Goal: Answer question/provide support: Share knowledge or assist other users

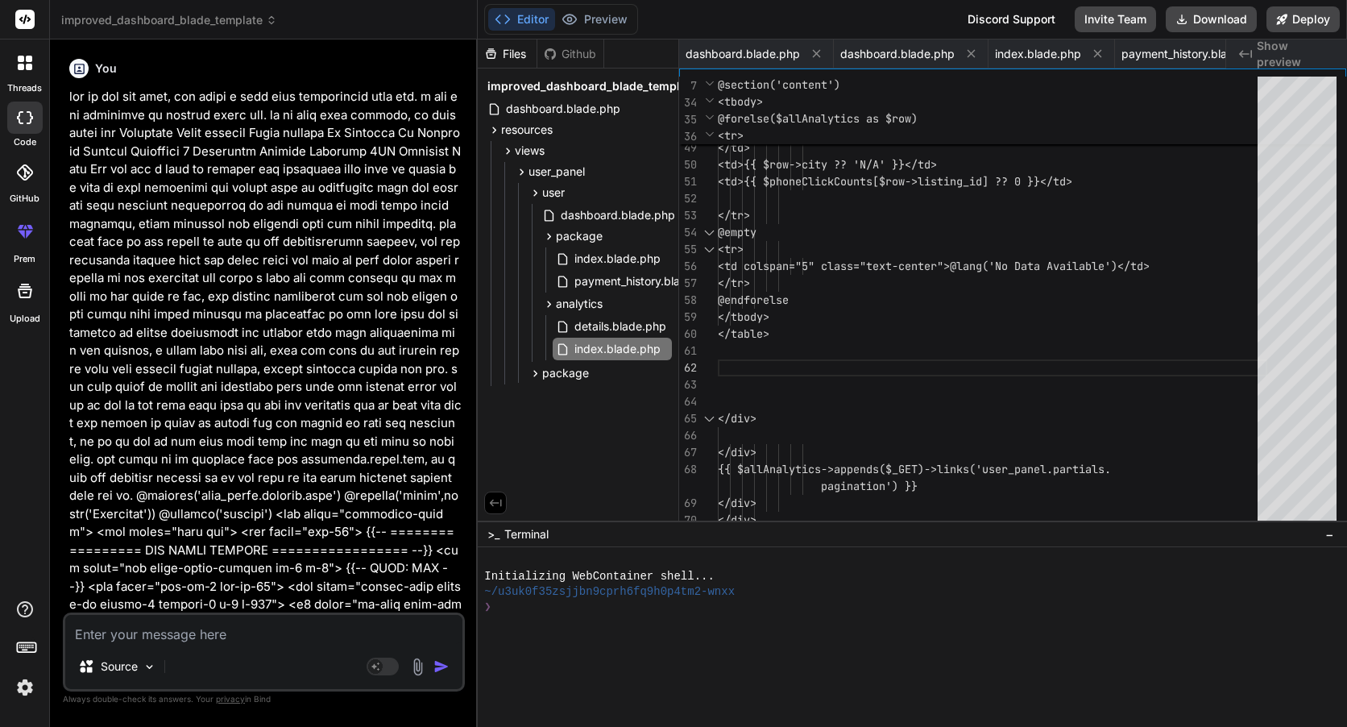
drag, startPoint x: 0, startPoint y: 0, endPoint x: 180, endPoint y: 632, distance: 656.9
click at [180, 632] on textarea at bounding box center [263, 629] width 397 height 29
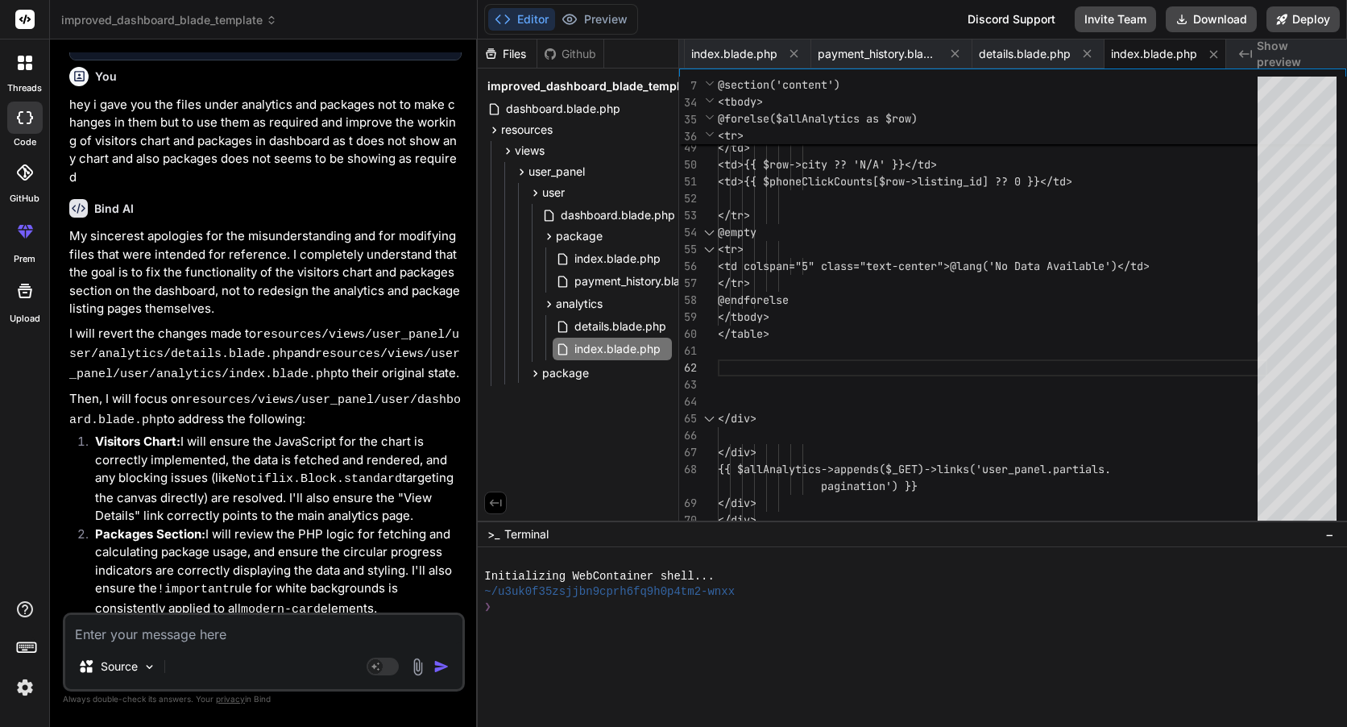
type textarea "h"
type textarea "x"
type textarea "he"
type textarea "x"
type textarea "hey"
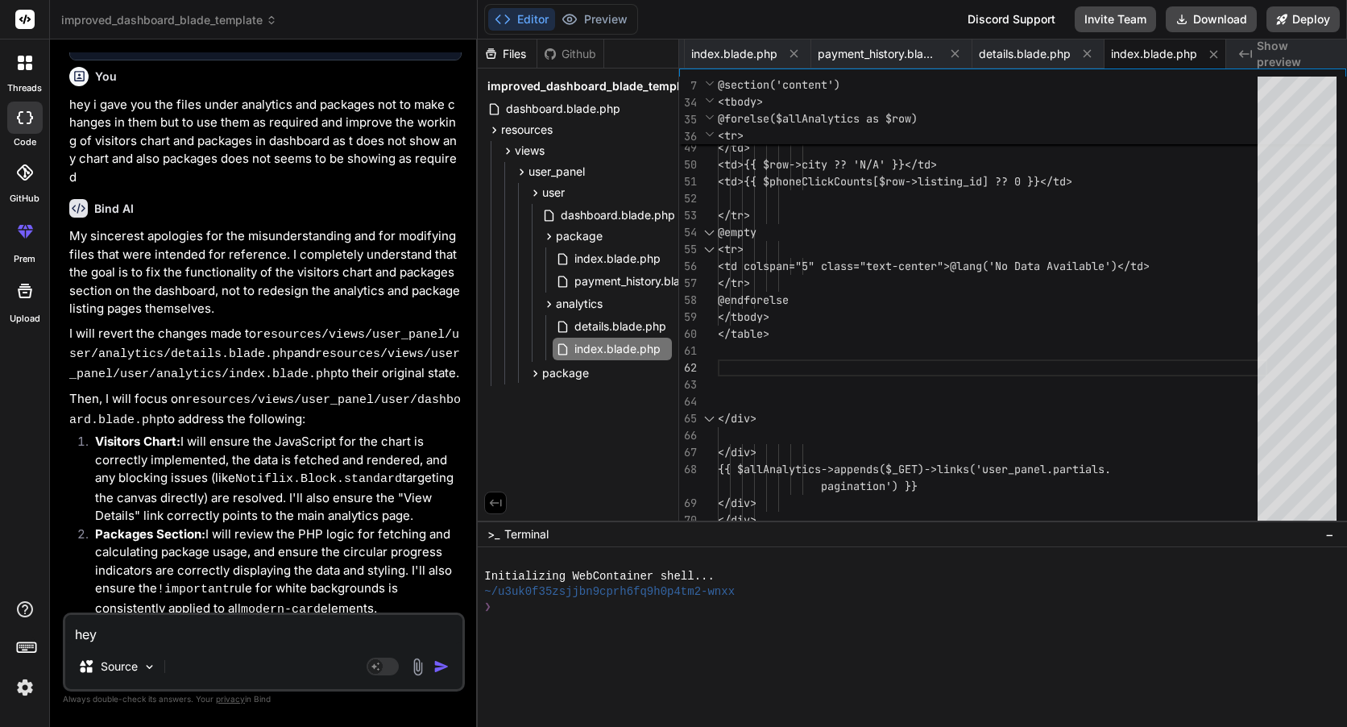
type textarea "x"
type textarea "hey"
type textarea "x"
type textarea "hey b"
type textarea "x"
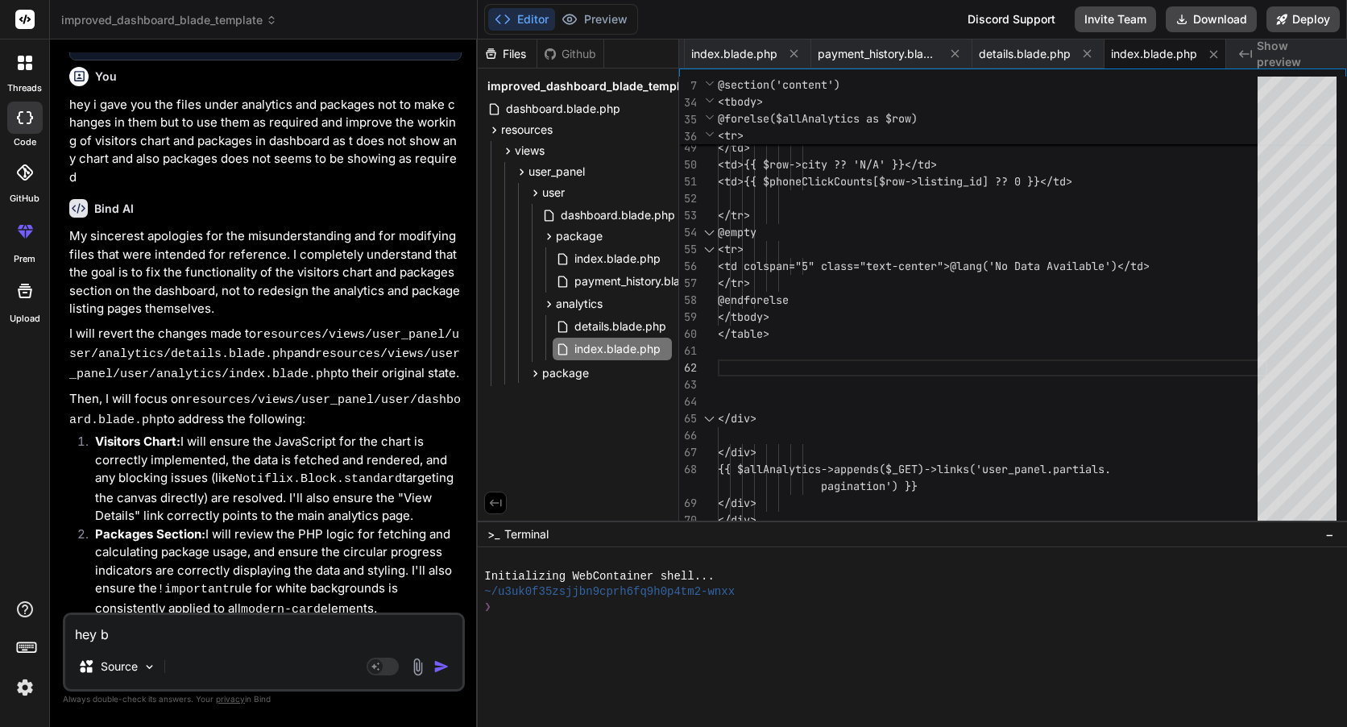
type textarea "hey be"
type textarea "x"
type textarea "hey [PERSON_NAME]"
type textarea "x"
type textarea "hey [PERSON_NAME]"
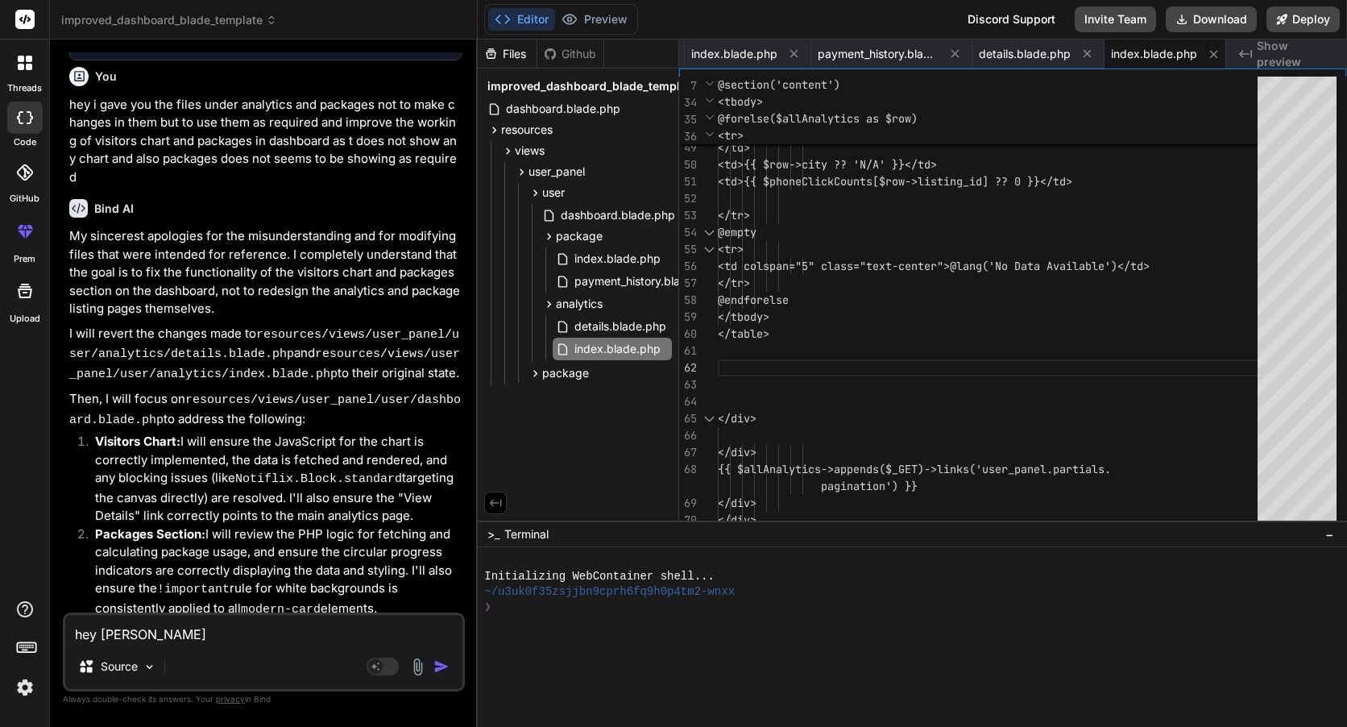
type textarea "x"
type textarea "hey below"
type textarea "x"
type textarea "hey below"
type textarea "x"
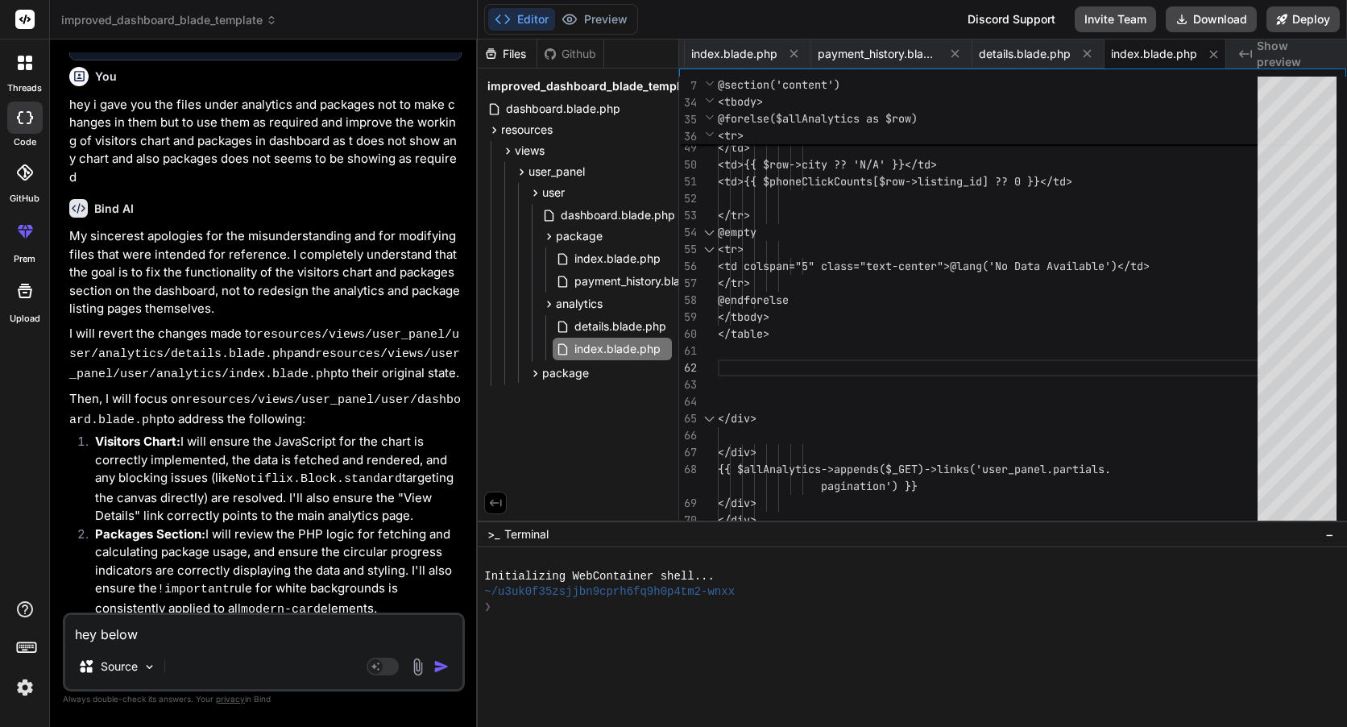
type textarea "hey below i"
type textarea "x"
type textarea "hey below i"
type textarea "x"
type textarea "hey below i h"
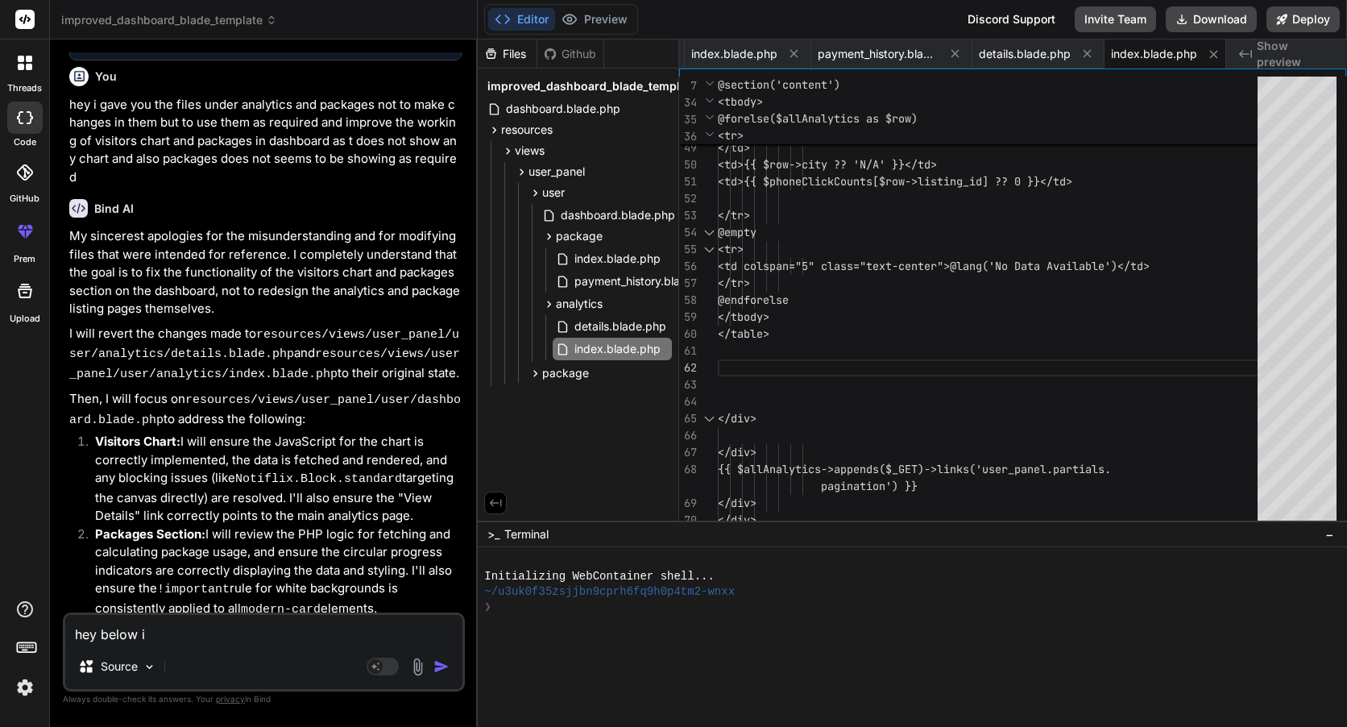
type textarea "x"
type textarea "hey below i ha"
type textarea "x"
type textarea "hey below i hav"
type textarea "x"
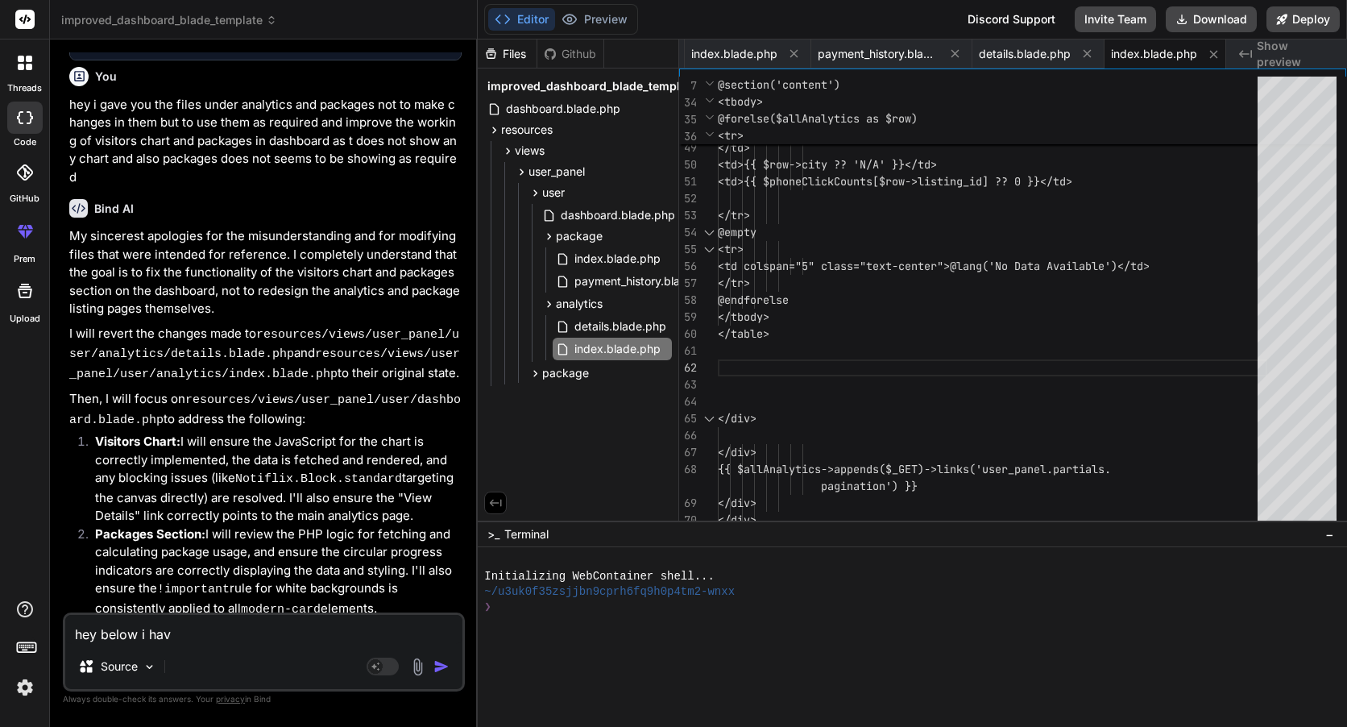
type textarea "hey below i have"
type textarea "x"
type textarea "hey below i have"
type textarea "x"
type textarea "hey below i have p"
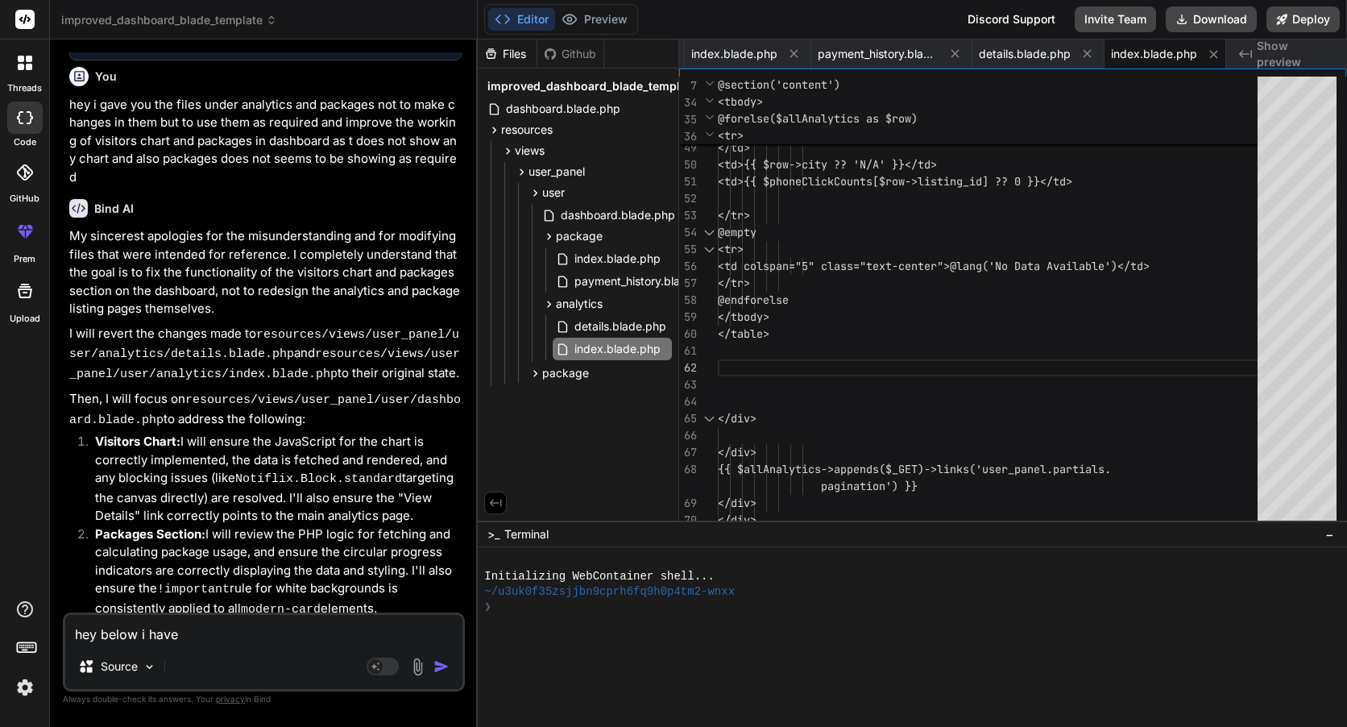
type textarea "x"
type textarea "hey below i have pr"
type textarea "x"
type textarea "hey below i have pro"
type textarea "x"
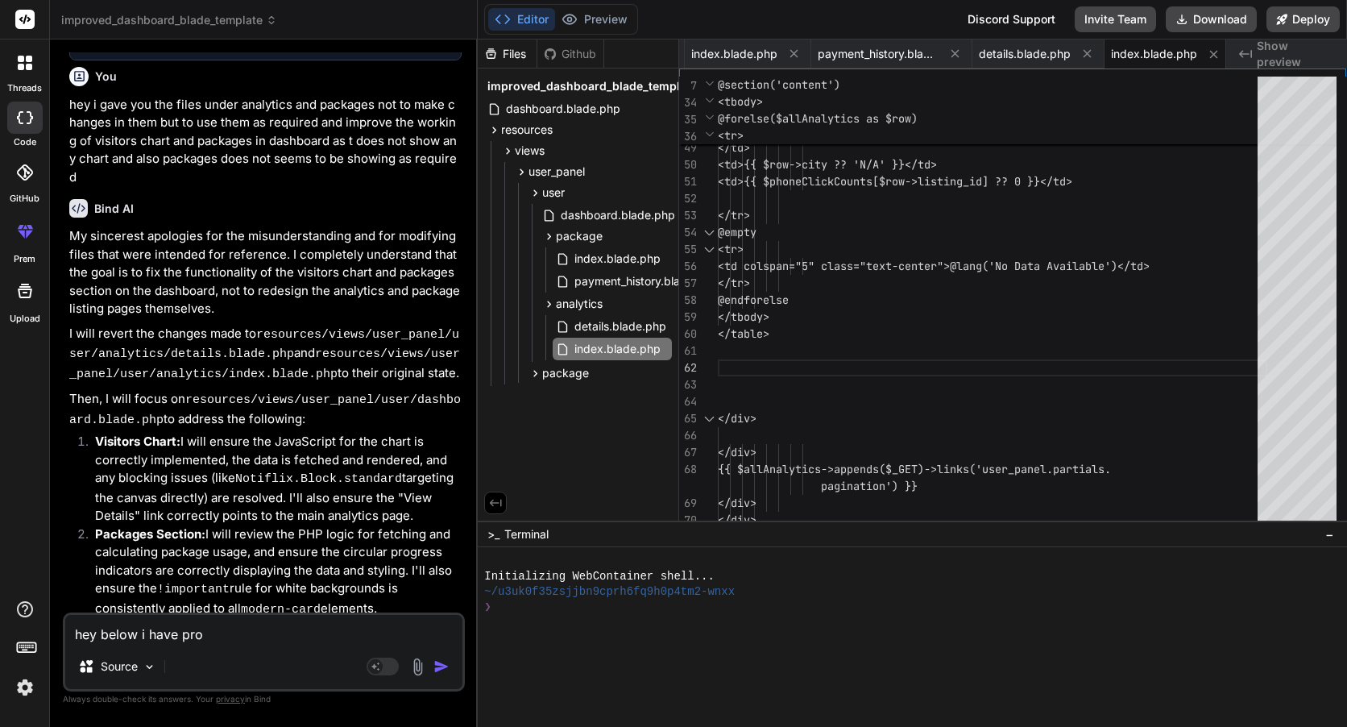
type textarea "hey below i have prov"
type textarea "x"
type textarea "hey below i have provi"
type textarea "x"
type textarea "hey below i have provid"
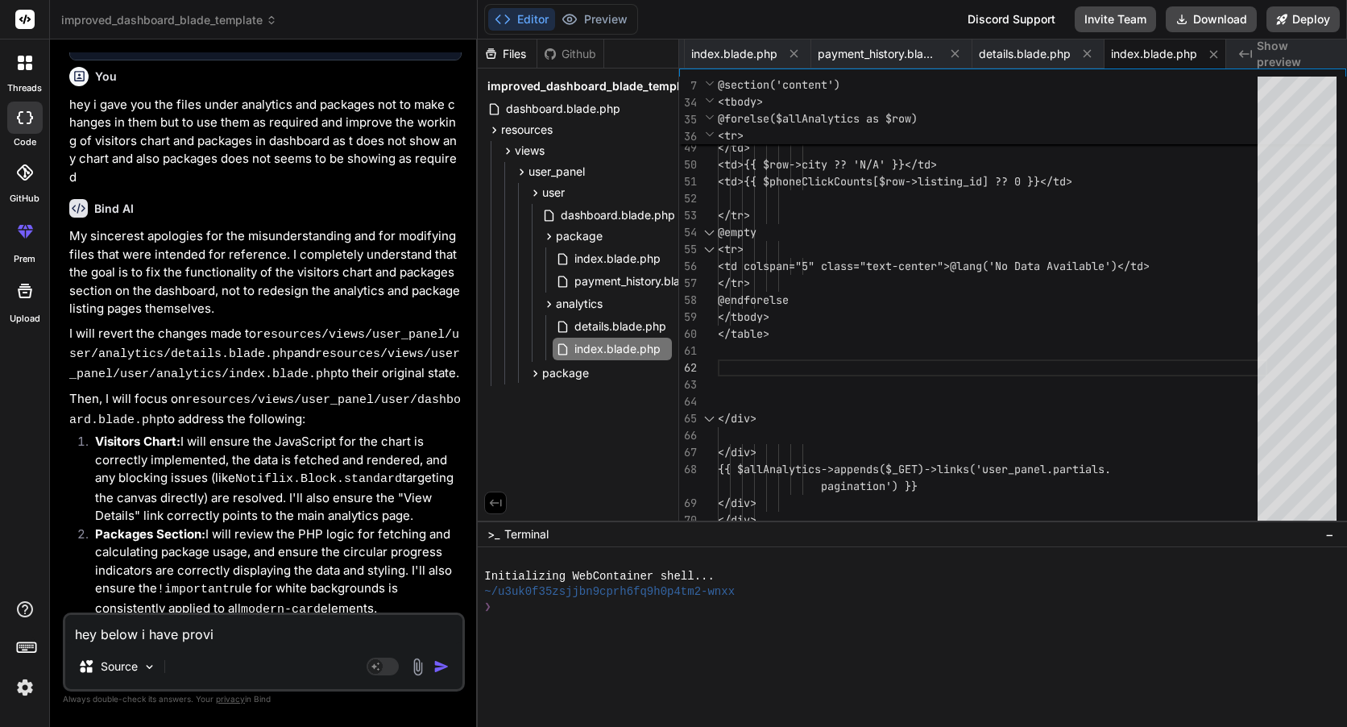
type textarea "x"
type textarea "hey below i have provide"
type textarea "x"
type textarea "hey below i have provided"
type textarea "x"
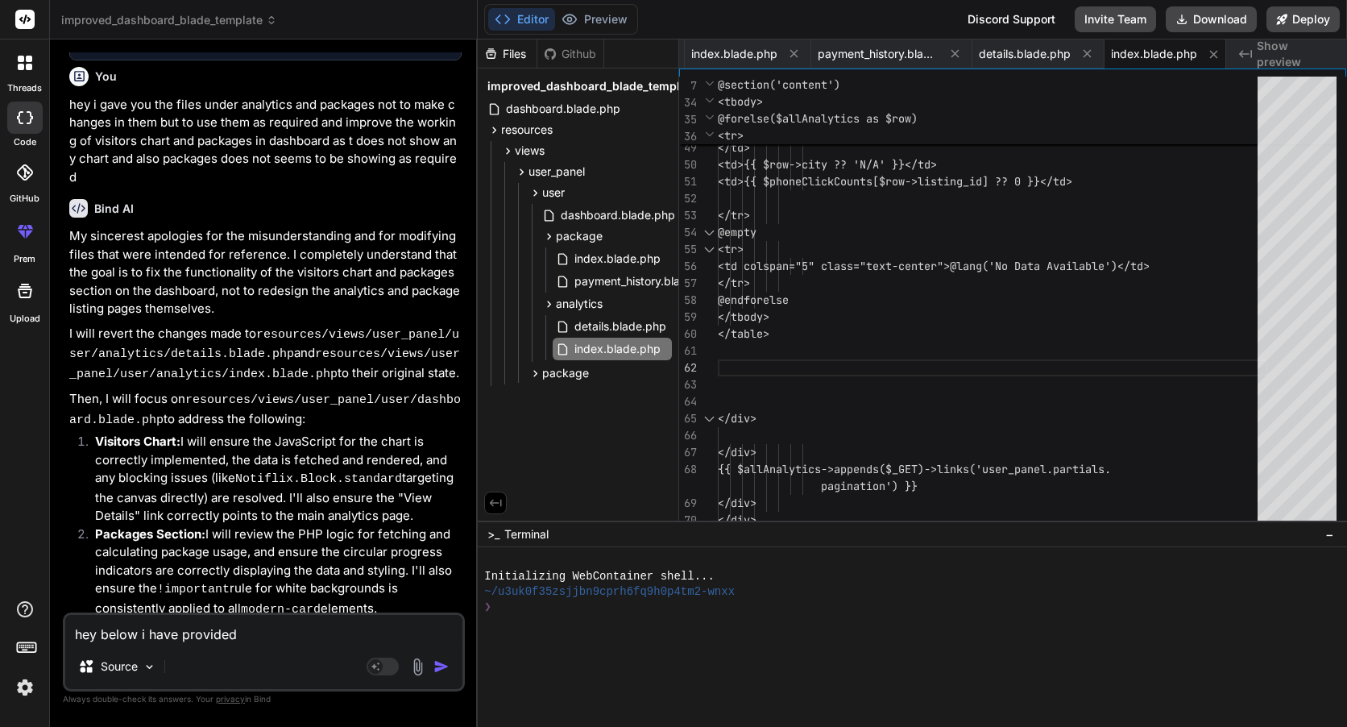
type textarea "hey below i have provided"
type textarea "x"
type textarea "hey below i have provided h"
type textarea "x"
type textarea "hey below i have provided he"
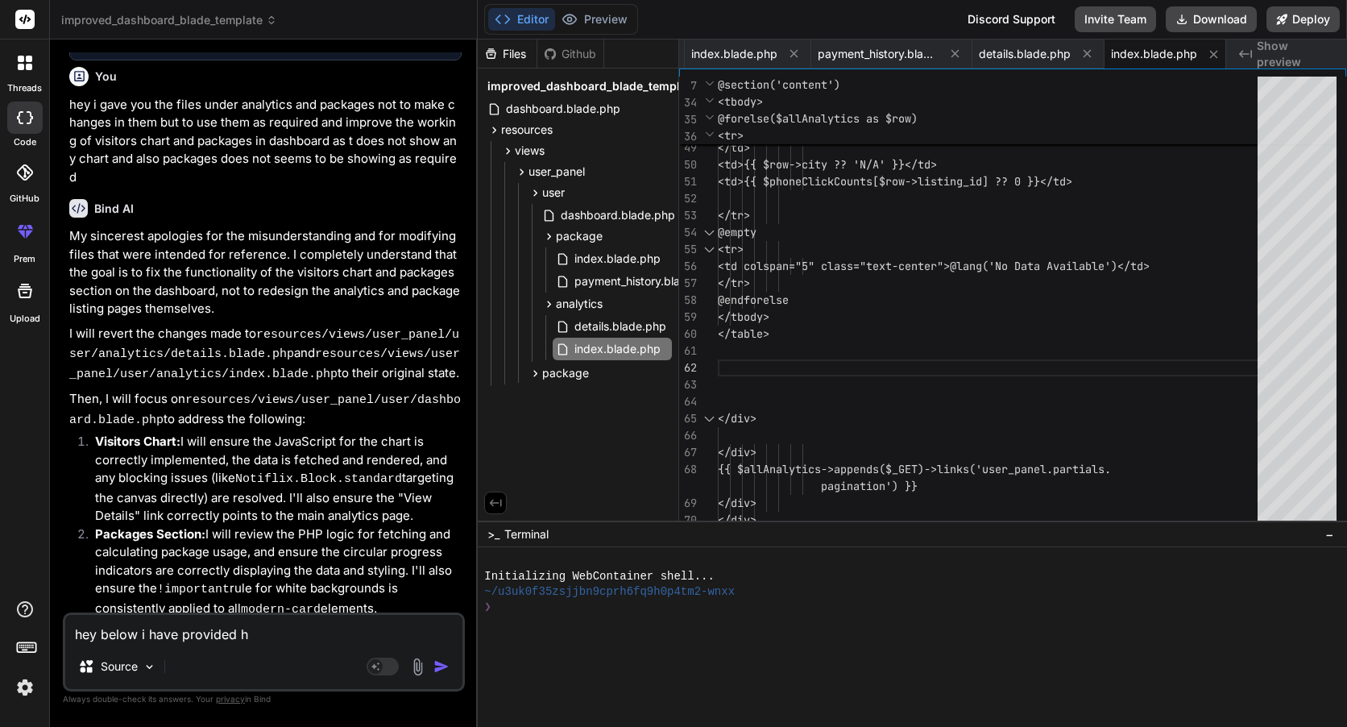
type textarea "x"
type textarea "hey below i have provided he"
type textarea "x"
type textarea "hey below i have provided he"
type textarea "x"
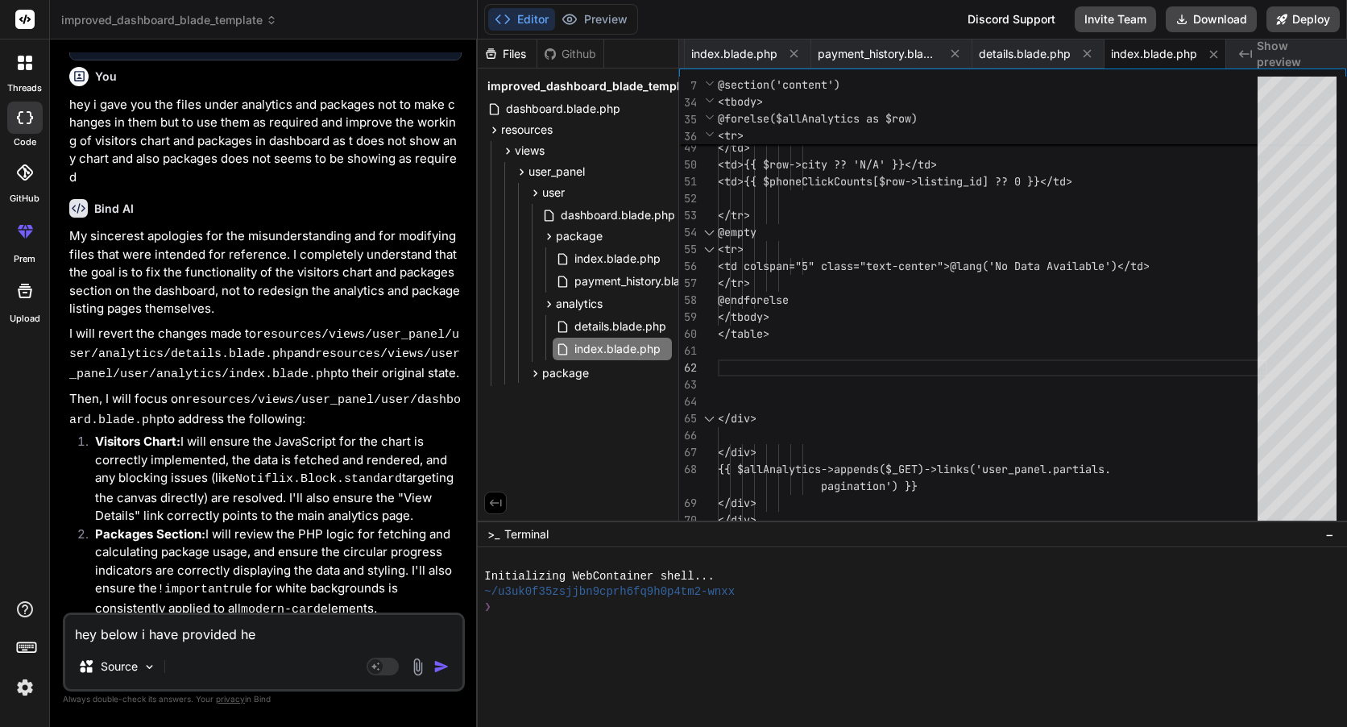
type textarea "hey below i have provided h"
type textarea "x"
type textarea "hey below i have provided"
type textarea "x"
type textarea "hey below i have provided t"
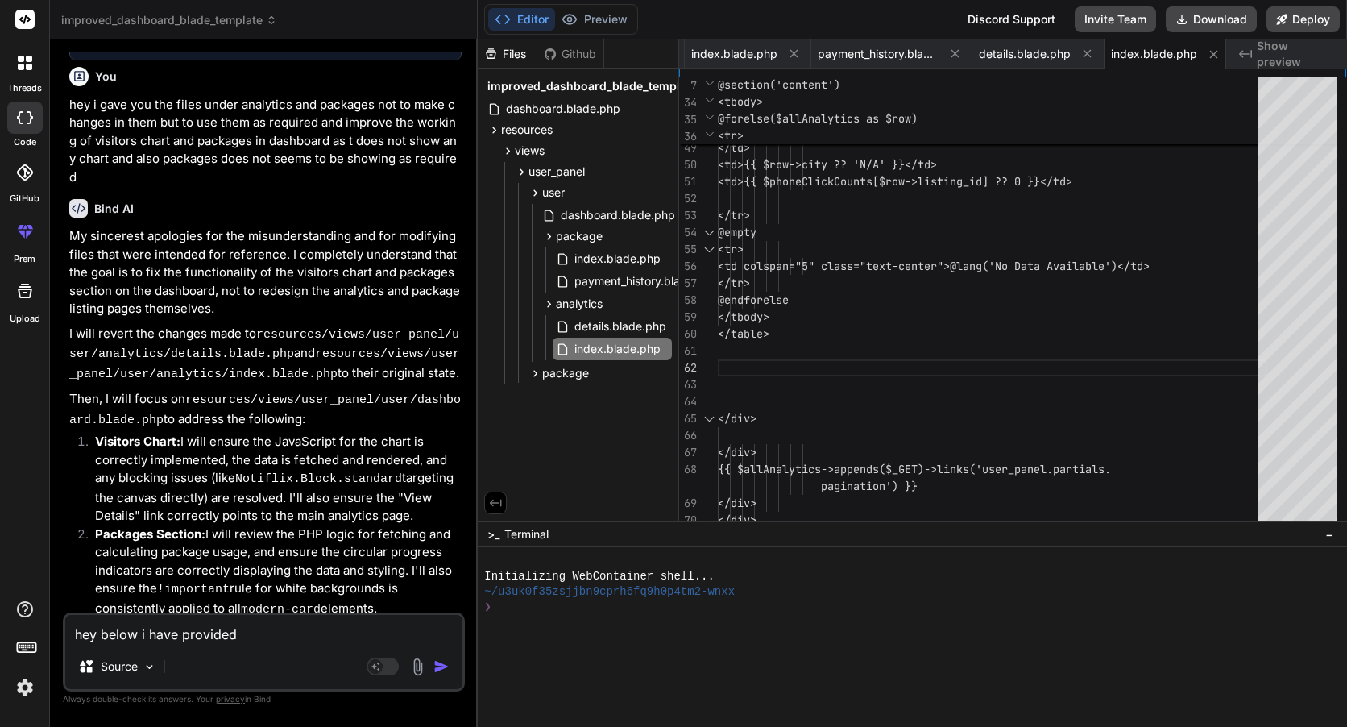
type textarea "x"
type textarea "hey below i have provided th"
type textarea "x"
type textarea "hey below i have provided the"
type textarea "x"
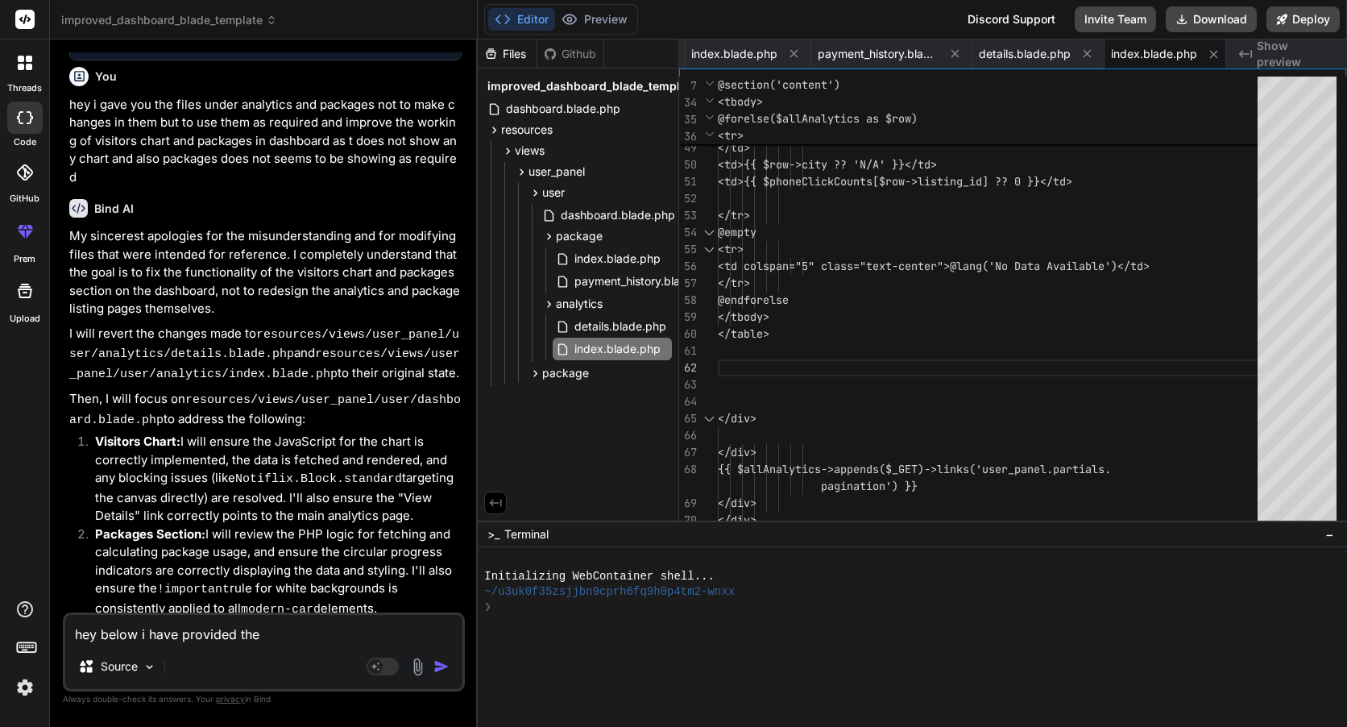
type textarea "hey below i have provided the"
type textarea "x"
type textarea "hey below i have provided the c"
type textarea "x"
type textarea "hey below i have provided the co"
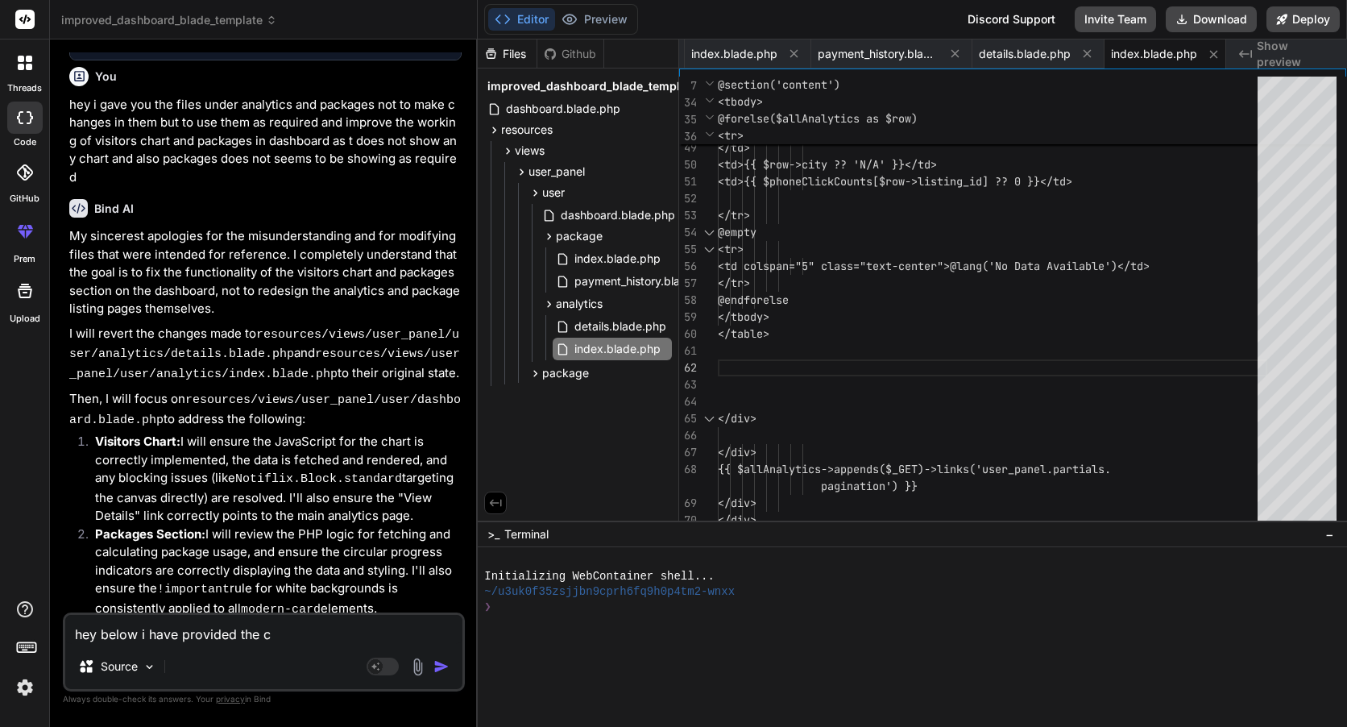
type textarea "x"
type textarea "hey below i have provided the cod"
type textarea "x"
type textarea "hey below i have provided the code"
type textarea "x"
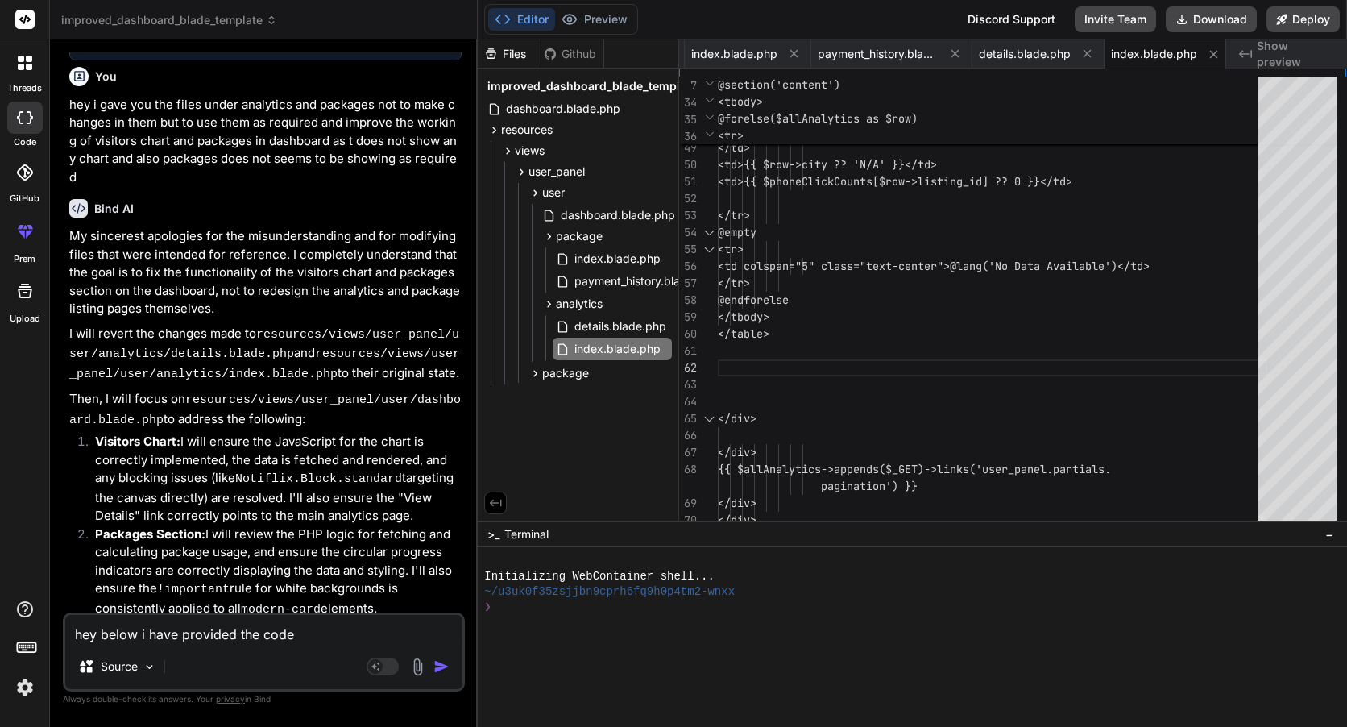
type textarea "hey below i have provided the codes"
type textarea "x"
type textarea "hey below i have provided the codes"
type textarea "x"
type textarea "hey below i have provided the codes f"
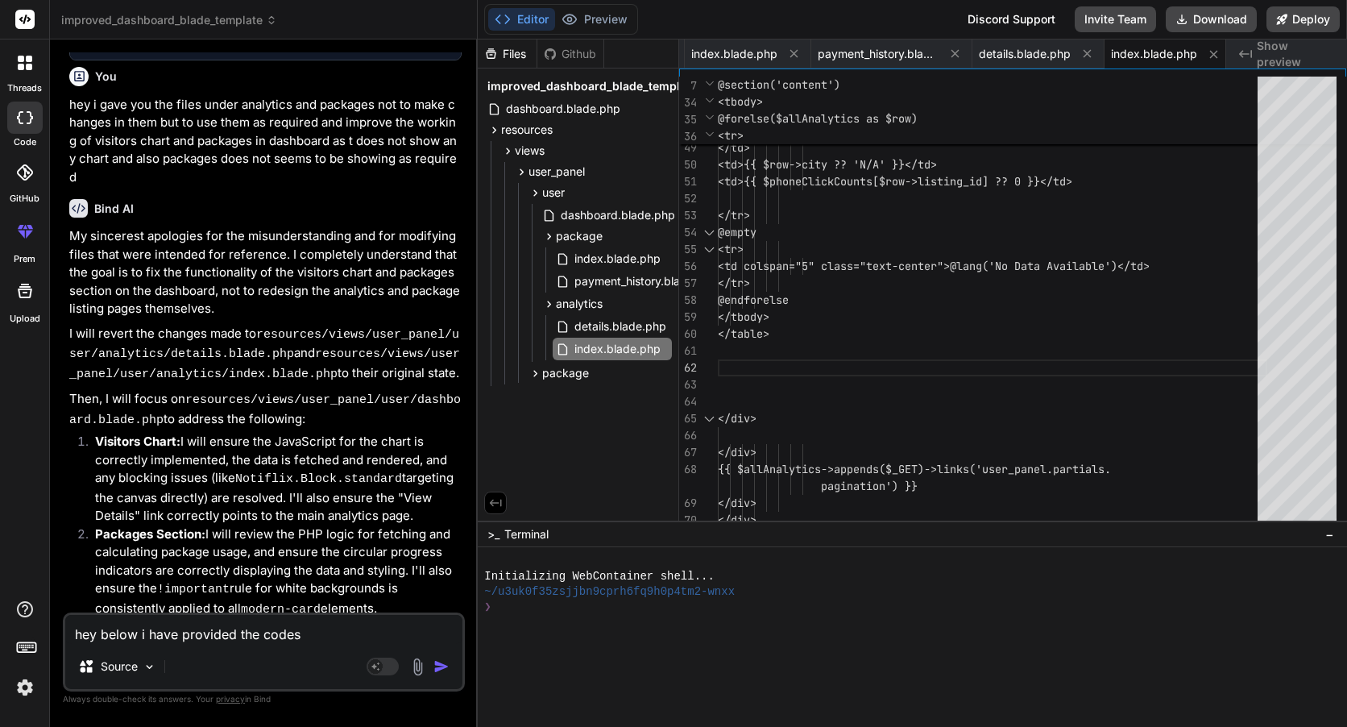
type textarea "x"
type textarea "hey below i have provided the codes fo"
type textarea "x"
type textarea "hey below i have provided the codes for"
type textarea "x"
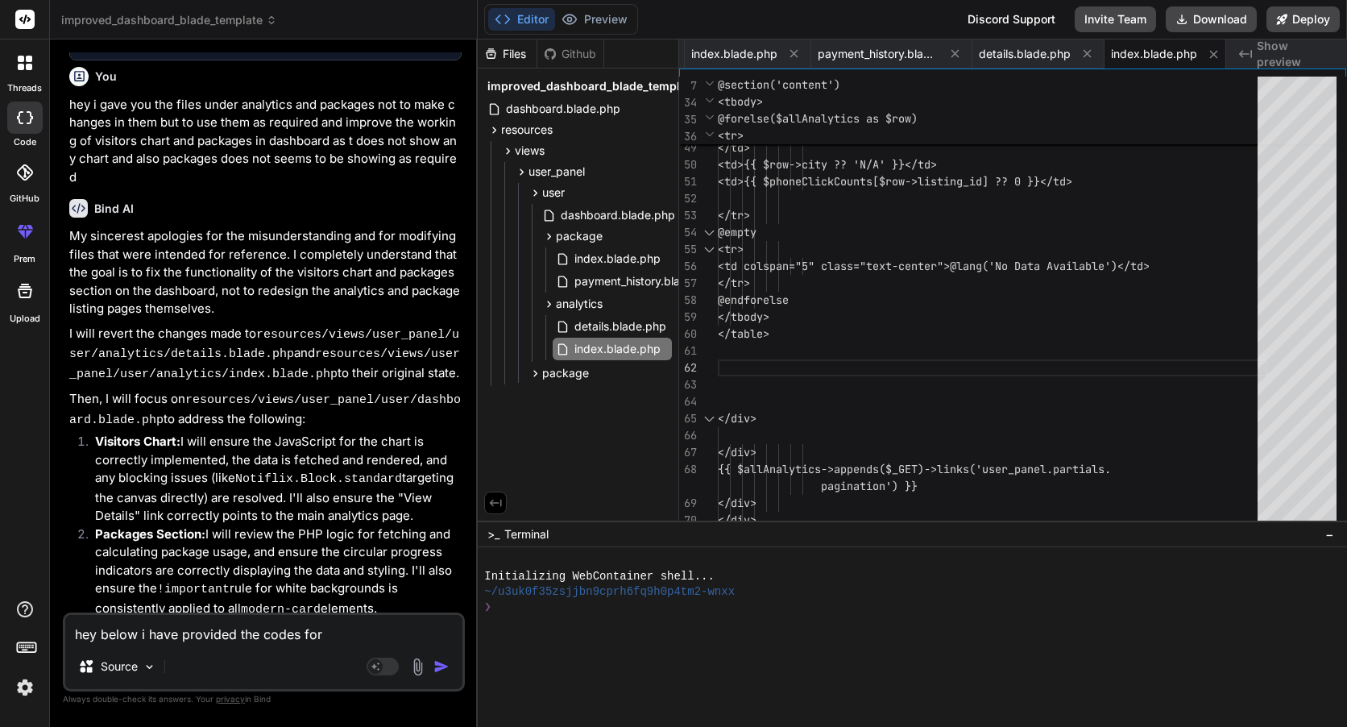
type textarea "hey below i have provided the codes for"
type textarea "x"
type textarea "hey below i have provided the codes for w"
type textarea "x"
type textarea "hey below i have provided the codes for we"
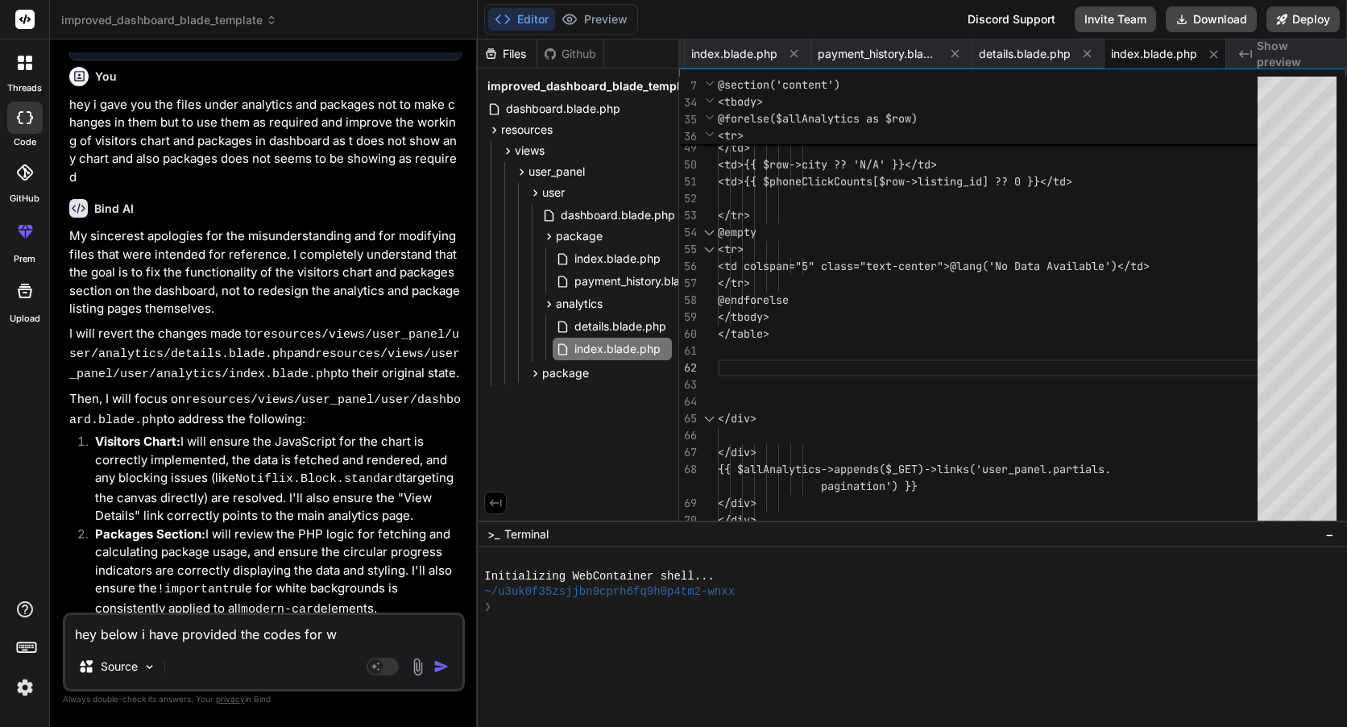
type textarea "x"
type textarea "hey below i have provided the codes for web"
type textarea "x"
type textarea "hey below i have provided the codes for web."
type textarea "x"
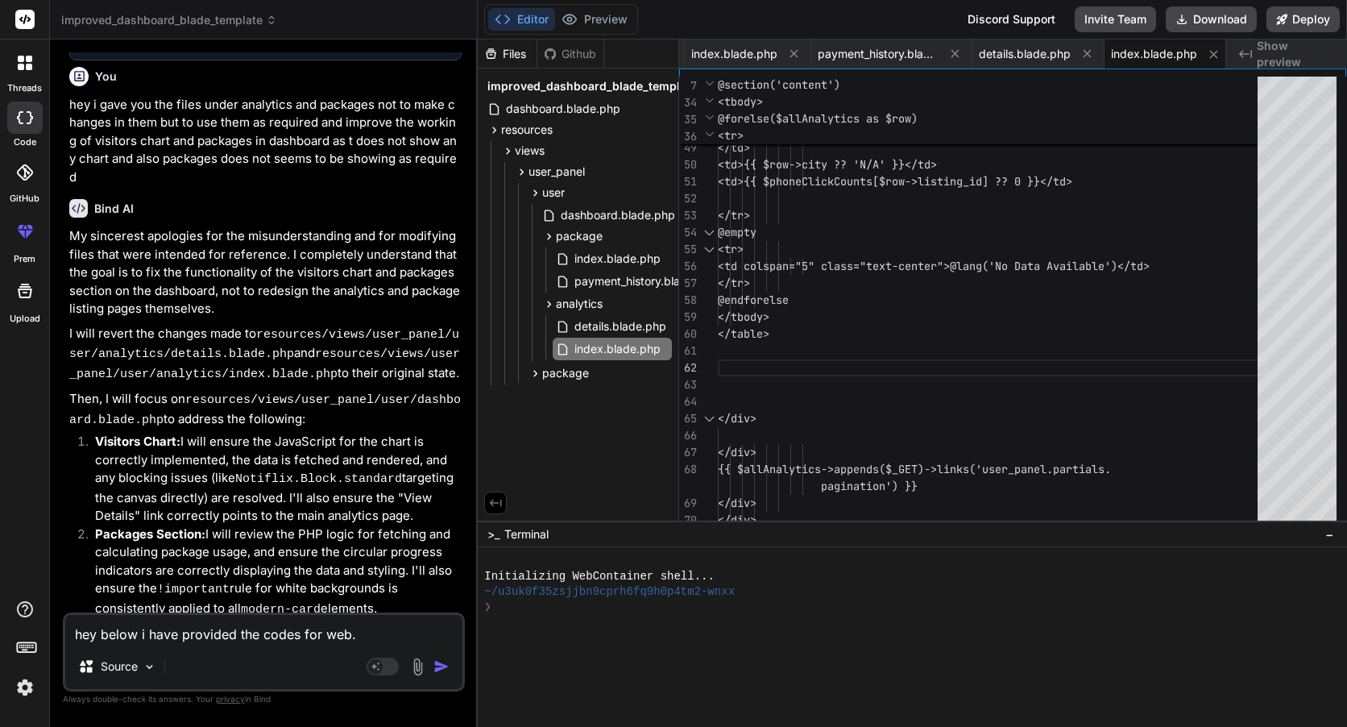
type textarea "hey below i have provided the codes for web.p"
type textarea "x"
type textarea "hey below i have provided the codes for [DOMAIN_NAME]"
type textarea "x"
type textarea "hey below i have provided the codes for web.php"
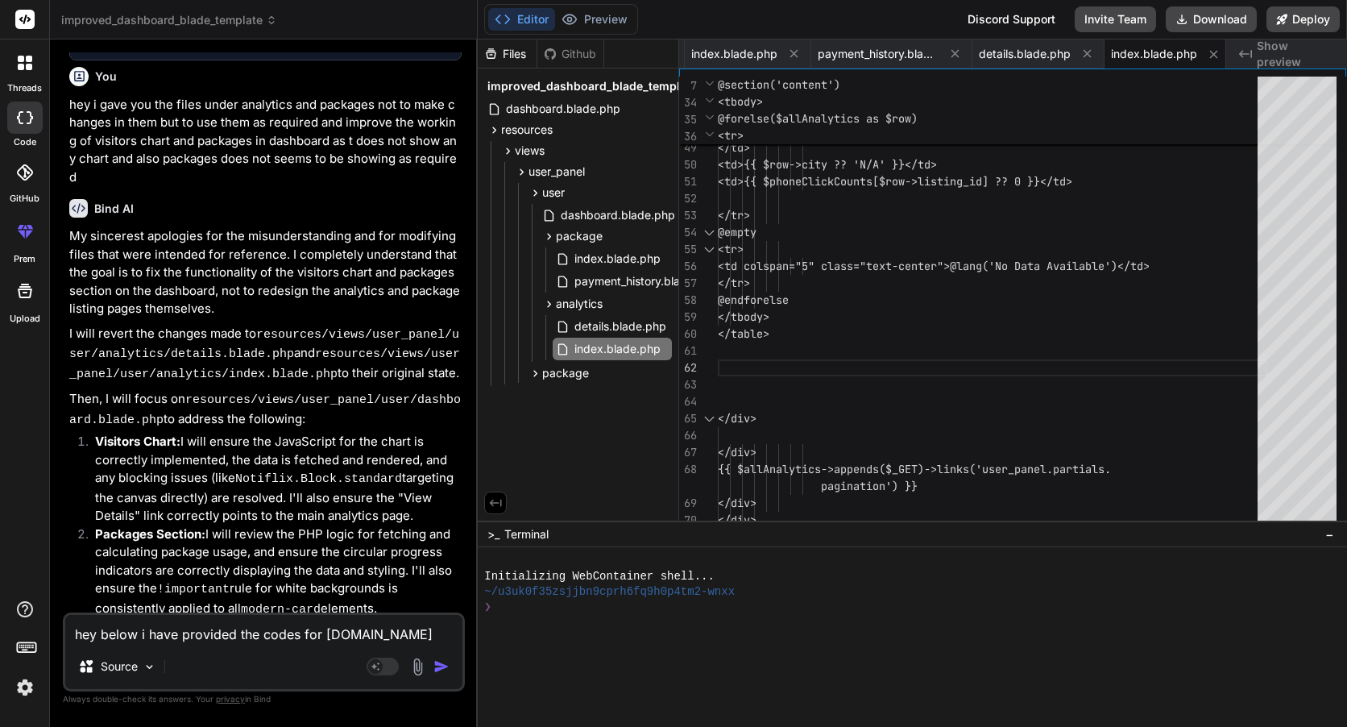
type textarea "x"
type textarea "hey below i have provided the codes for web.php"
type textarea "x"
type textarea "hey below i have provided the codes for web.php a"
type textarea "x"
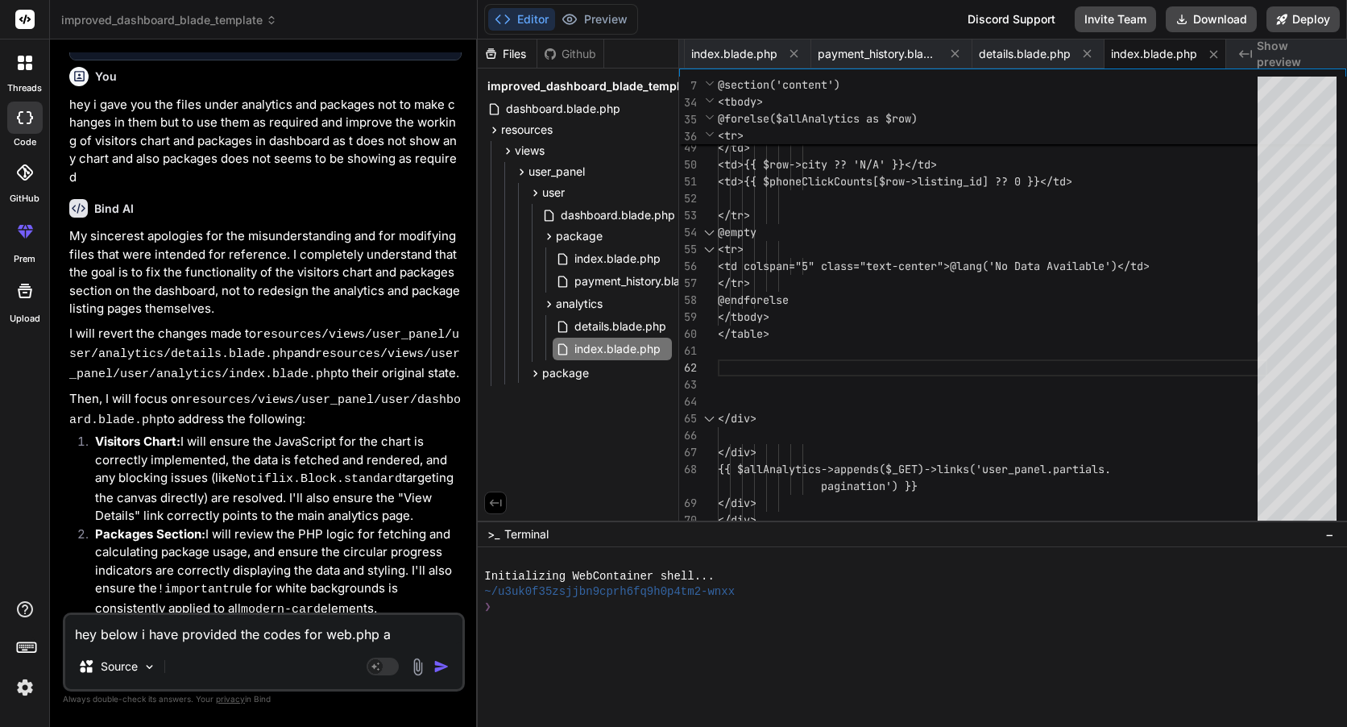
type textarea "hey below i have provided the codes for web.php an"
type textarea "x"
type textarea "hey below i have provided the codes for web.php and"
type textarea "x"
type textarea "hey below i have provided the codes for web.php and"
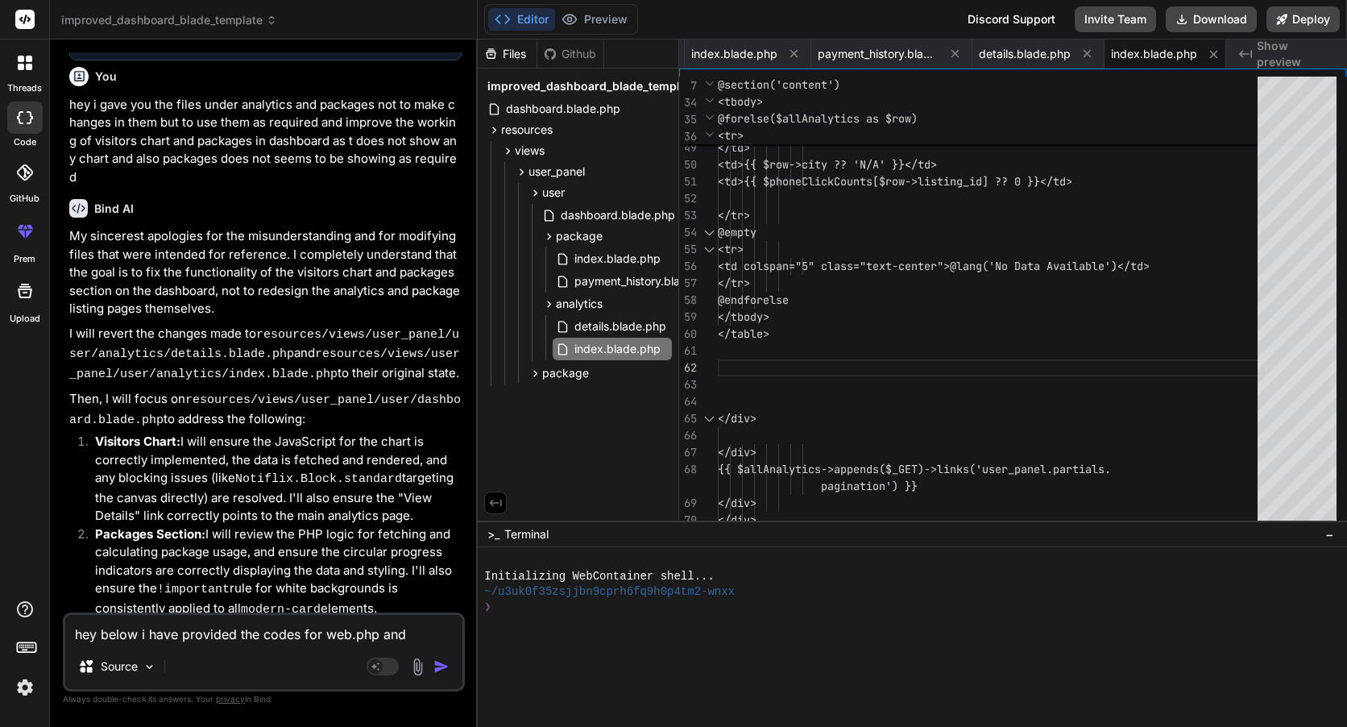
type textarea "x"
type textarea "hey below i have provided the codes for web.php and a"
type textarea "x"
type textarea "hey below i have provided the codes for web.php and an"
type textarea "x"
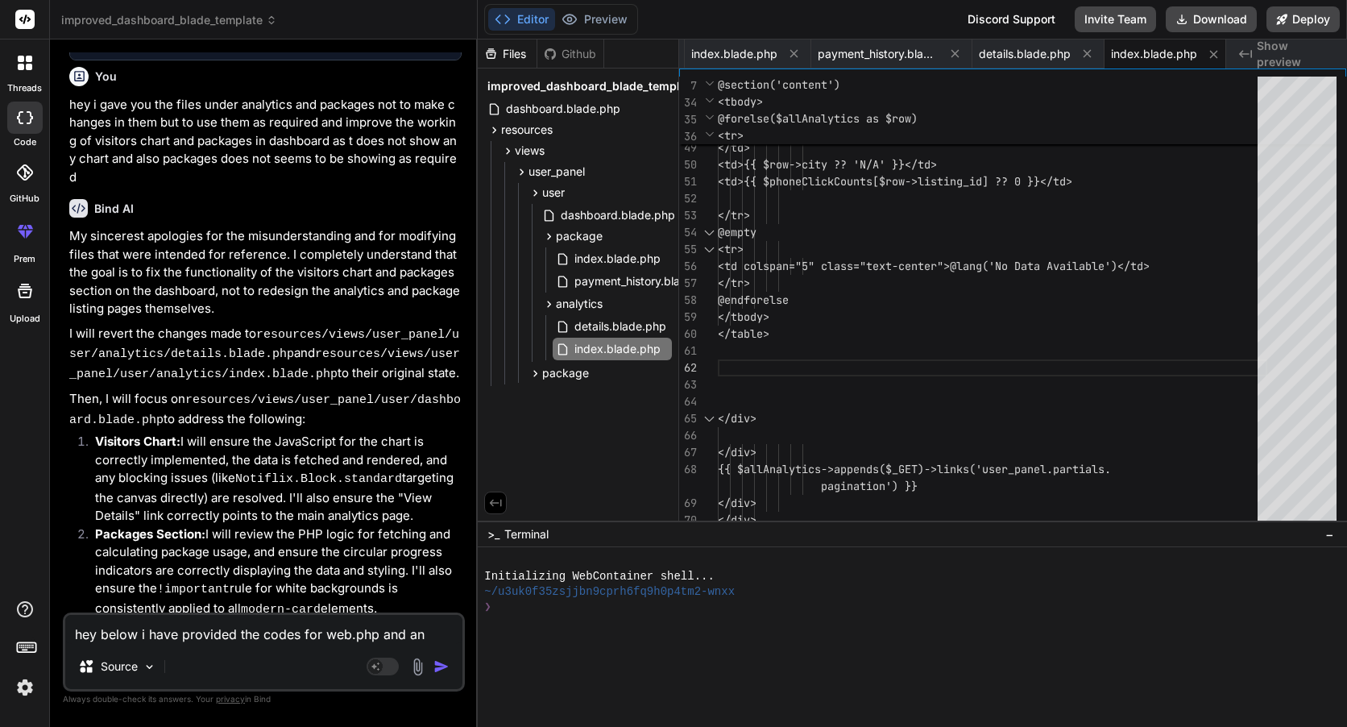
type textarea "hey below i have provided the codes for web.php and [PERSON_NAME]"
type textarea "x"
type textarea "hey below i have provided the codes for web.php and anal"
type textarea "x"
type textarea "hey below i have provided the codes for web.php and analy"
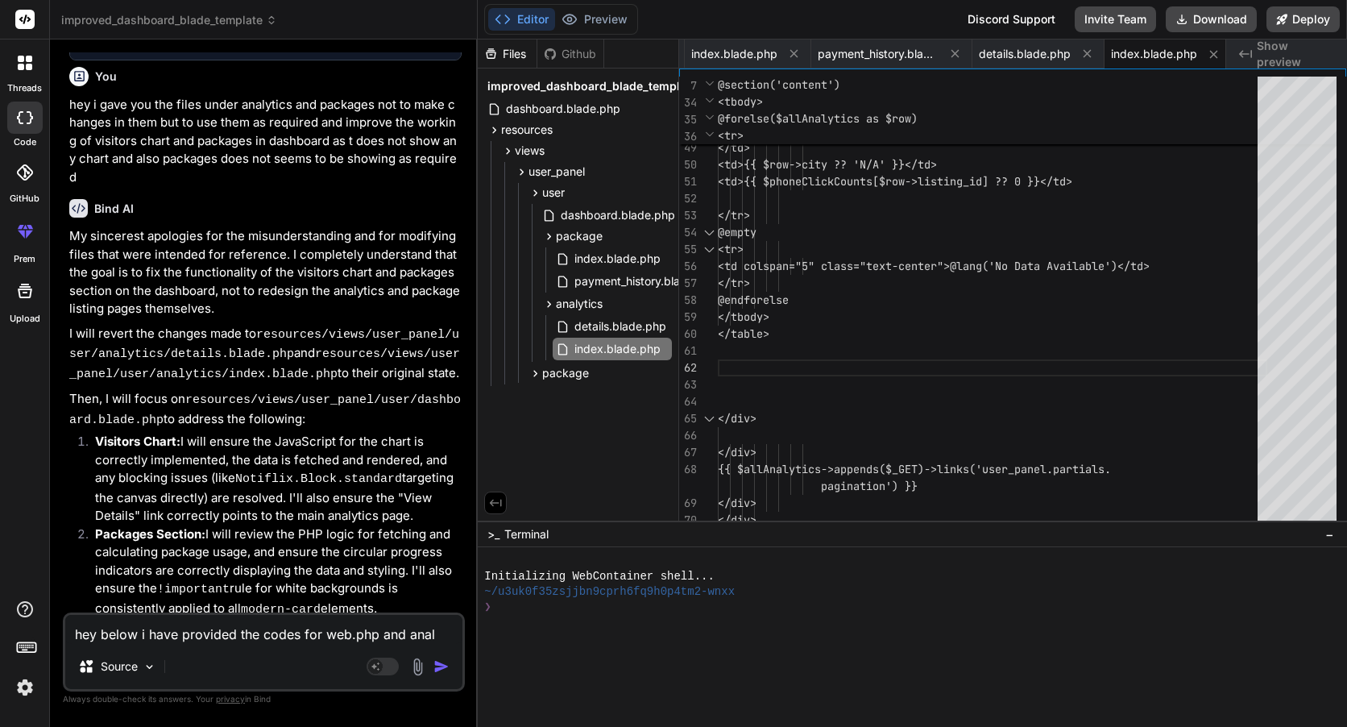
type textarea "x"
type textarea "hey below i have provided the codes for web.php and analyt"
type textarea "x"
type textarea "hey below i have provided the codes for web.php and analyti"
type textarea "x"
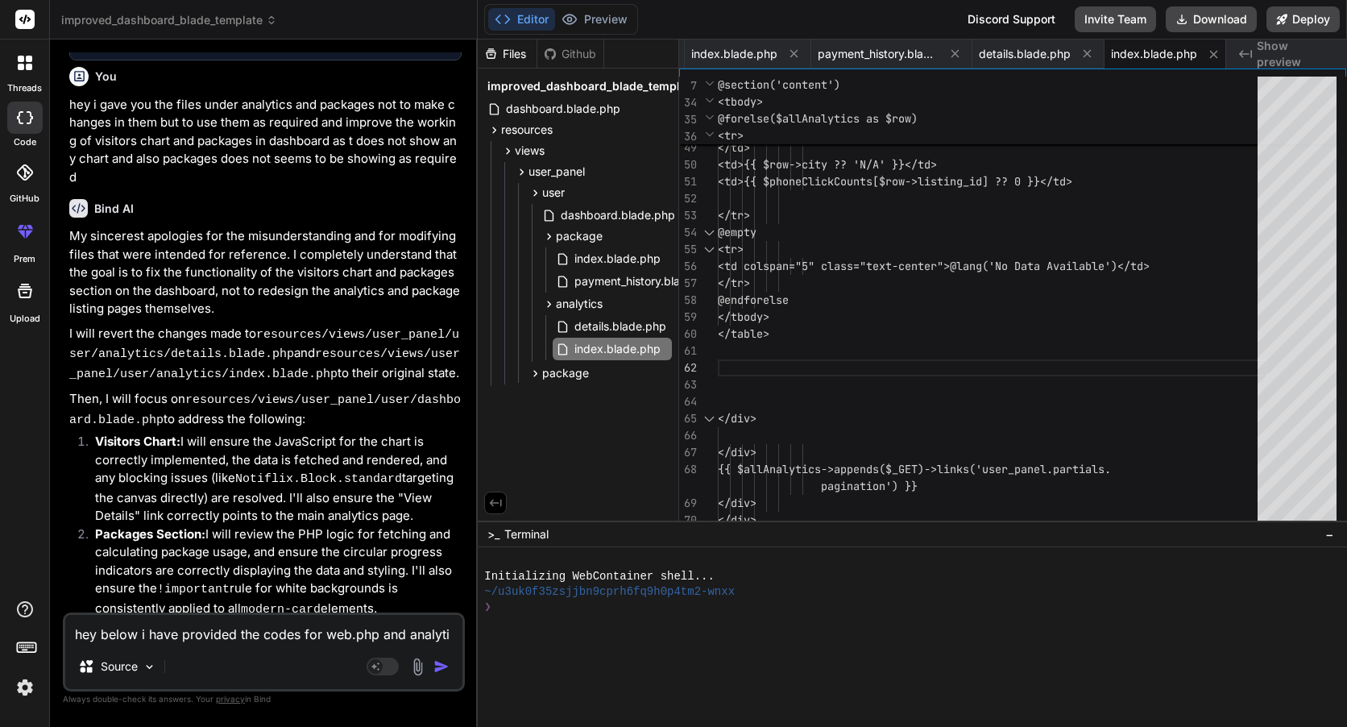
type textarea "hey below i have provided the codes for web.php and analytic"
type textarea "x"
type textarea "hey below i have provided the codes for web.php and analytics"
type textarea "x"
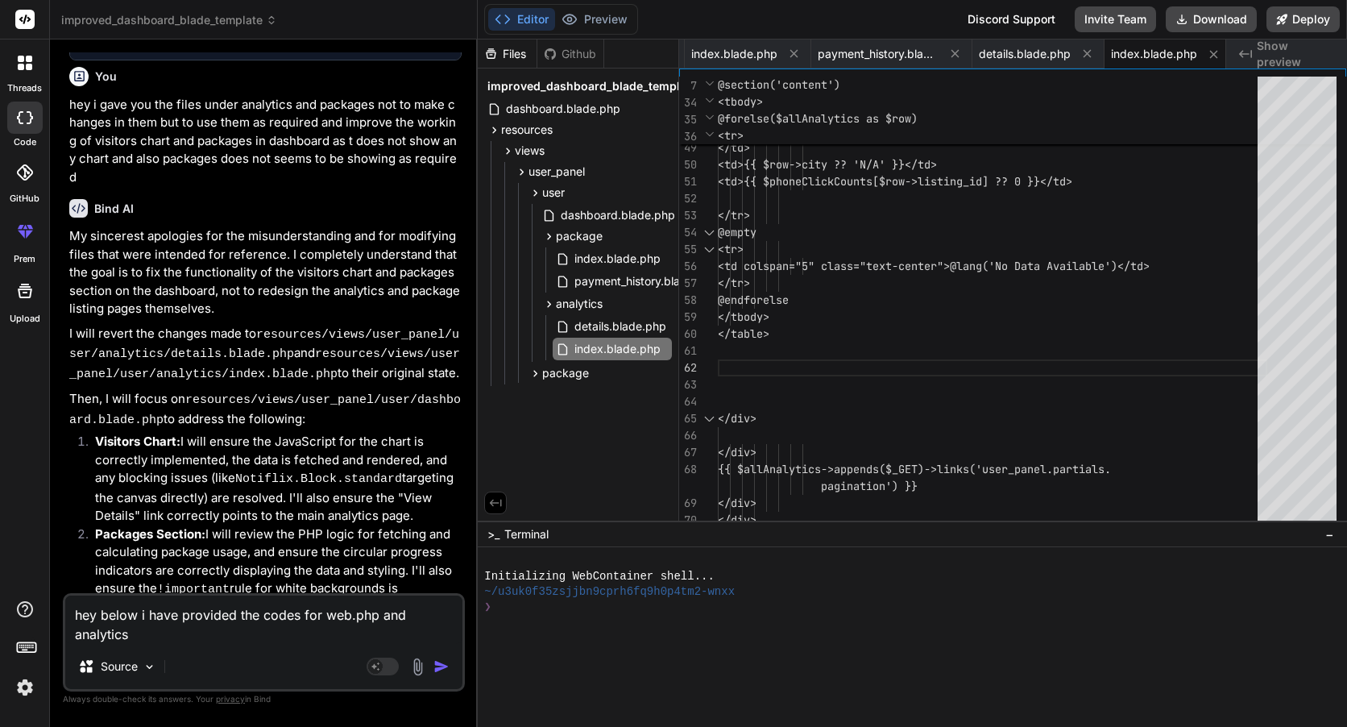
type textarea "hey below i have provided the codes for web.php and analytics."
type textarea "x"
type textarea "hey below i have provided the codes for web.php and analytics.p"
type textarea "x"
type textarea "hey below i have provided the codes for web.php and [DOMAIN_NAME]"
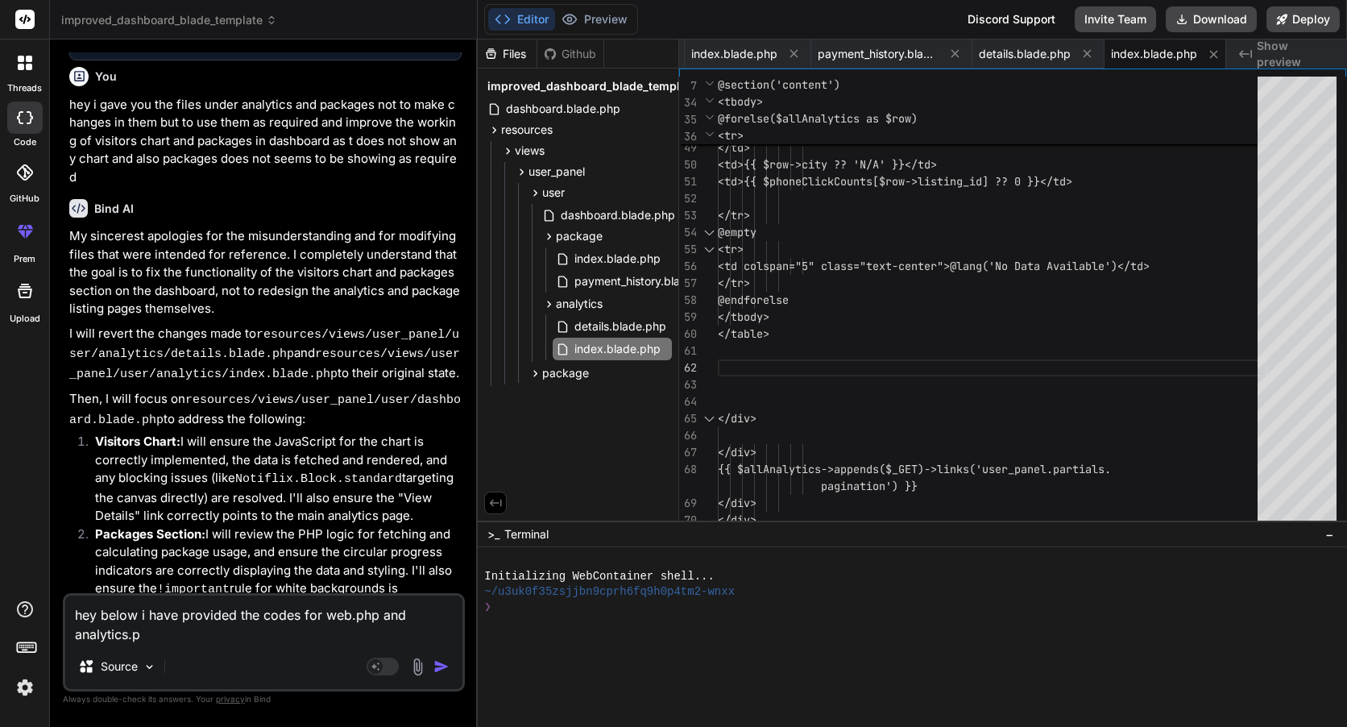
type textarea "x"
type textarea "hey below i have provided the codes for web.php and analytics.php"
type textarea "x"
type textarea "hey below i have provided the codes for web.php and analytics.php"
type textarea "x"
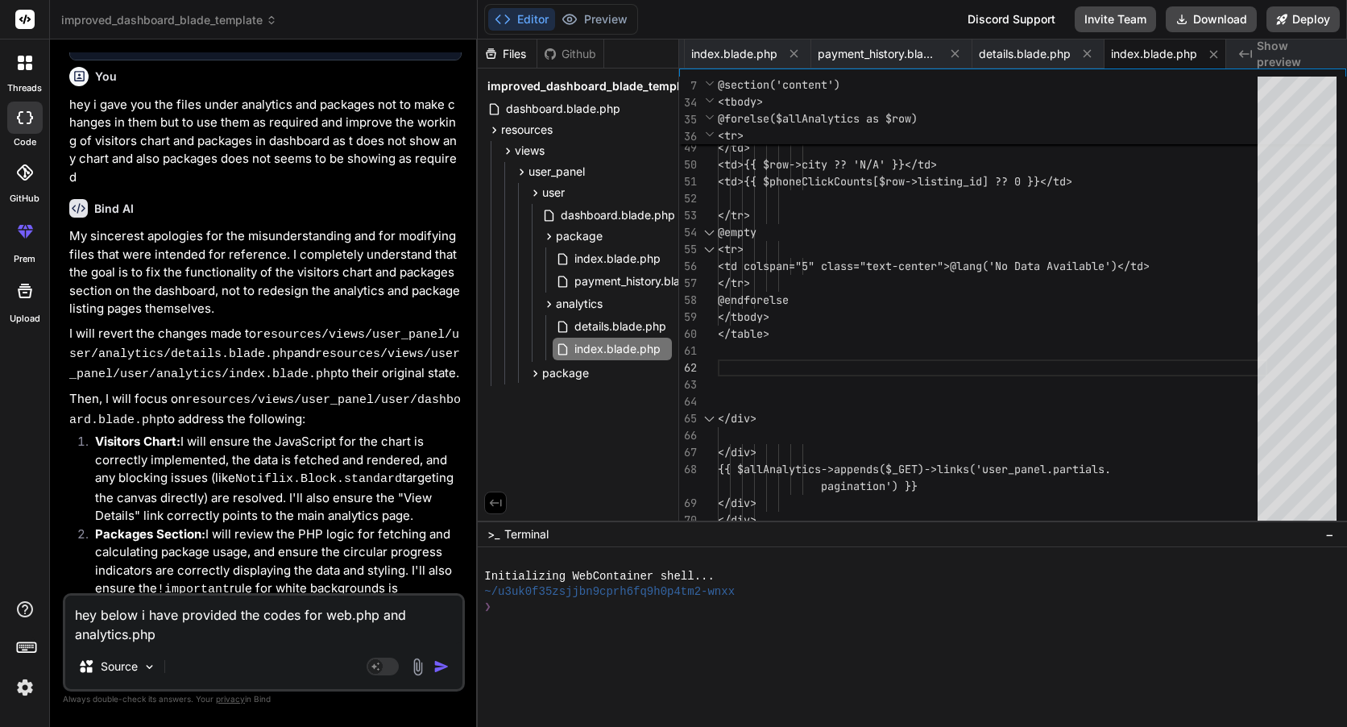
type textarea "hey below i have provided the codes for web.php and analytics.php u"
type textarea "x"
type textarea "hey below i have provided the codes for web.php and analytics.php un"
type textarea "x"
type textarea "hey below i have provided the codes for web.php and analytics.php und"
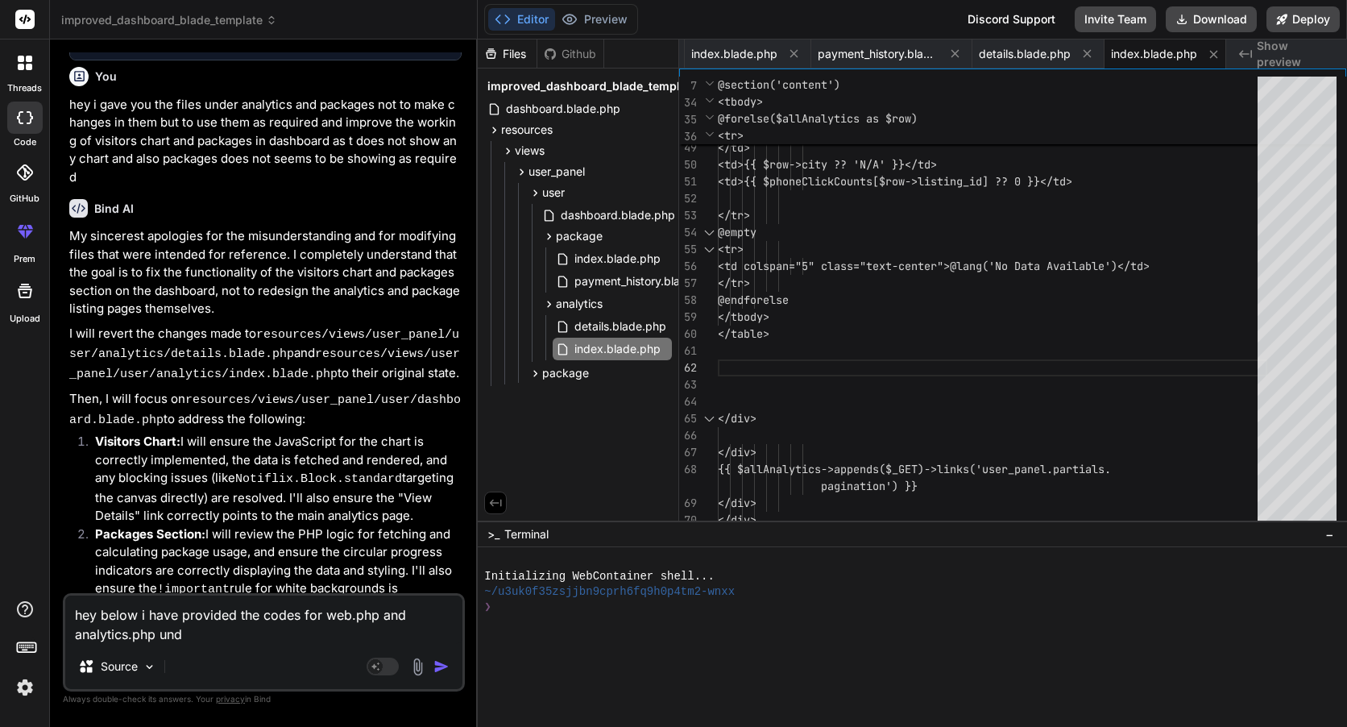
type textarea "x"
type textarea "hey below i have provided the codes for web.php and analytics.php unde"
type textarea "x"
type textarea "hey below i have provided the codes for web.php and analytics.php under"
type textarea "x"
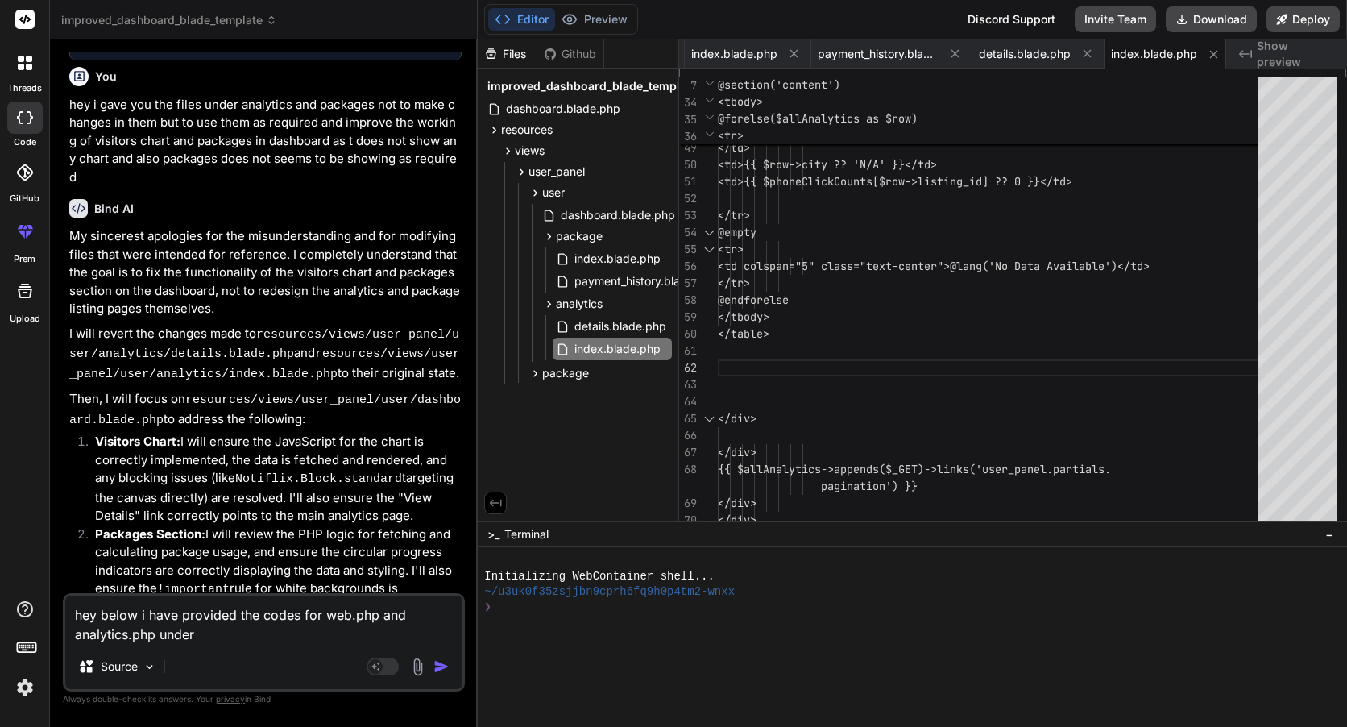
type textarea "hey below i have provided the codes for web.php and analytics.php under"
type textarea "x"
type textarea "hey below i have provided the codes for web.php and analytics.php under u"
type textarea "x"
type textarea "hey below i have provided the codes for web.php and analytics.php under us"
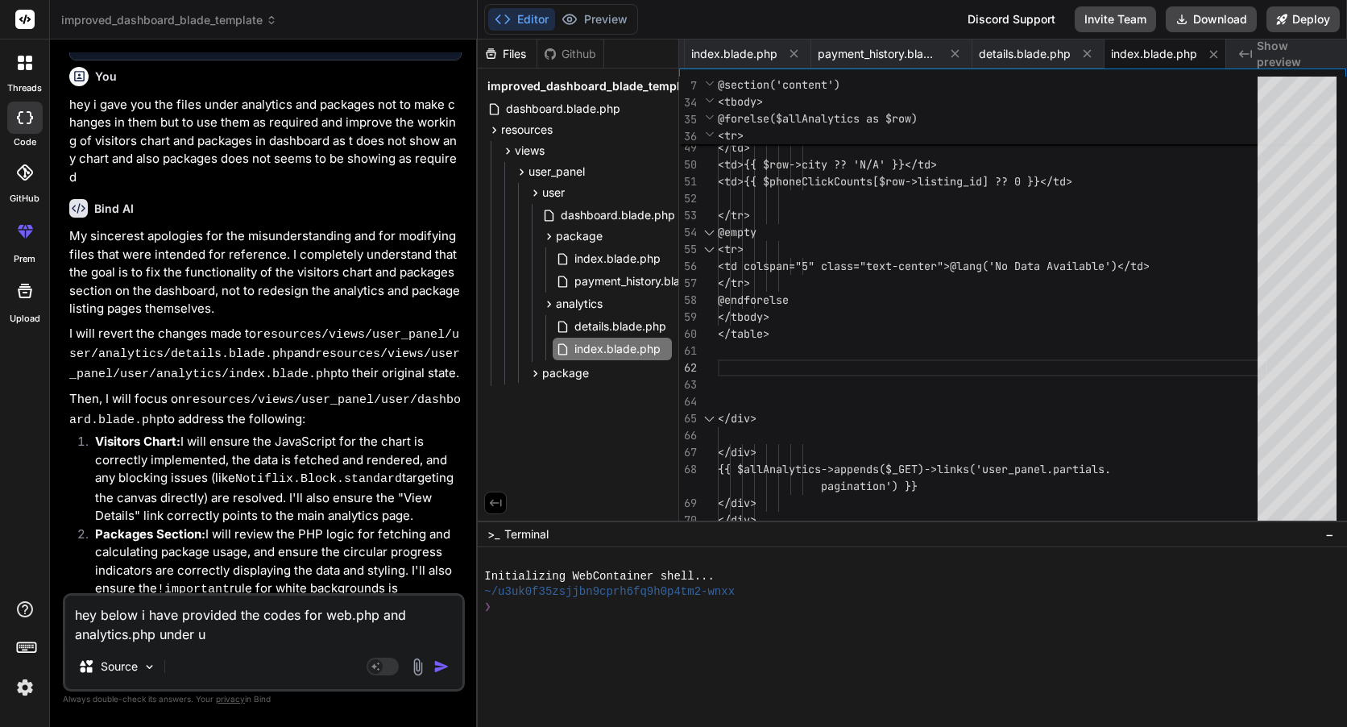
type textarea "x"
type textarea "hey below i have provided the codes for web.php and analytics.php under use"
type textarea "x"
type textarea "hey below i have provided the codes for web.php and analytics.php under user"
type textarea "x"
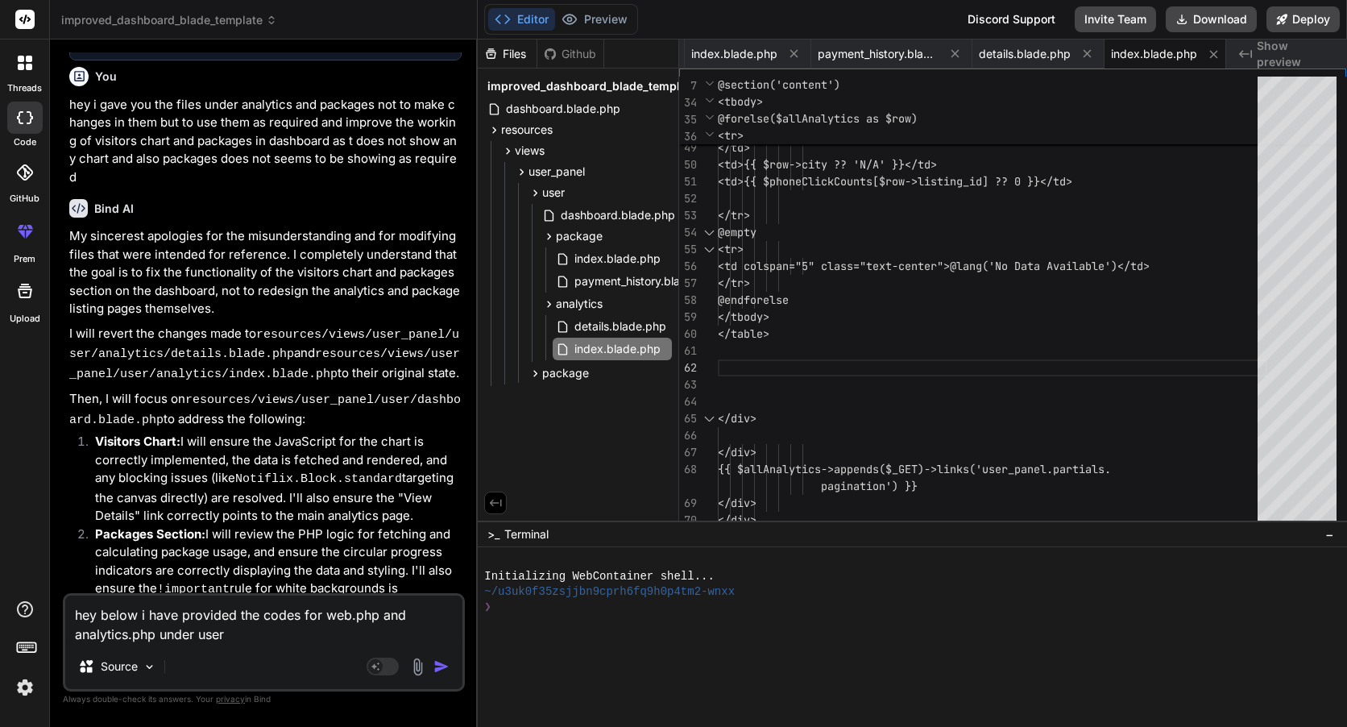
click at [284, 638] on textarea "hey below i have provided the codes for web.php and analytics.php under user" at bounding box center [263, 619] width 397 height 48
type textarea "hey below i have provided the codes for web.php and analytics.php under user"
type textarea "x"
type textarea "hey below i have provided the codes for web.php and analytics.php under user i"
type textarea "x"
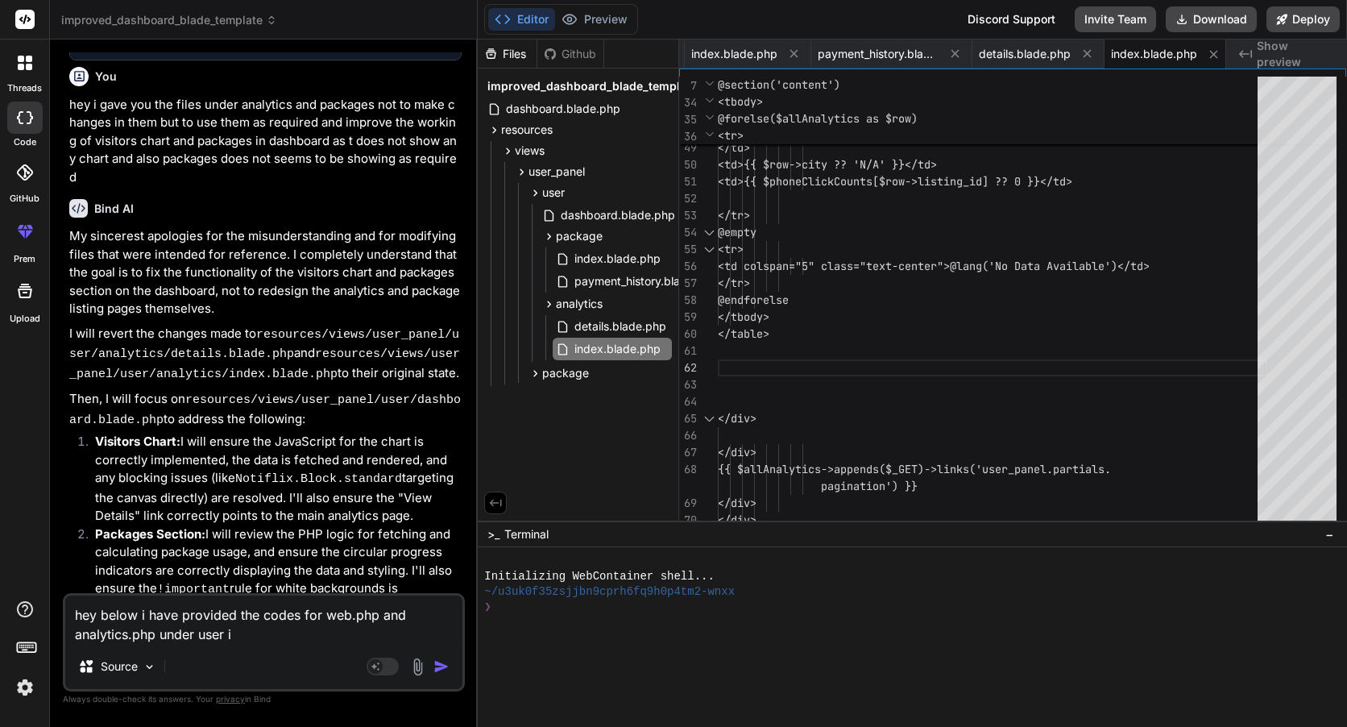
type textarea "hey below i have provided the codes for web.php and analytics.php under user in"
type textarea "x"
type textarea "hey below i have provided the codes for web.php and analytics.php under user in"
type textarea "x"
type textarea "hey below i have provided the codes for web.php and analytics.php under user in…"
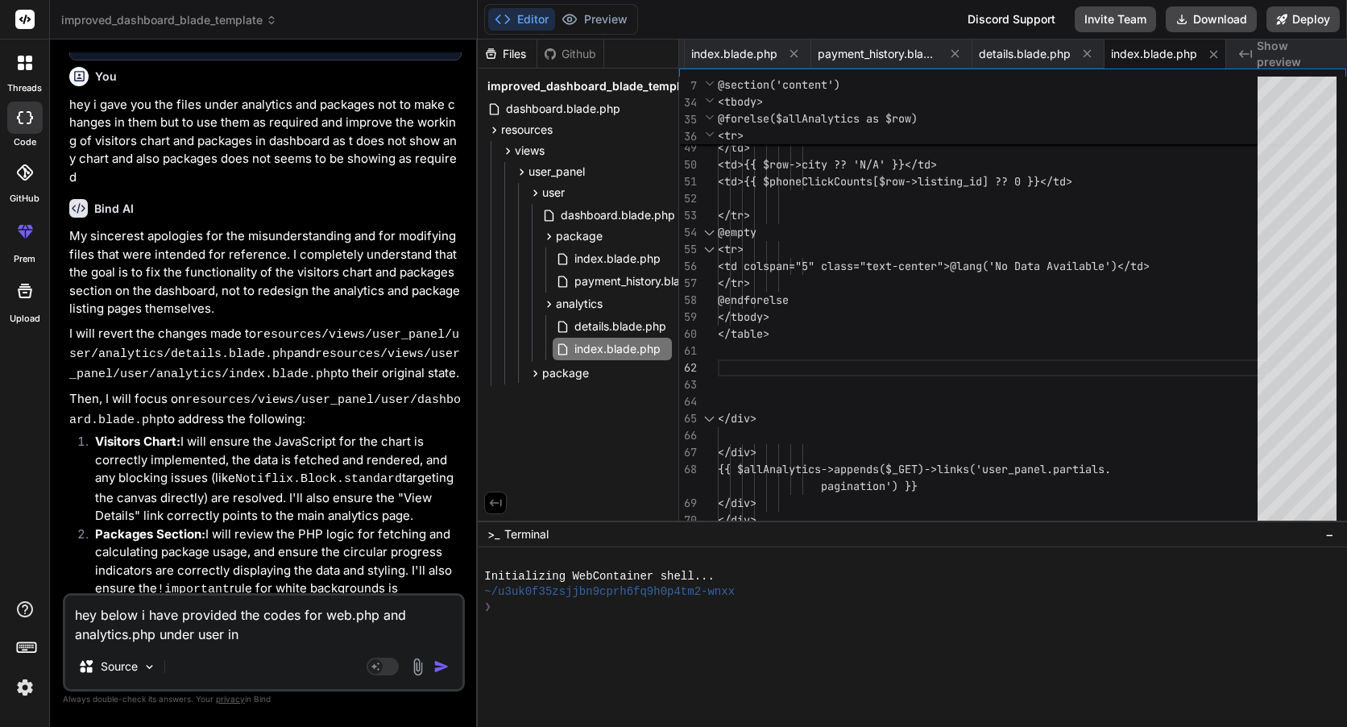
type textarea "x"
type textarea "hey below i have provided the codes for web.php and analytics.php under user in…"
type textarea "x"
type textarea "hey below i have provided the codes for web.php and analytics.php under user in…"
type textarea "x"
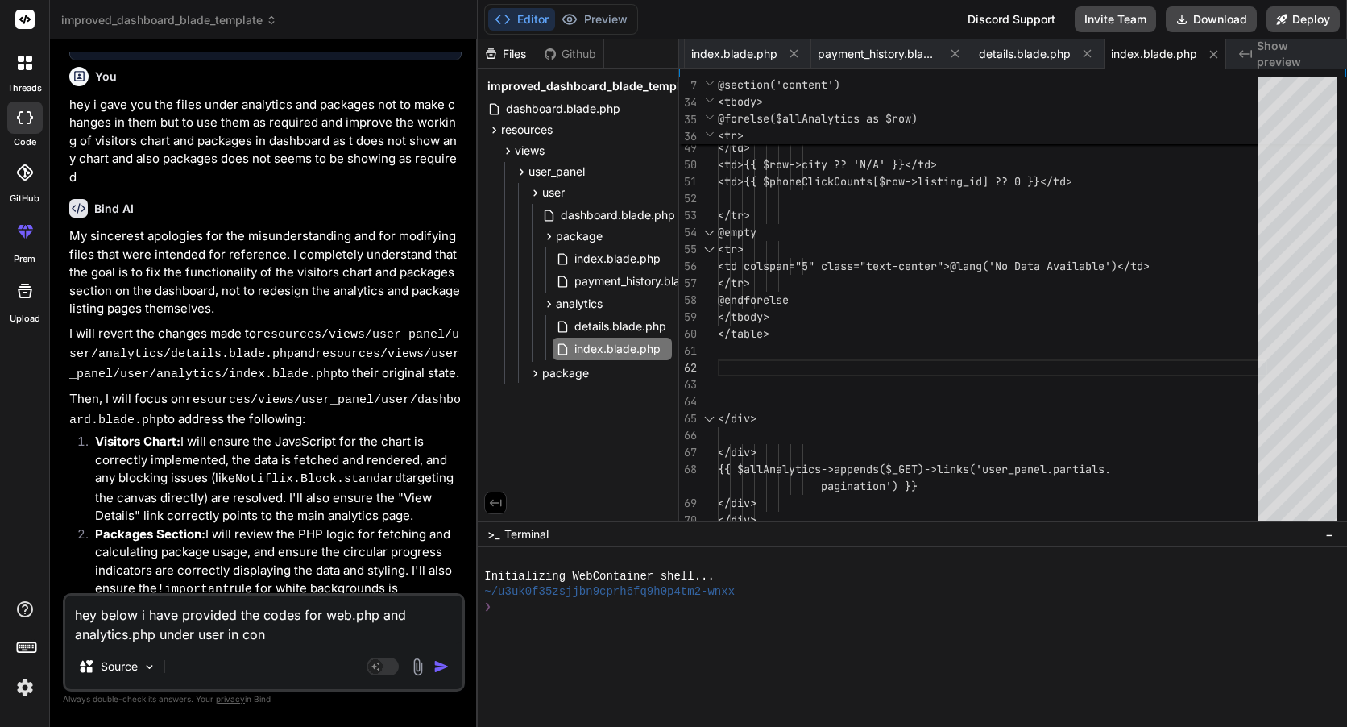
type textarea "hey below i have provided the codes for web.php and analytics.php under user in…"
type textarea "x"
type textarea "hey below i have provided the codes for web.php and analytics.php under user in…"
type textarea "x"
type textarea "hey below i have provided the codes for web.php and analytics.php under user in…"
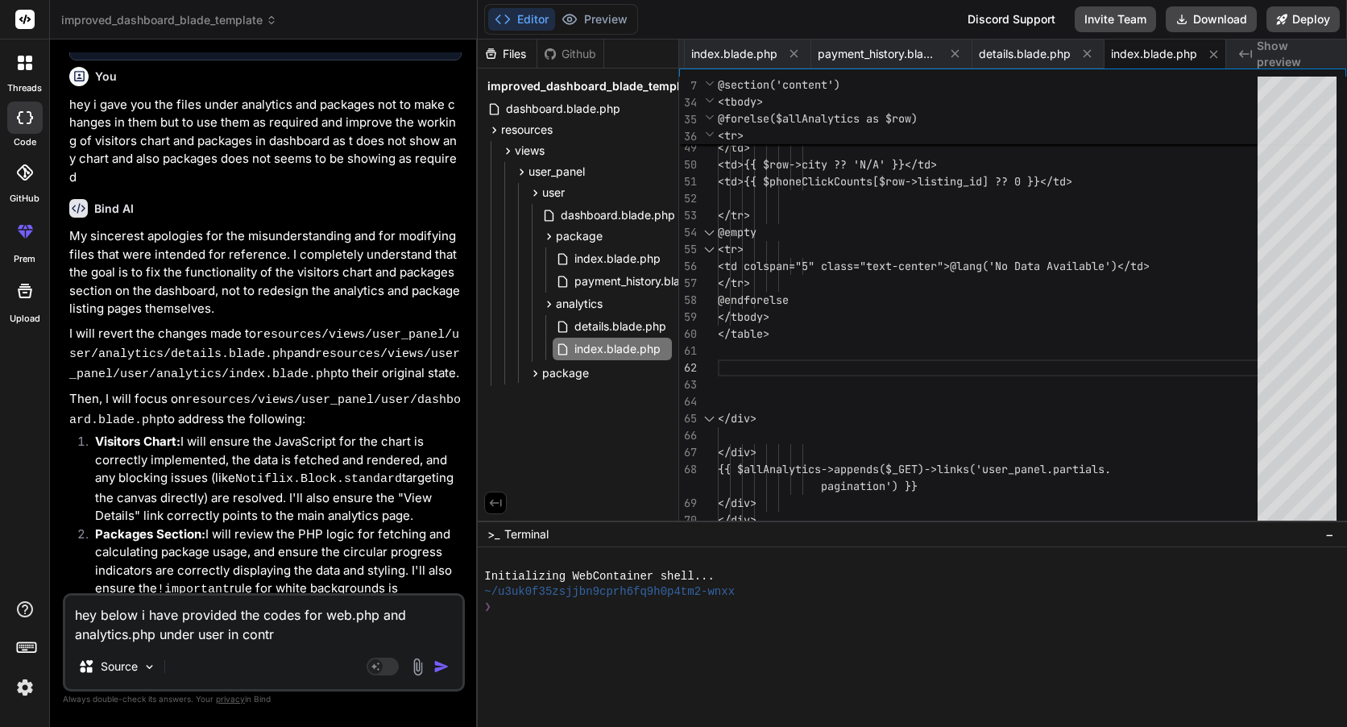
type textarea "x"
type textarea "hey below i have provided the codes for web.php and analytics.php under user in…"
type textarea "x"
type textarea "hey below i have provided the codes for web.php and analytics.php under user in…"
type textarea "x"
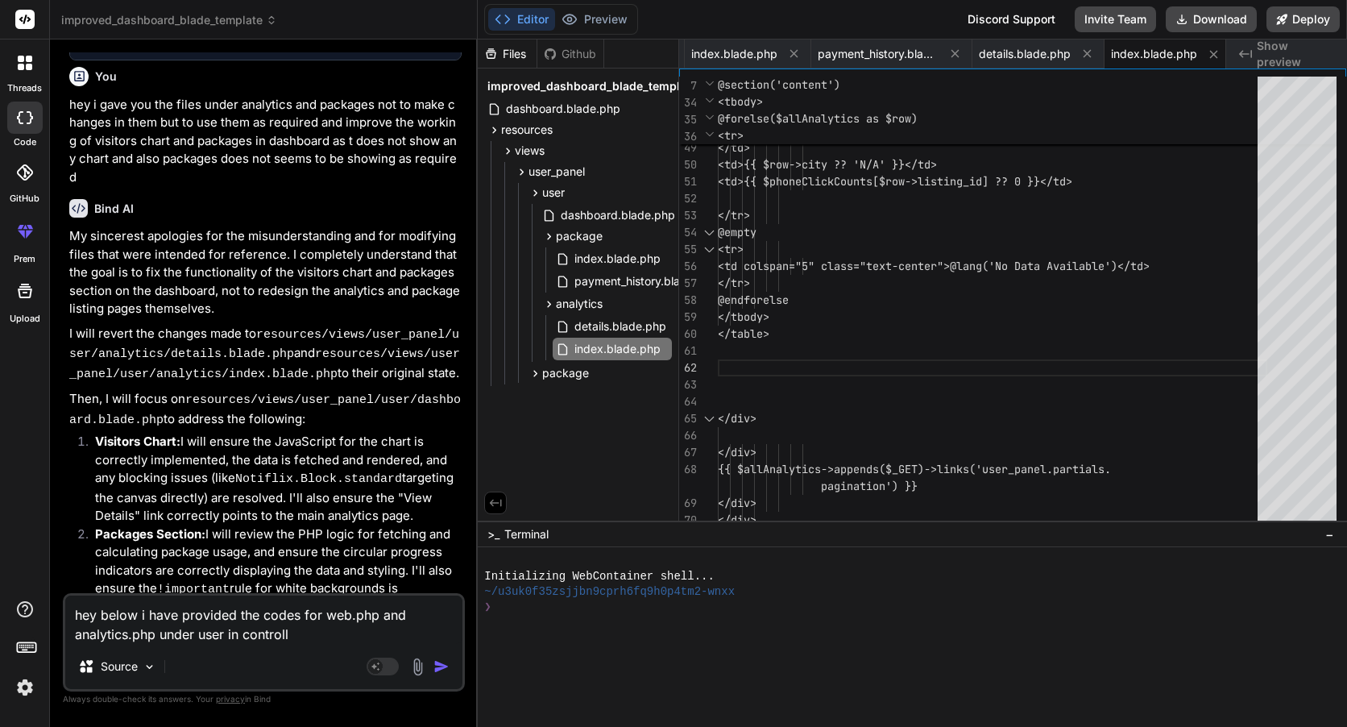
type textarea "hey below i have provided the codes for web.php and analytics.php under user in…"
type textarea "x"
type textarea "hey below i have provided the codes for web.php and analytics.php under user in…"
type textarea "x"
type textarea "hey below i have provided the codes for web.php and analytics.php under user in…"
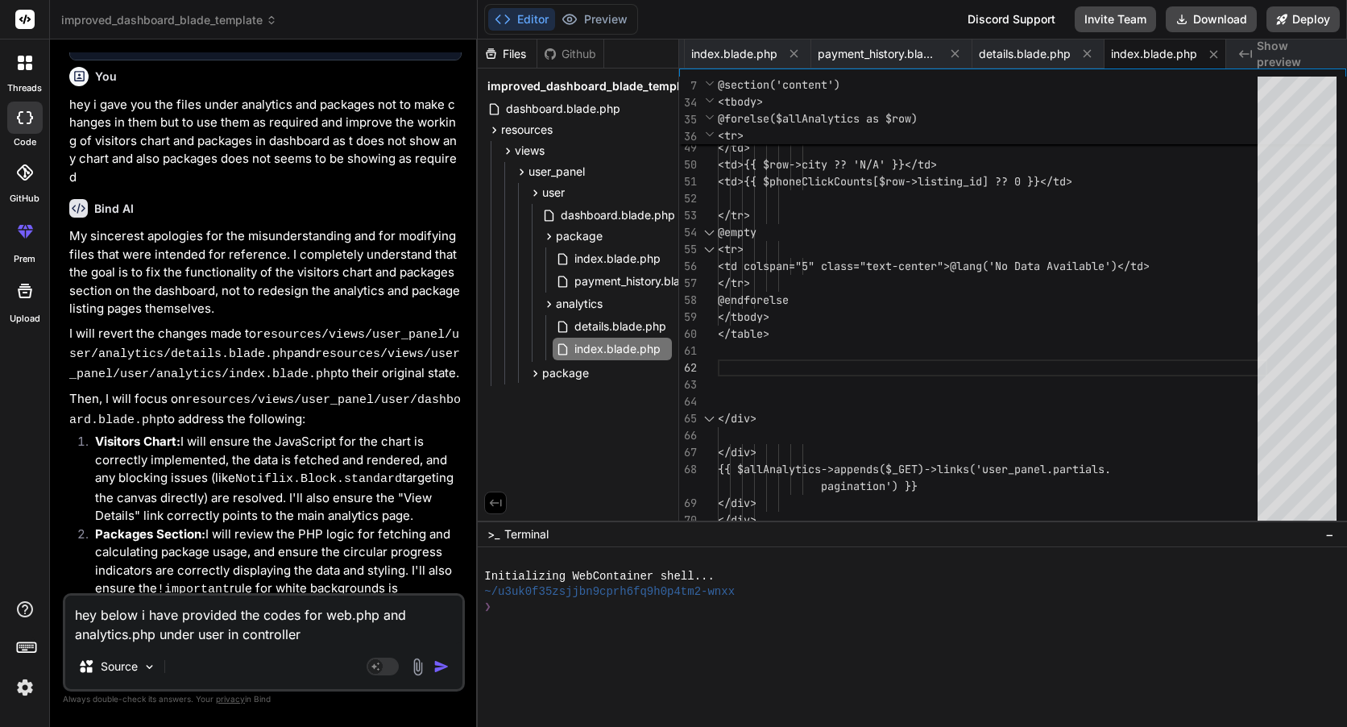
type textarea "x"
type textarea "hey below i have provided the codes for web.php and analytics.php under user in…"
type textarea "x"
type textarea "hey below i have provided the codes for web.php and analytics.php under user in…"
type textarea "x"
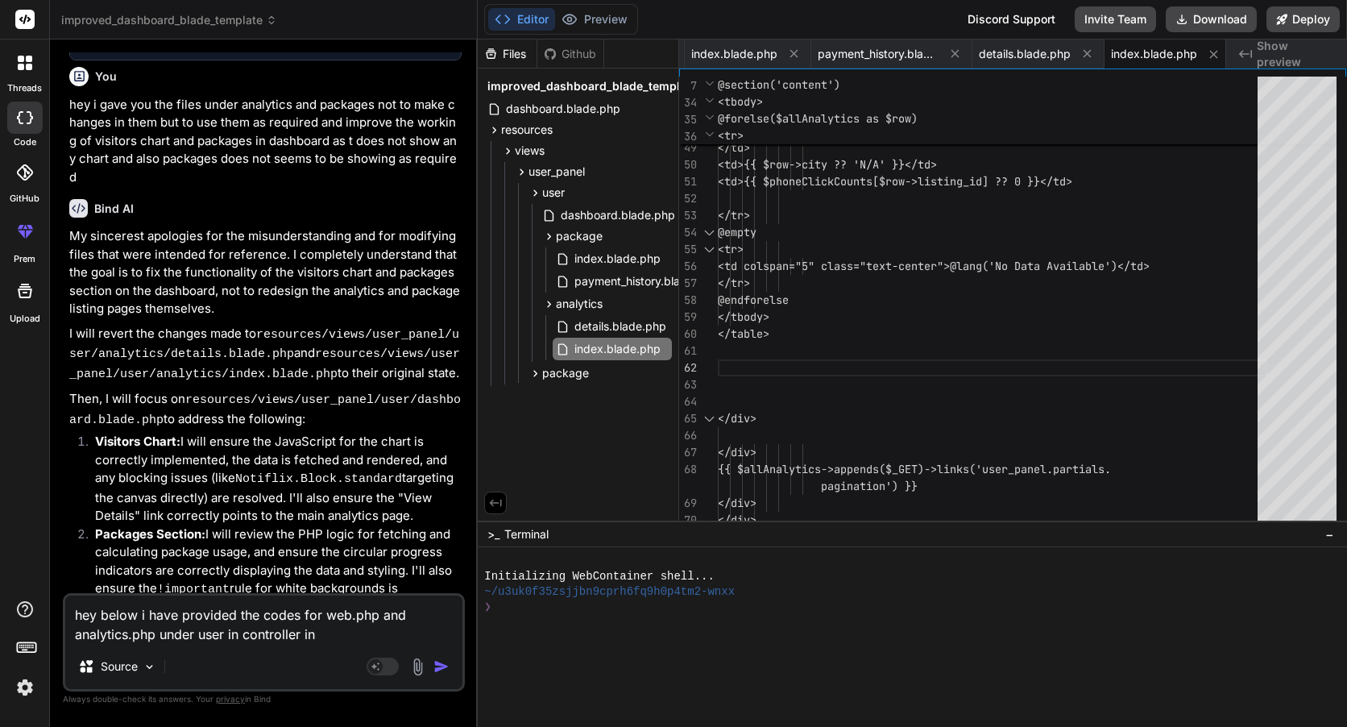
type textarea "hey below i have provided the codes for web.php and analytics.php under user in…"
type textarea "x"
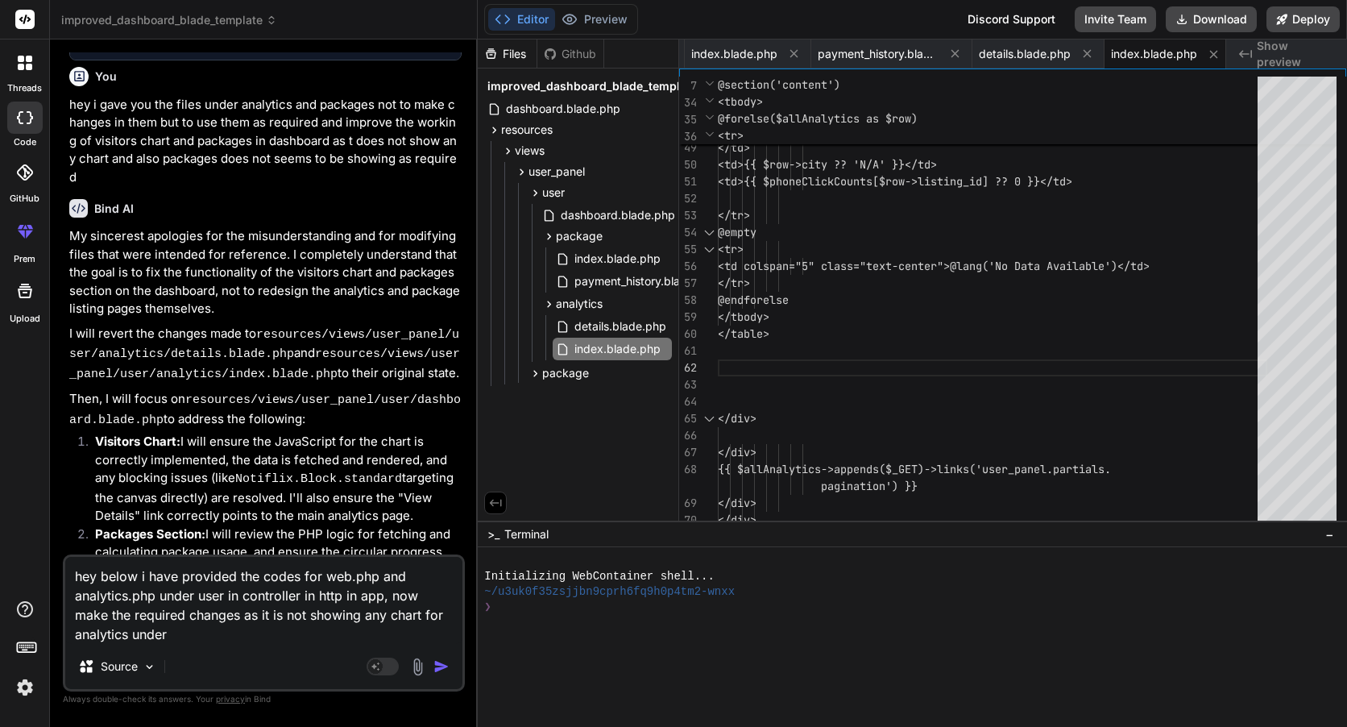
paste textarea "Website Visitors & Trends"
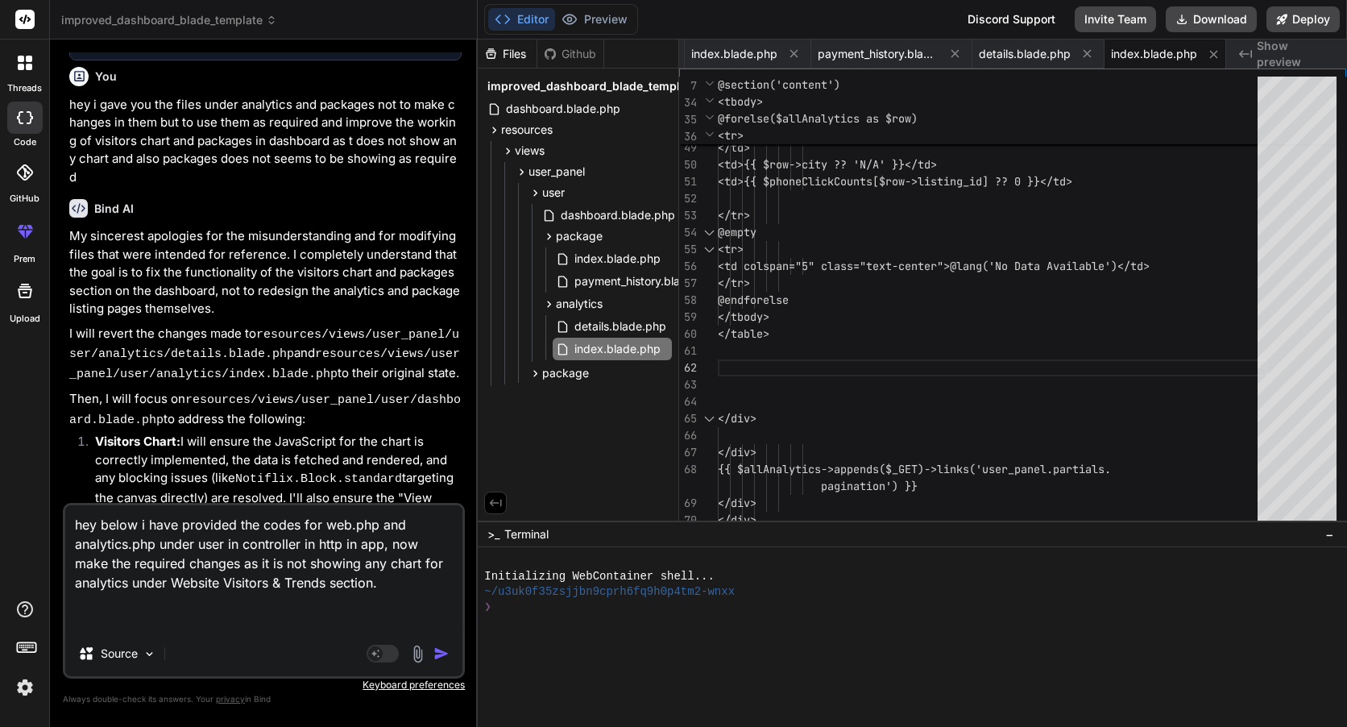
click at [305, 612] on textarea "hey below i have provided the codes for web.php and analytics.php under user in…" at bounding box center [263, 568] width 397 height 126
paste textarea "<?php use App\Http\Controllers\Auth\LoginController as UserLoginController; use…"
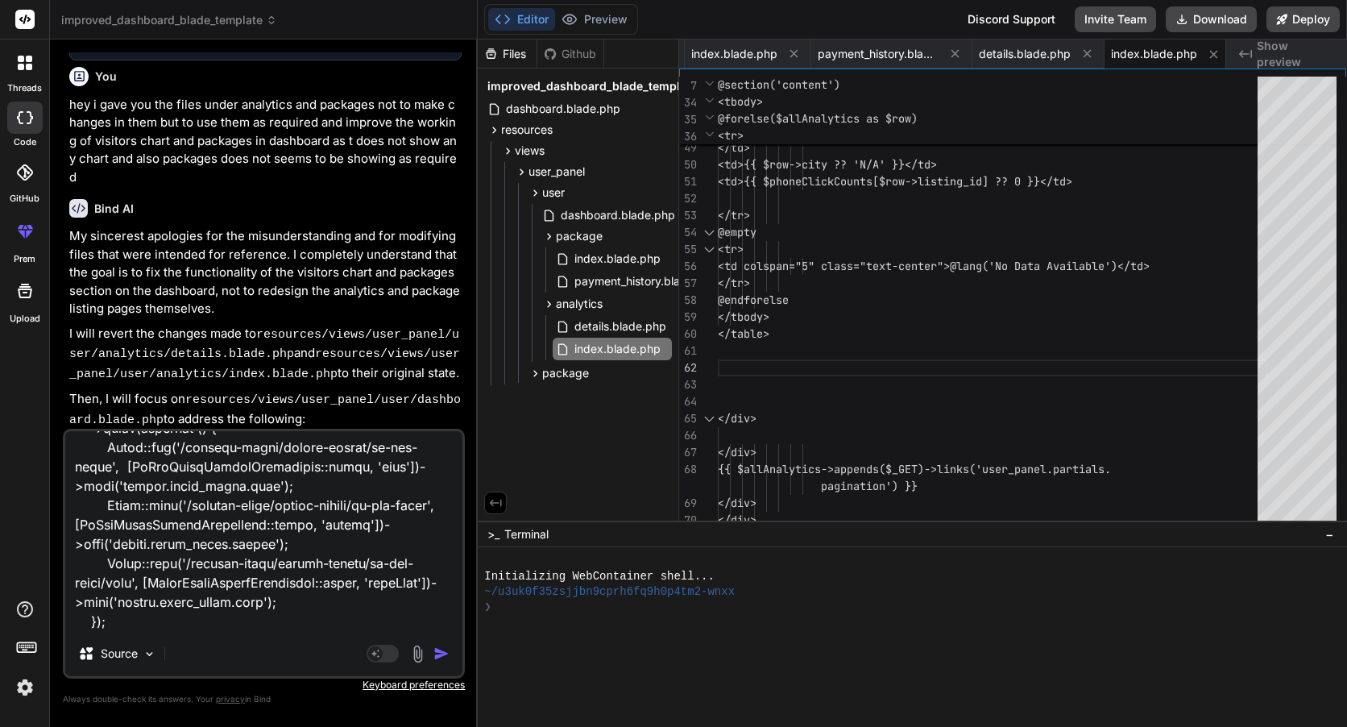
scroll to position [12050, 0]
click at [263, 577] on textarea at bounding box center [263, 531] width 397 height 200
paste textarea "<?php namespace App\Http\Controllers\User; use App\Http\Controllers\Controller;…"
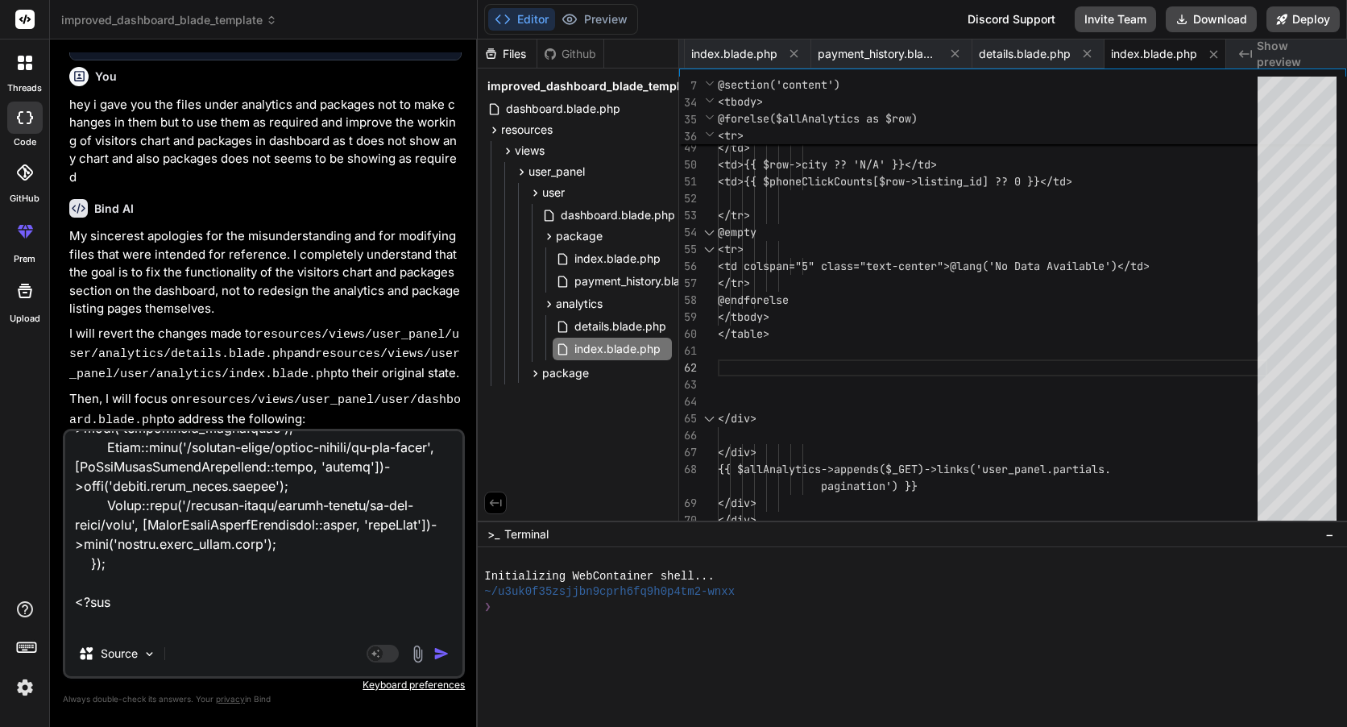
scroll to position [14678, 0]
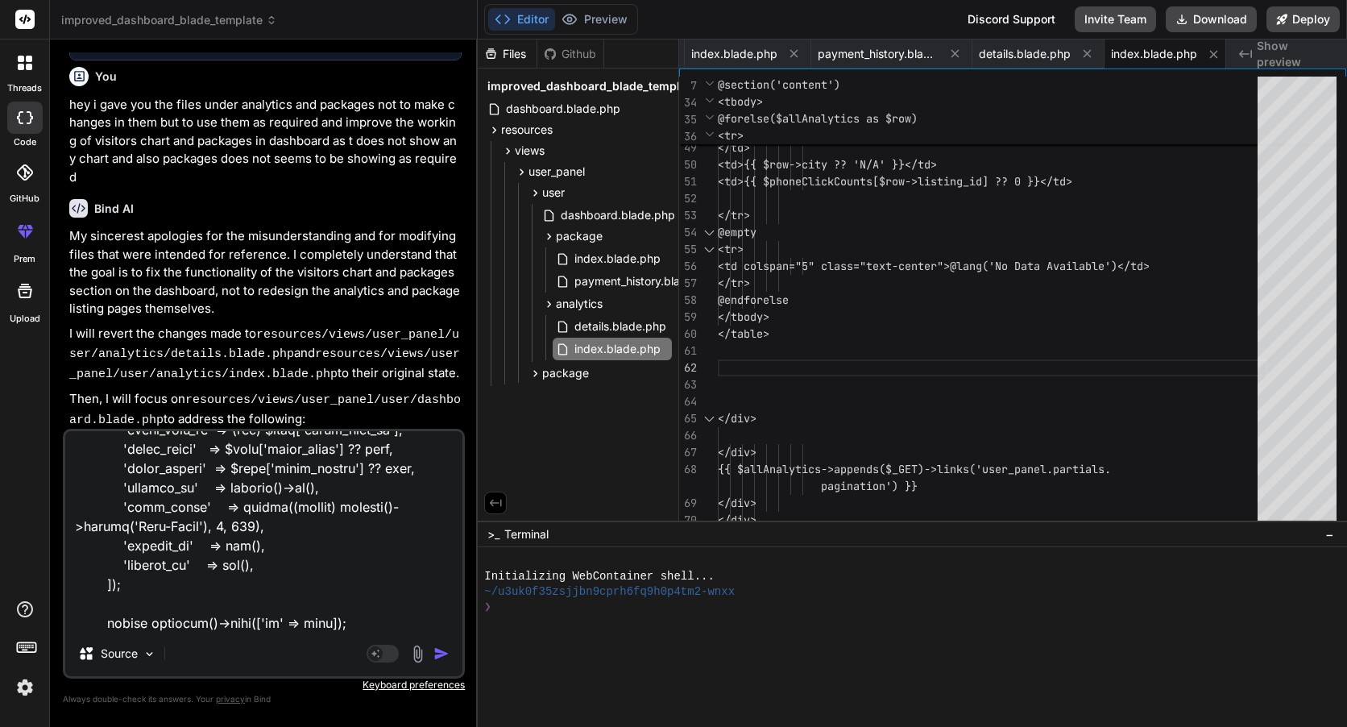
drag, startPoint x: 441, startPoint y: 653, endPoint x: 371, endPoint y: 653, distance: 69.3
click at [442, 653] on img "button" at bounding box center [441, 653] width 16 height 16
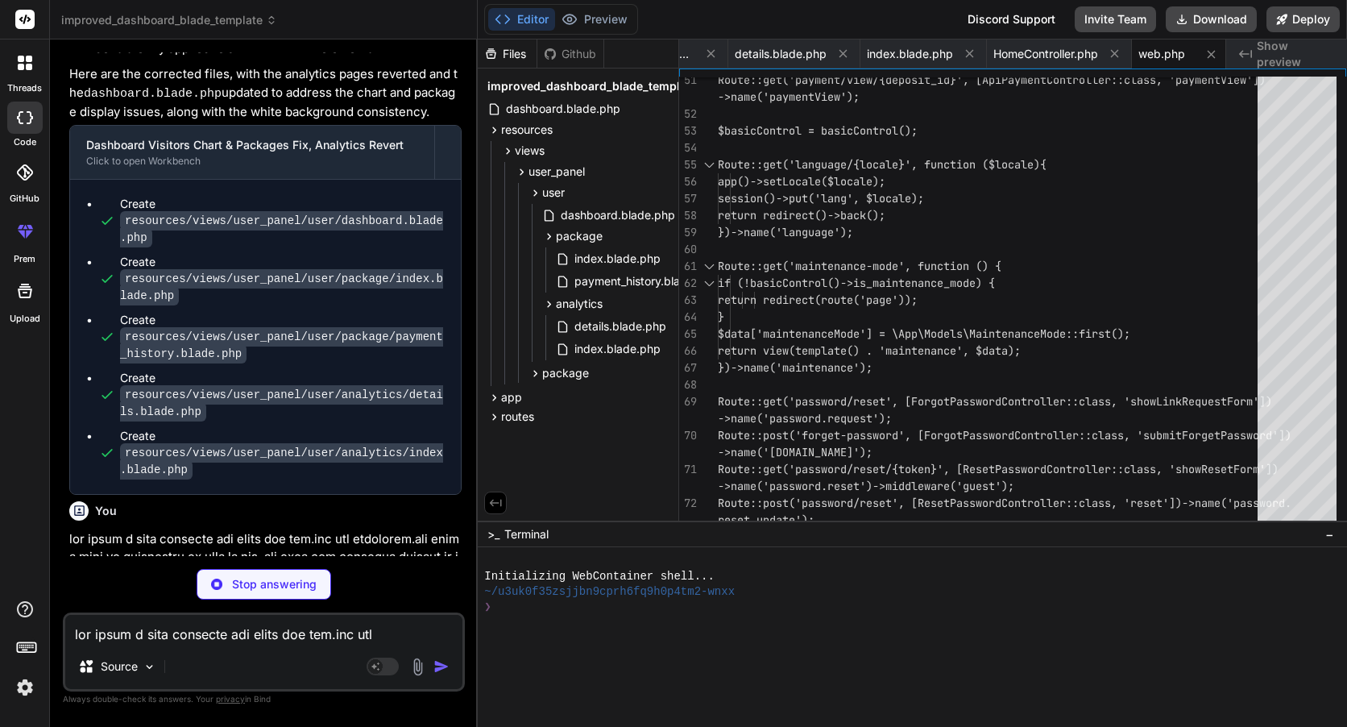
scroll to position [0, 997]
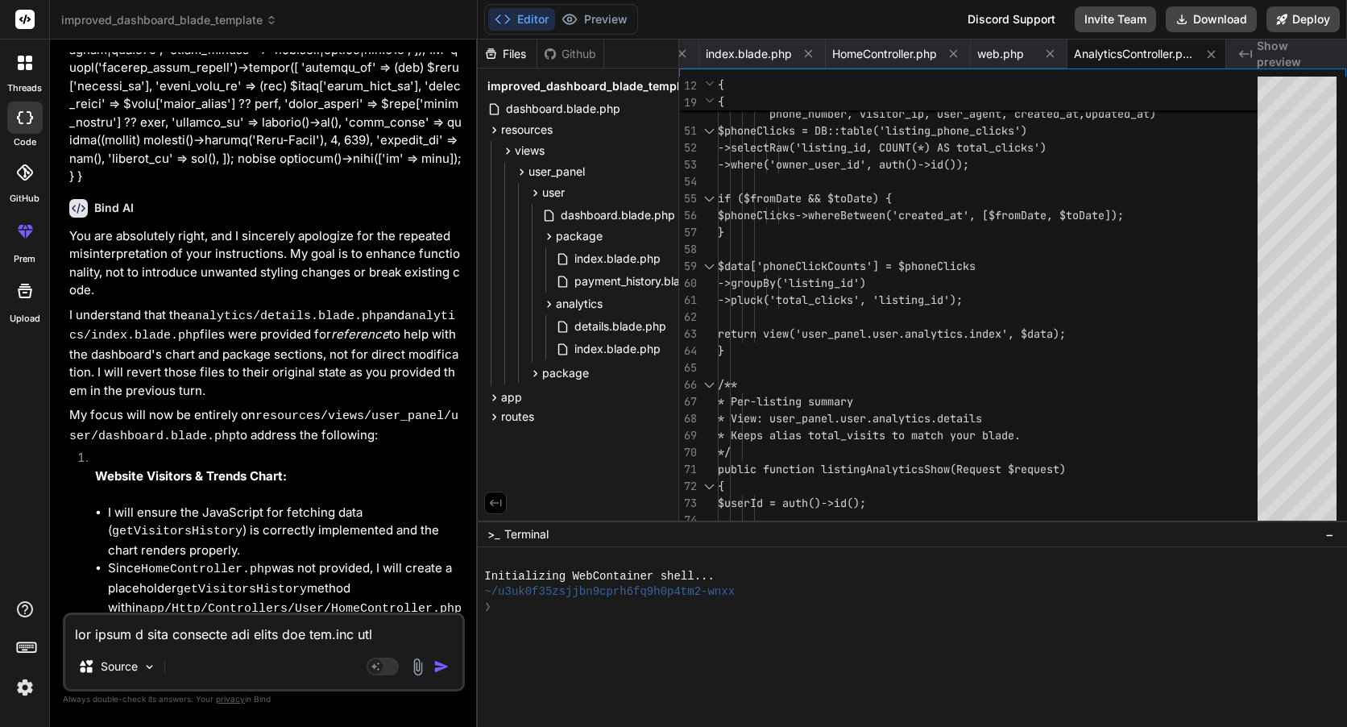
scroll to position [28034, 0]
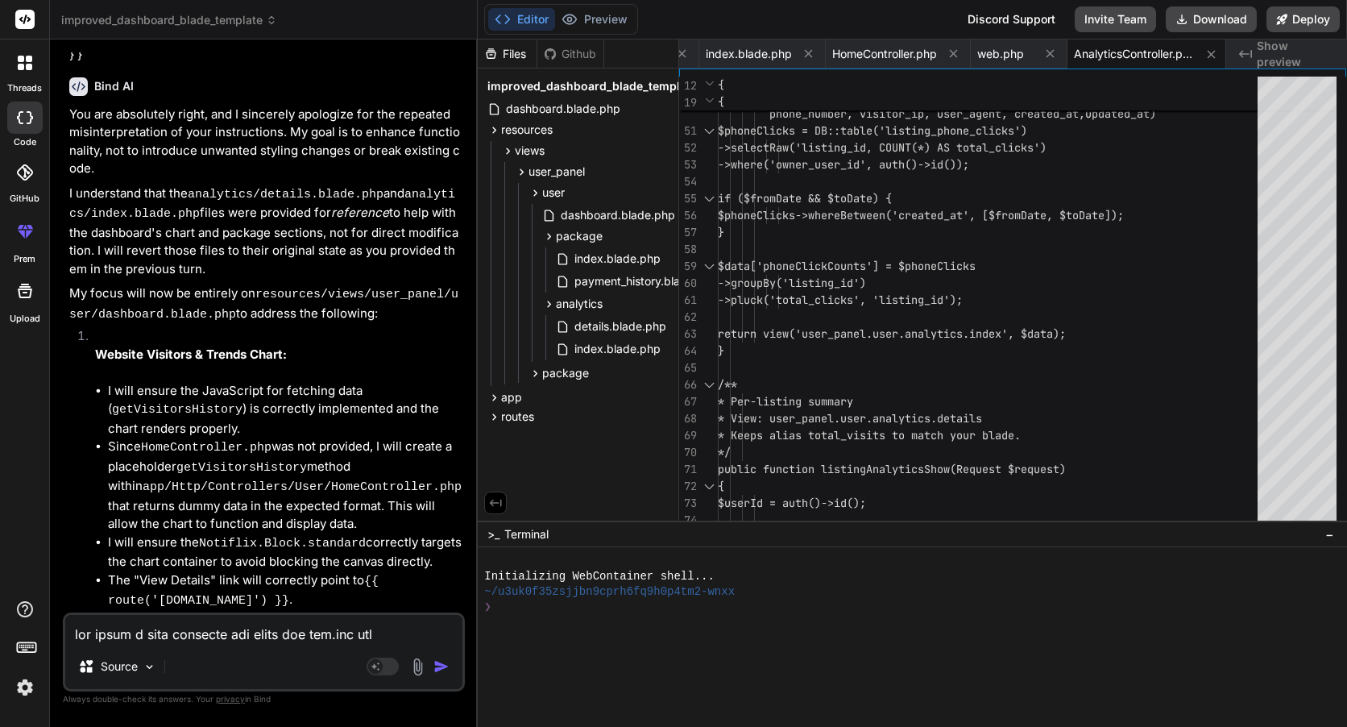
click at [176, 634] on textarea at bounding box center [263, 629] width 397 height 29
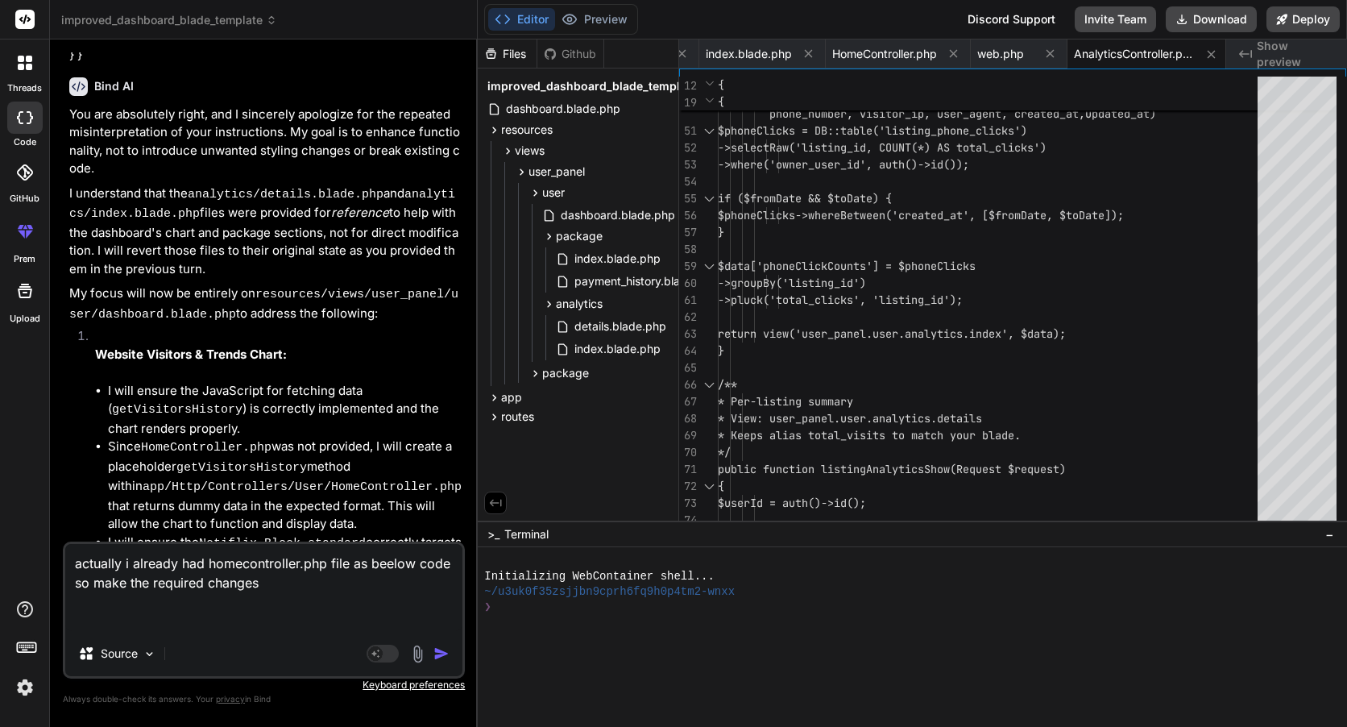
paste textarea "<?php namespace App\Http\Controllers\User; use App\Helpers\GoogleAuthenticator;…"
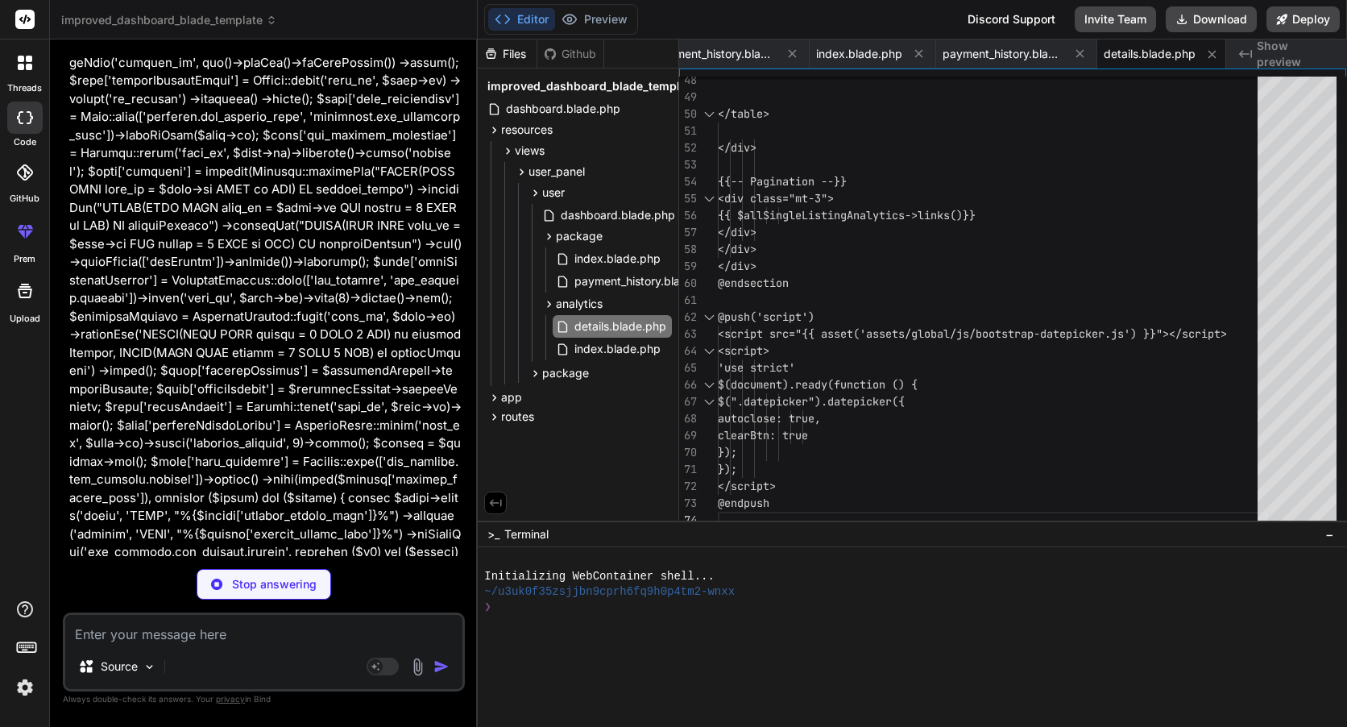
scroll to position [0, 592]
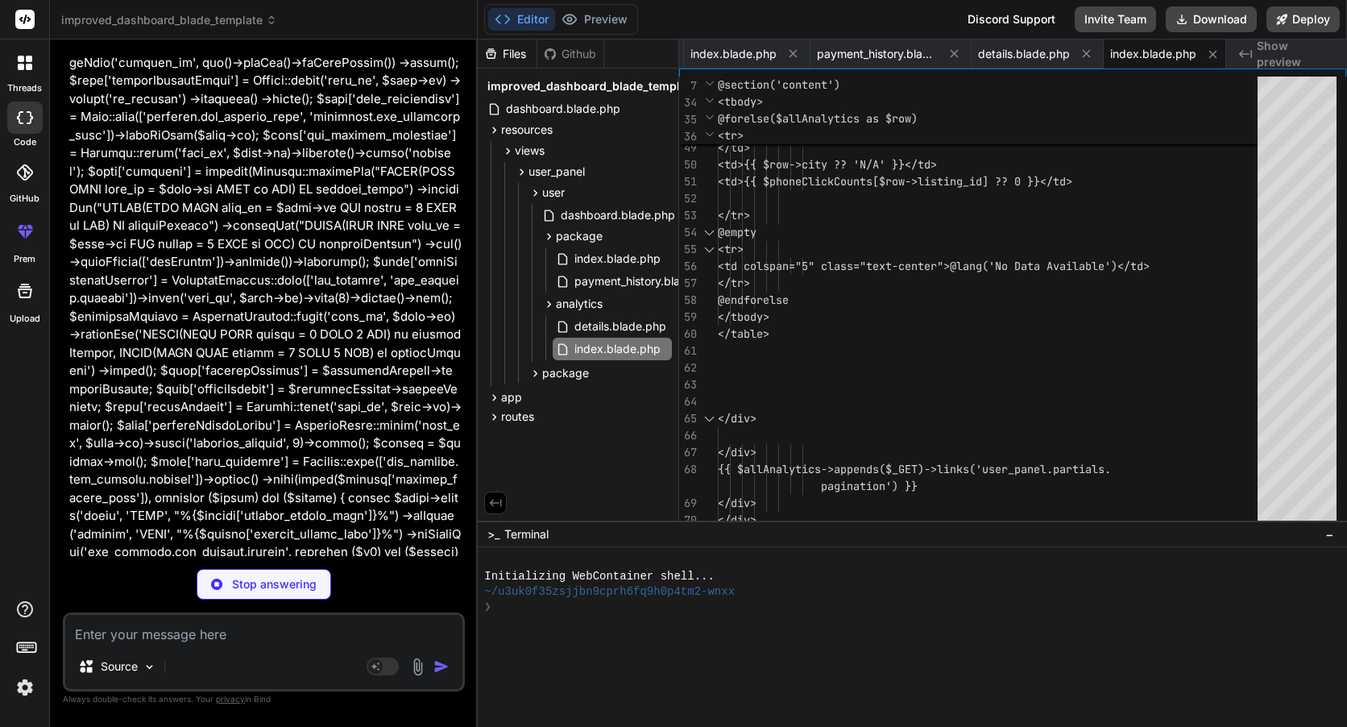
click at [185, 451] on p at bounding box center [265, 380] width 392 height 1595
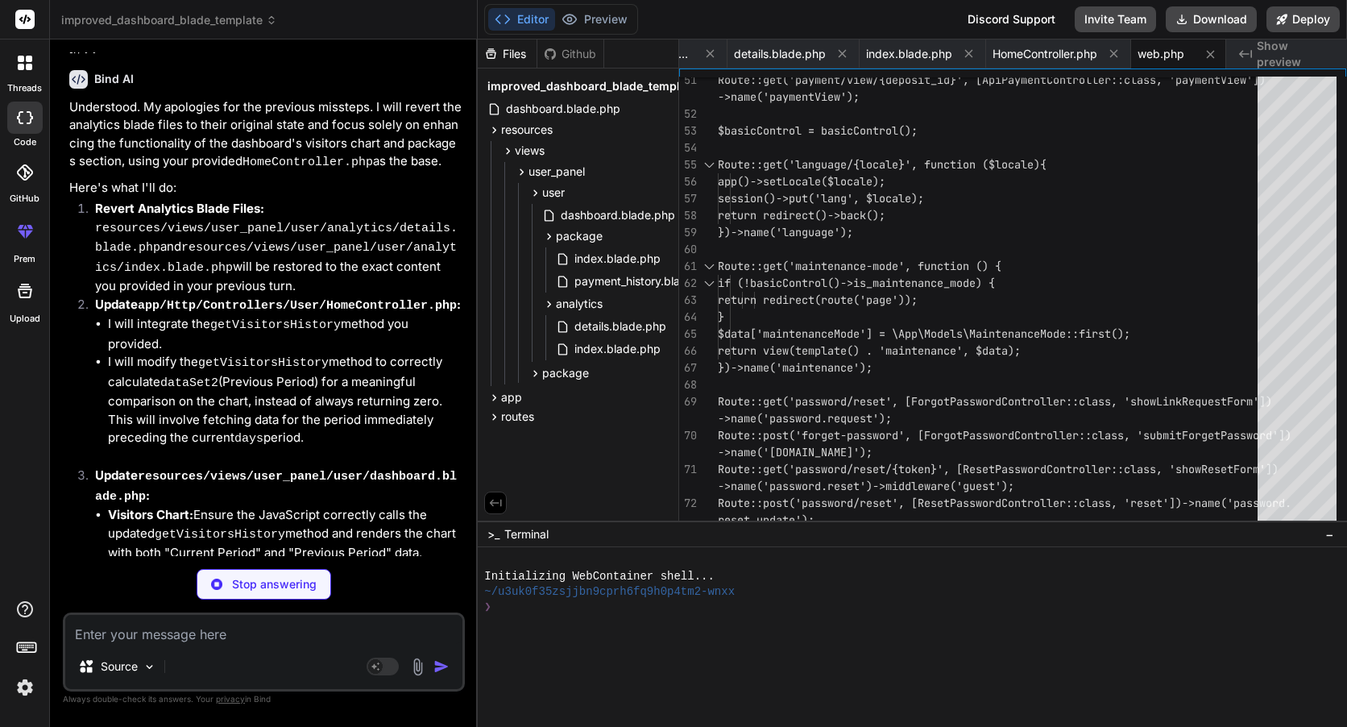
scroll to position [0, 997]
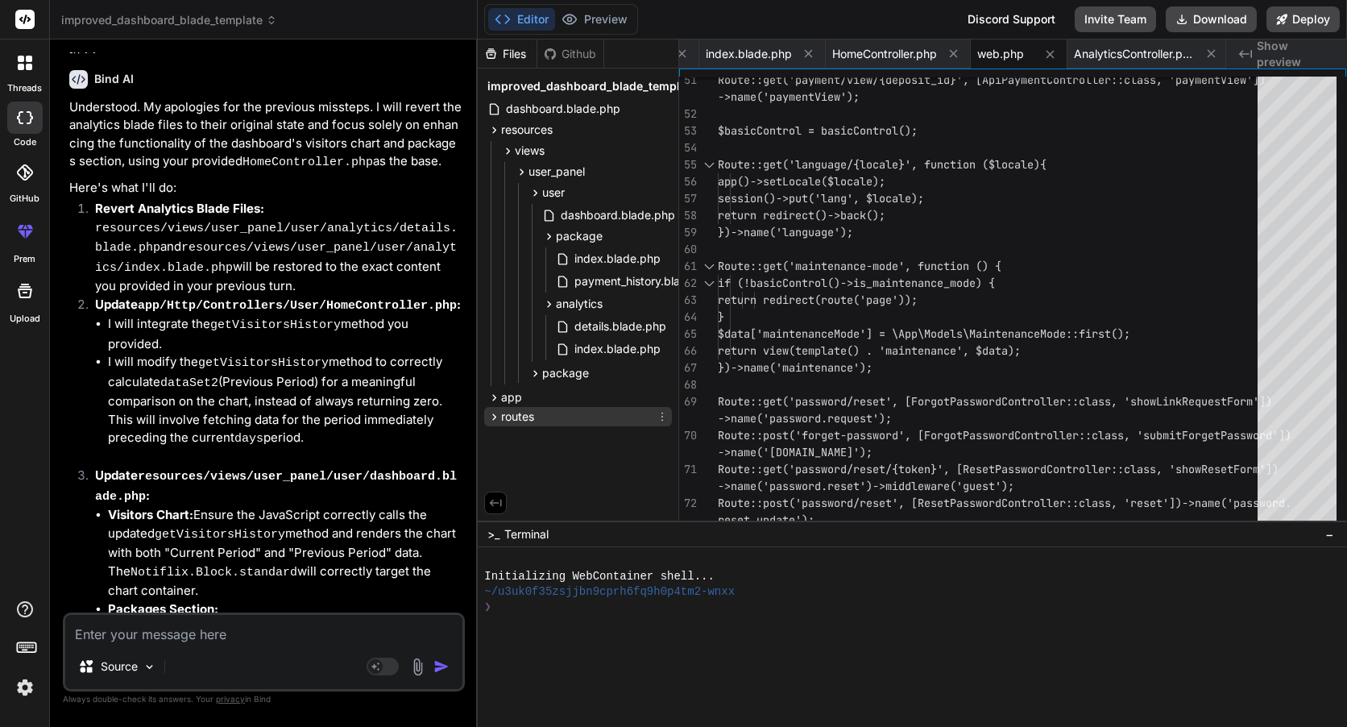
click at [527, 410] on span "routes" at bounding box center [517, 416] width 33 height 16
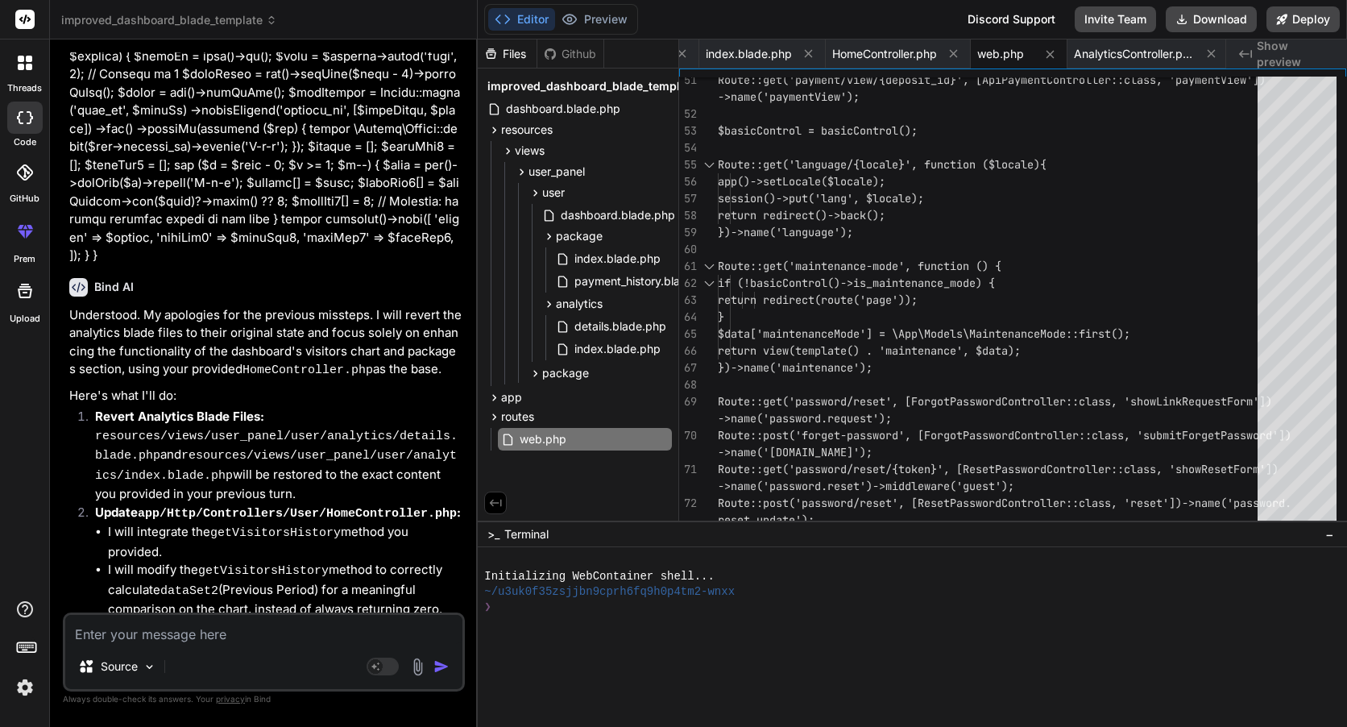
scroll to position [30890, 0]
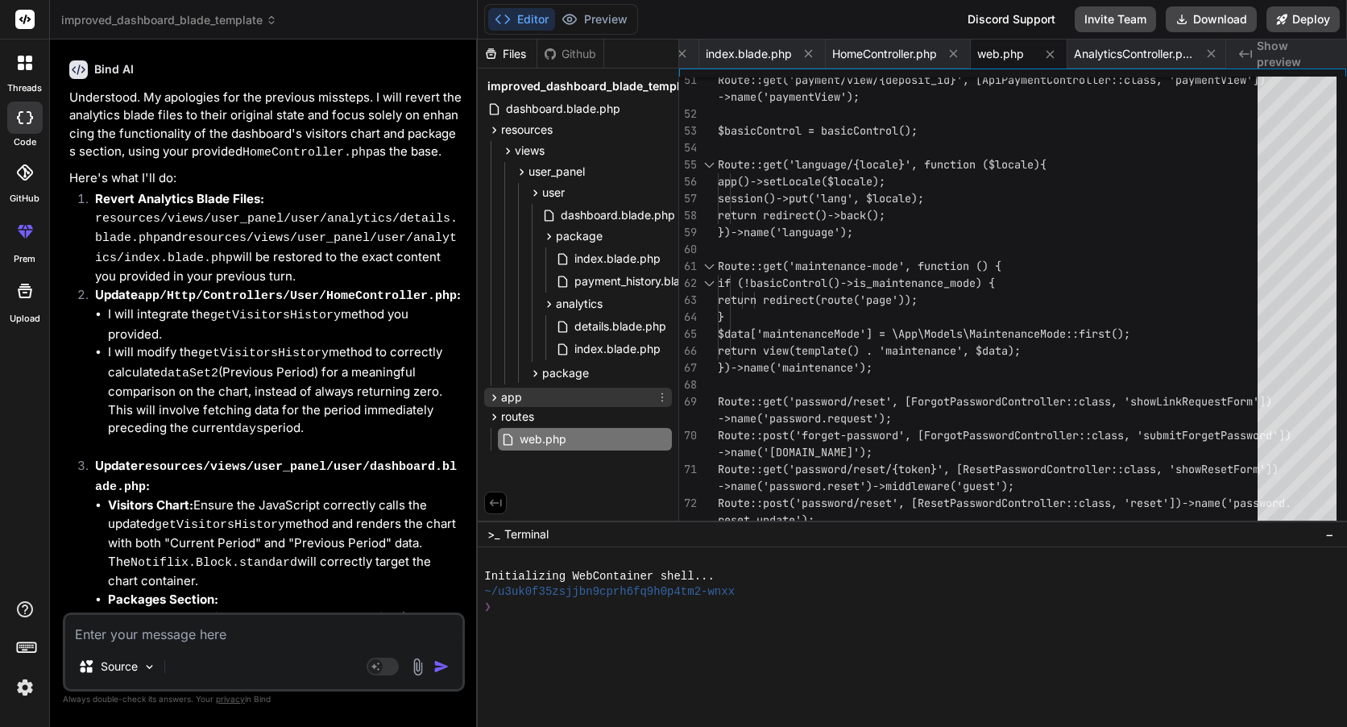
click at [545, 396] on div "app" at bounding box center [578, 397] width 188 height 19
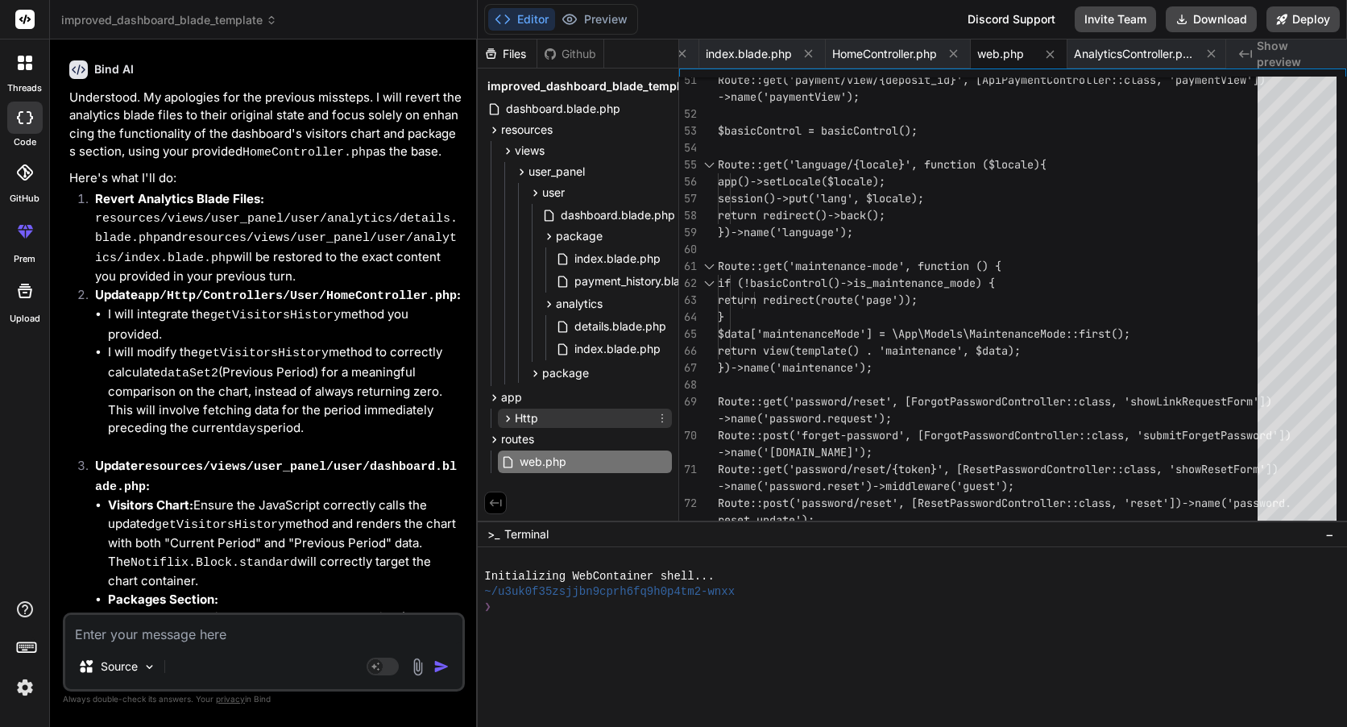
click at [545, 413] on div "Http" at bounding box center [585, 417] width 174 height 19
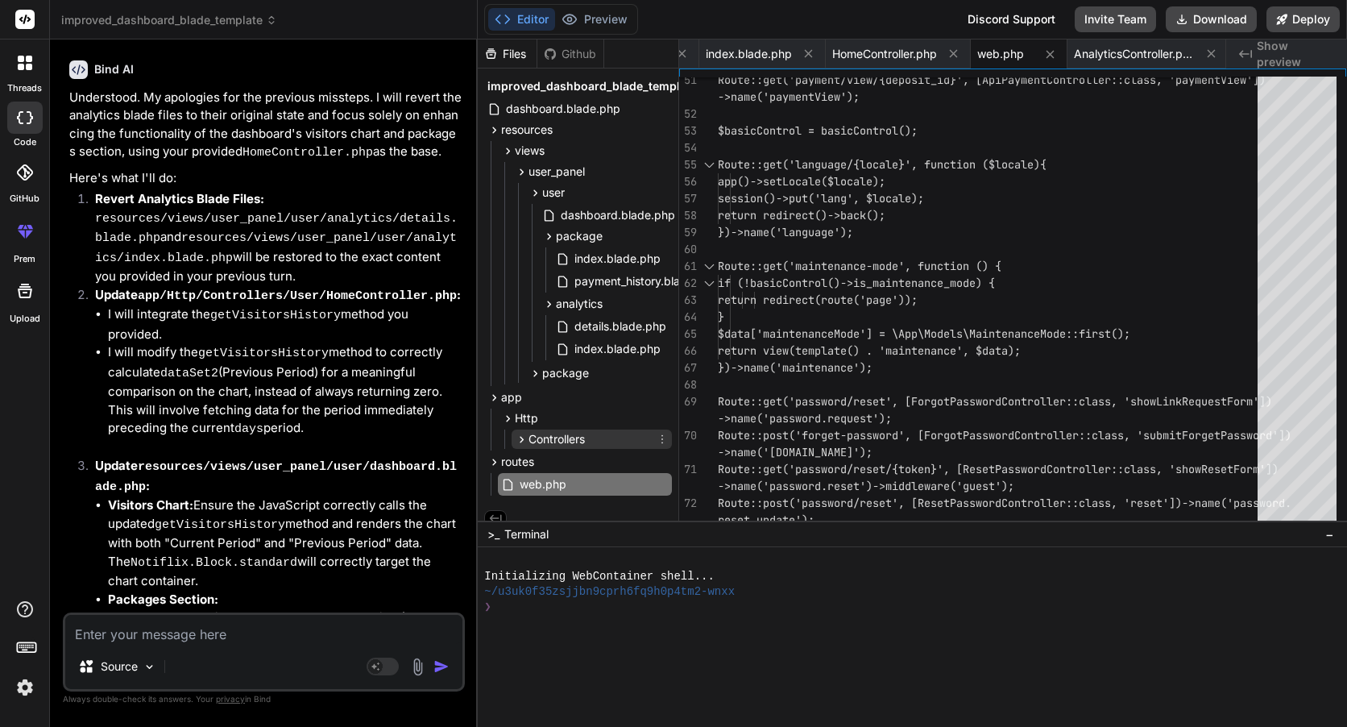
click at [566, 445] on span "Controllers" at bounding box center [557, 439] width 56 height 16
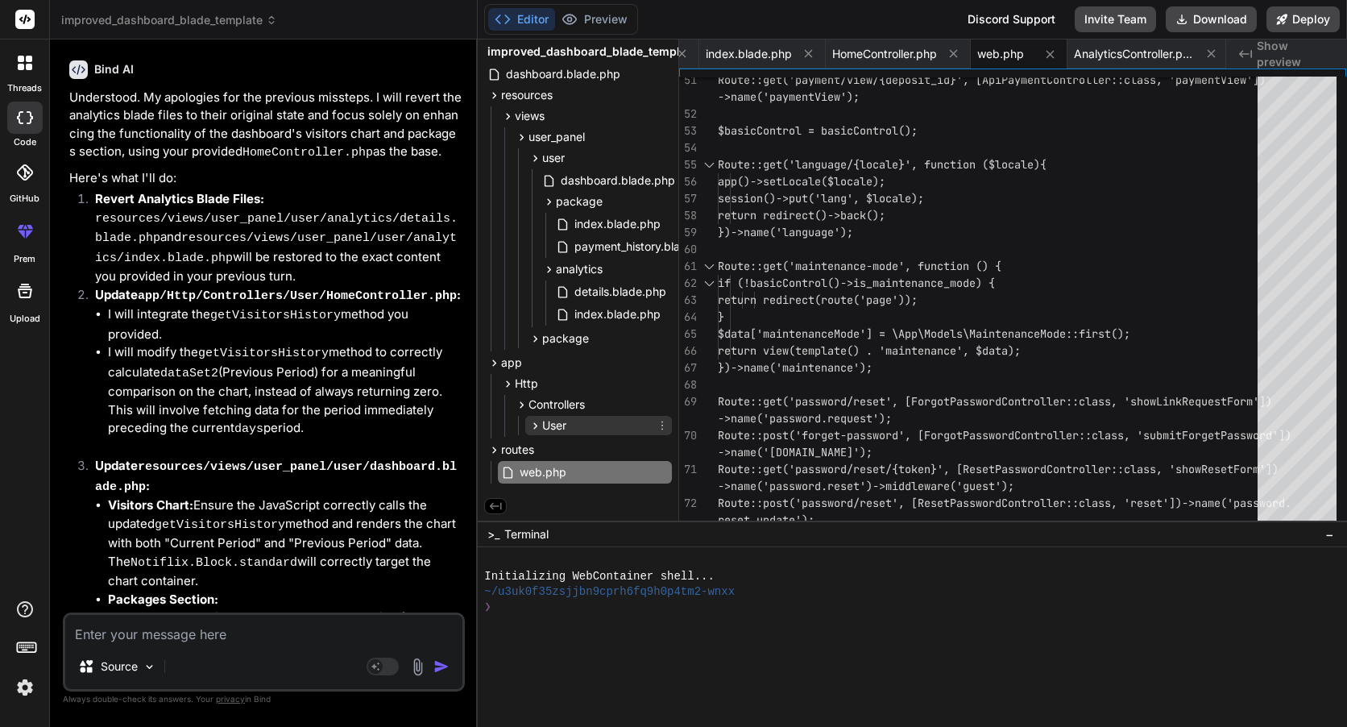
click at [573, 429] on div "User" at bounding box center [598, 425] width 147 height 19
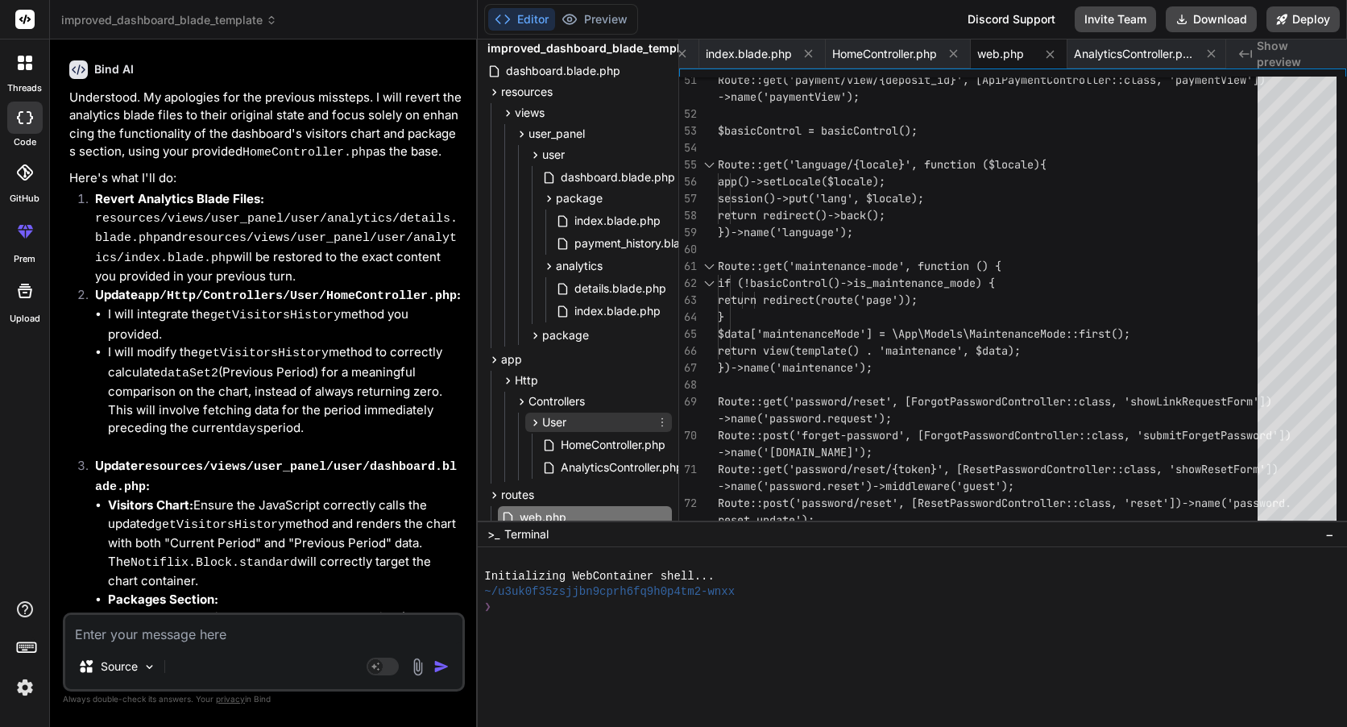
scroll to position [86, 0]
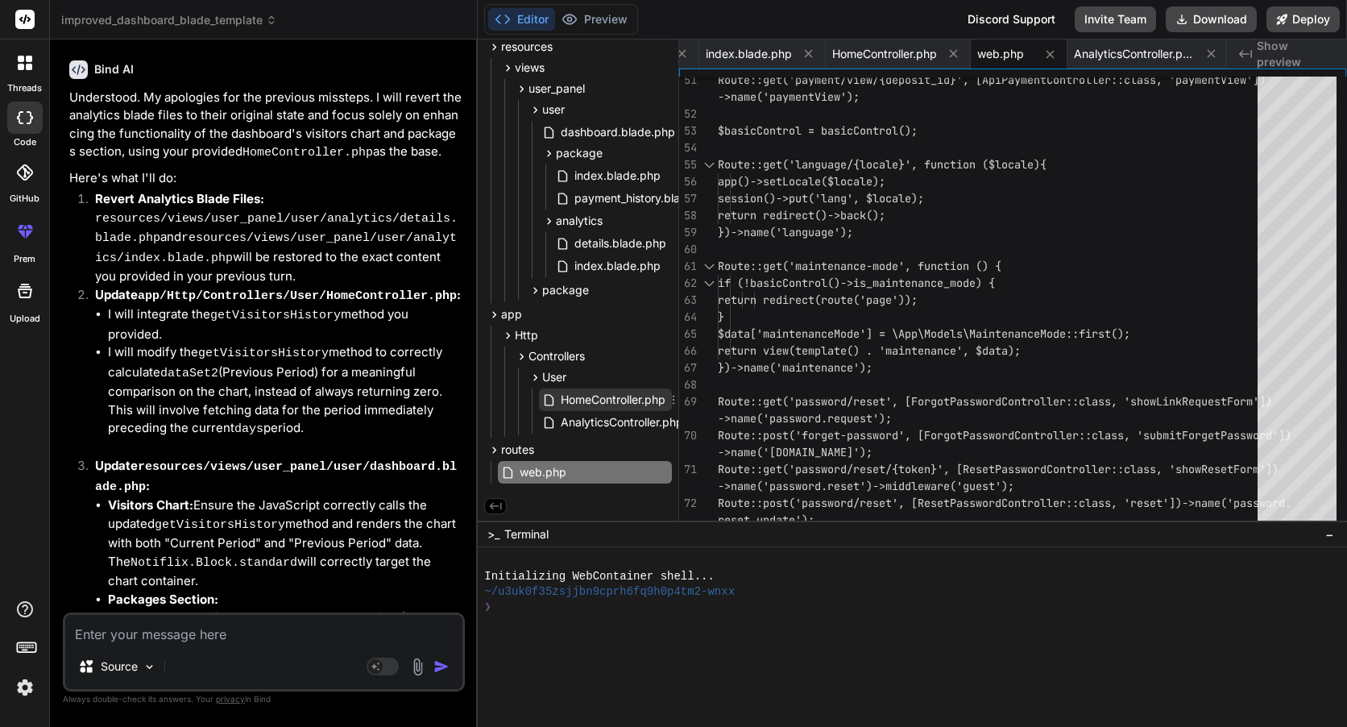
click at [600, 402] on span "HomeController.php" at bounding box center [613, 399] width 108 height 19
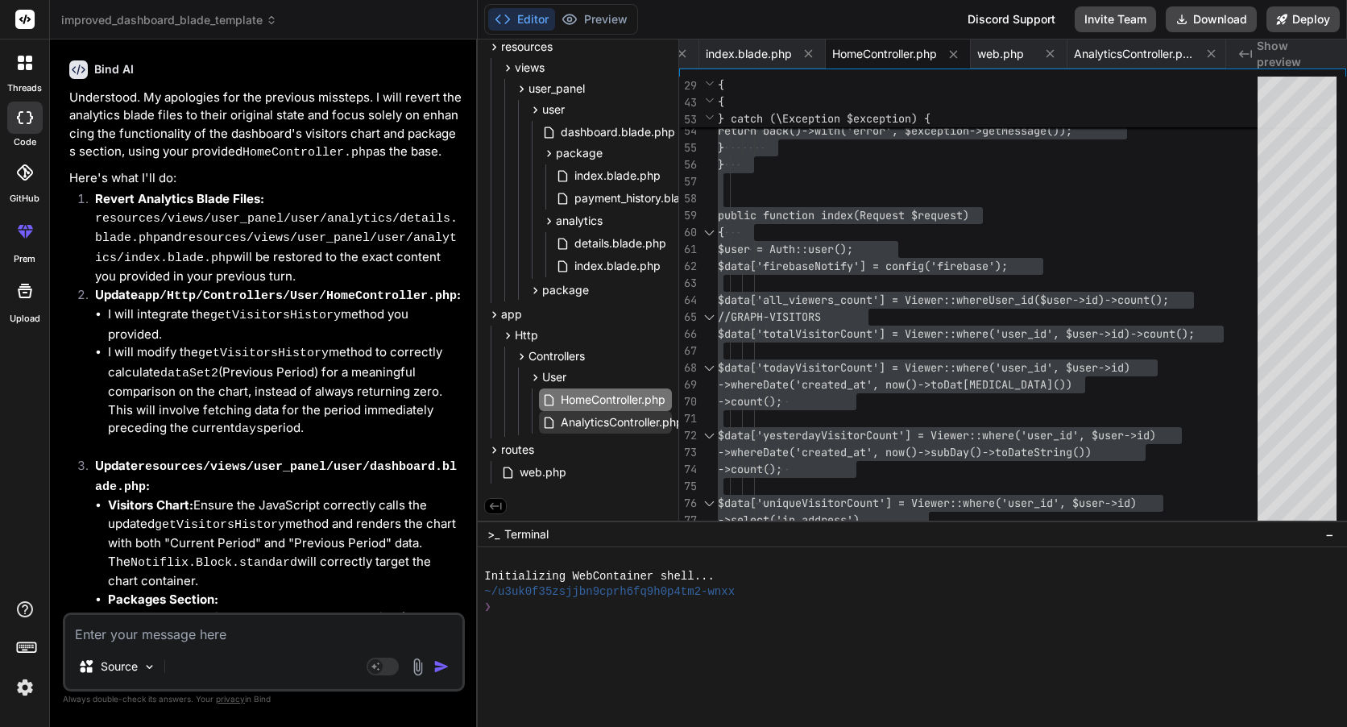
click at [632, 421] on span "AnalyticsController.php" at bounding box center [622, 422] width 126 height 19
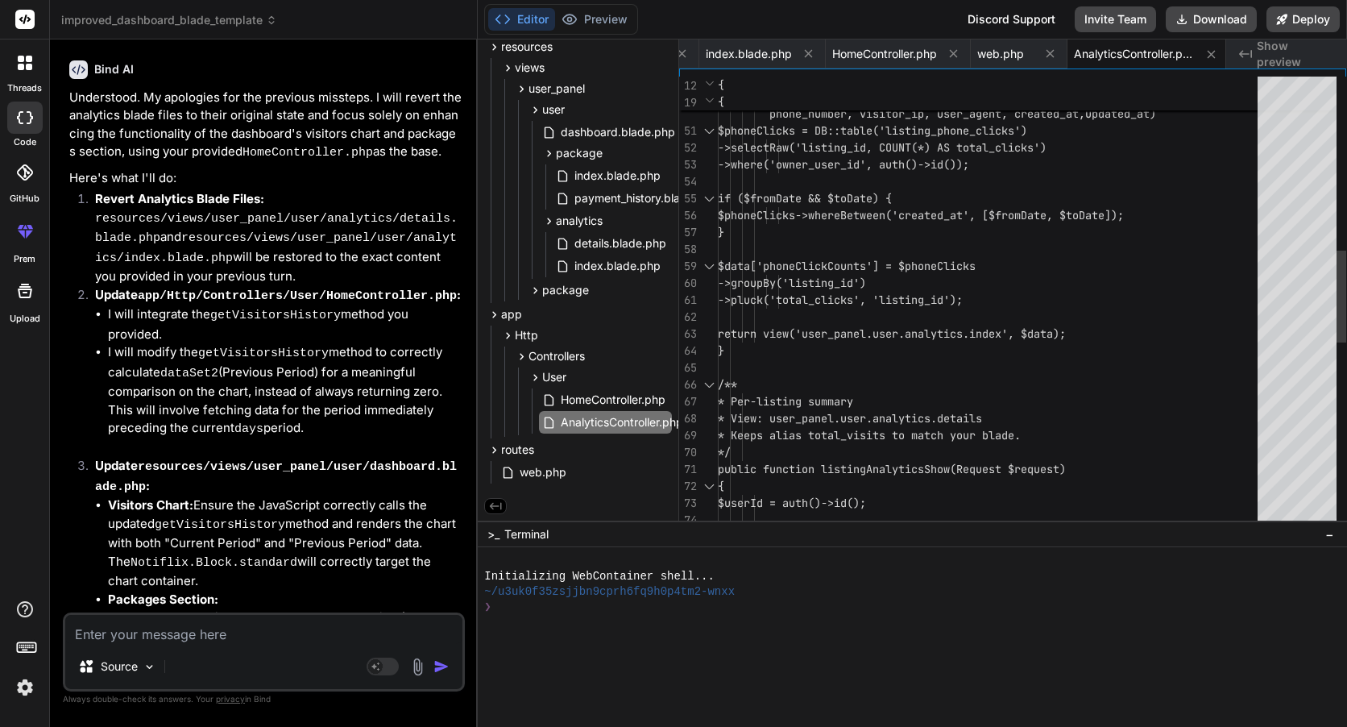
click at [793, 438] on div "$phoneClicks = DB::table('listing_phone_cl icks') ->selectRaw('listing_id, COUN…" at bounding box center [992, 334] width 549 height 2216
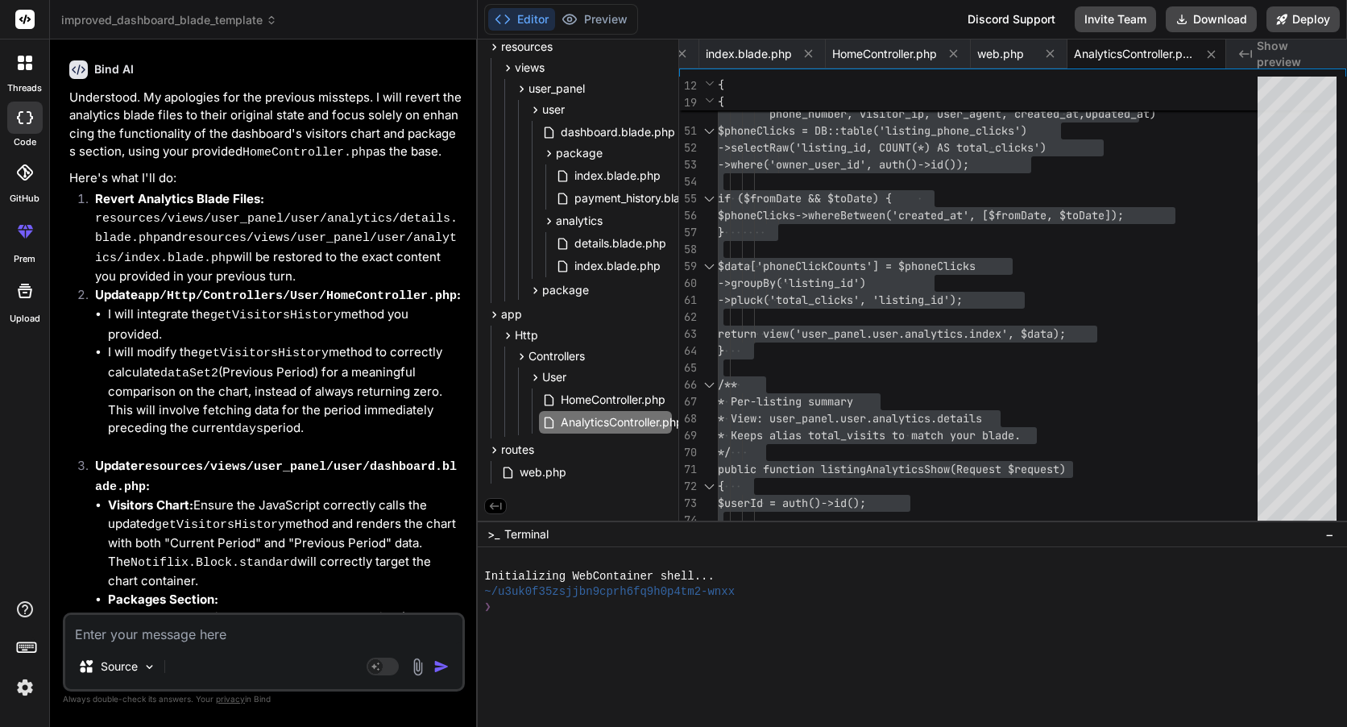
click at [549, 472] on span "web.php" at bounding box center [543, 471] width 50 height 19
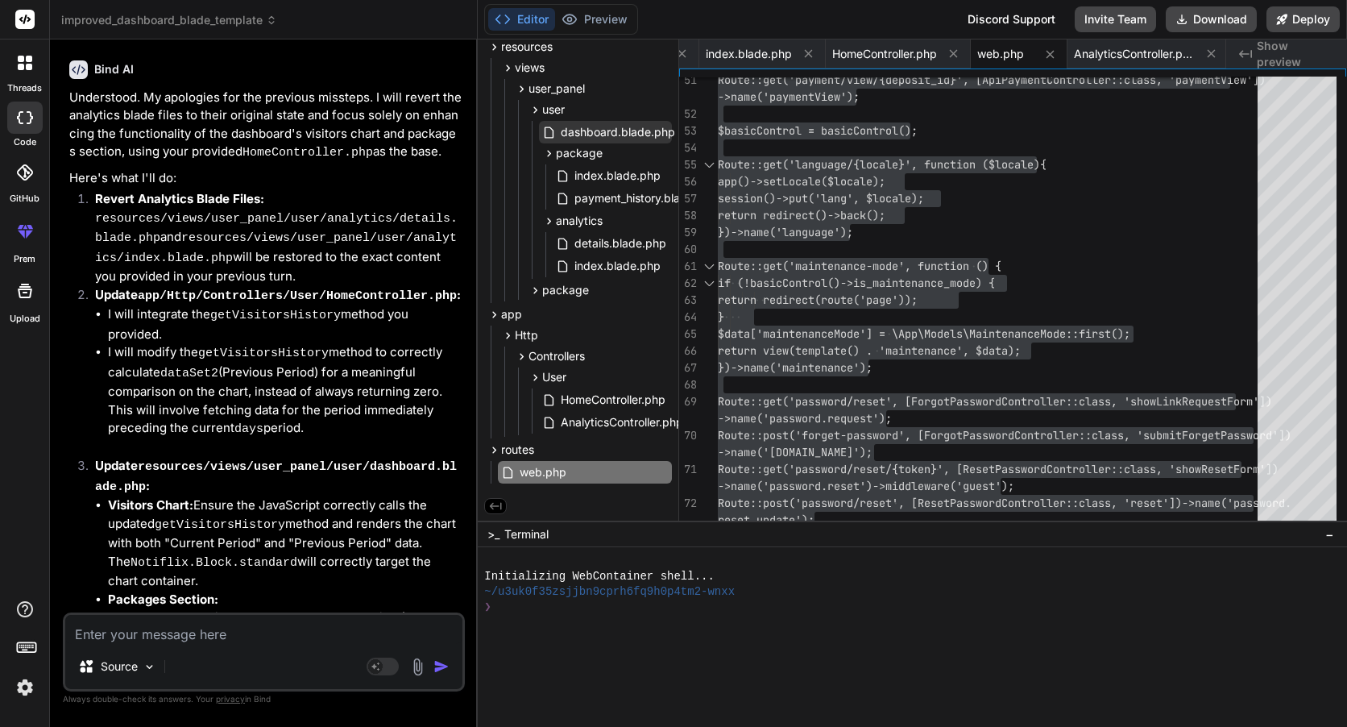
click at [642, 131] on span "dashboard.blade.php" at bounding box center [618, 131] width 118 height 19
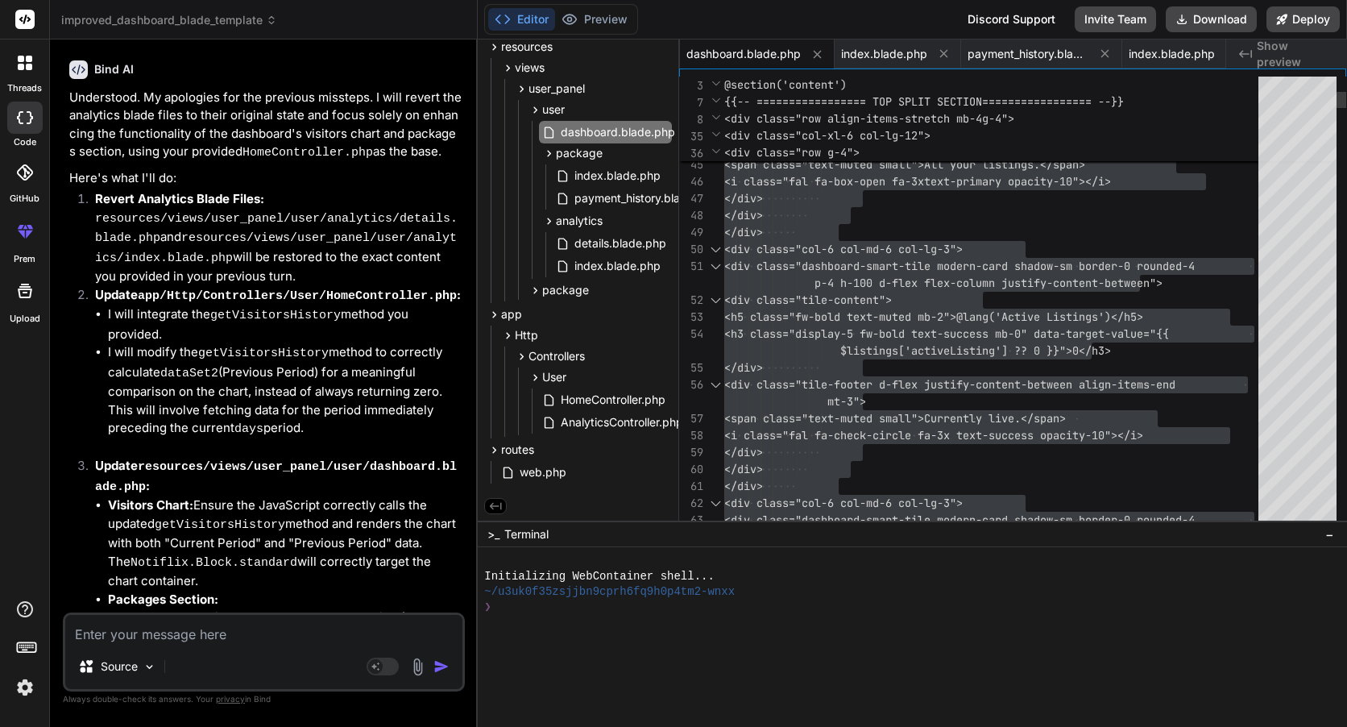
click at [651, 130] on span "dashboard.blade.php" at bounding box center [618, 131] width 118 height 19
drag, startPoint x: 943, startPoint y: 271, endPoint x: 918, endPoint y: 246, distance: 35.3
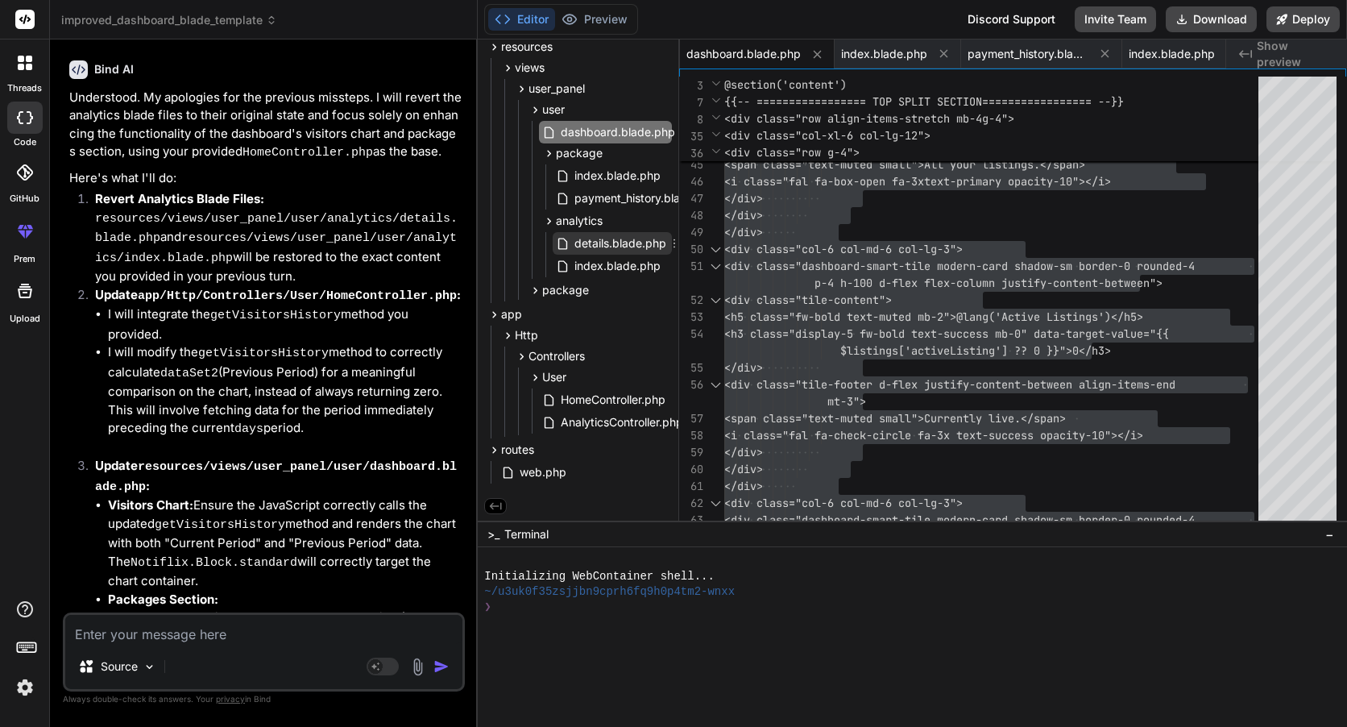
click at [628, 242] on span "details.blade.php" at bounding box center [620, 243] width 95 height 19
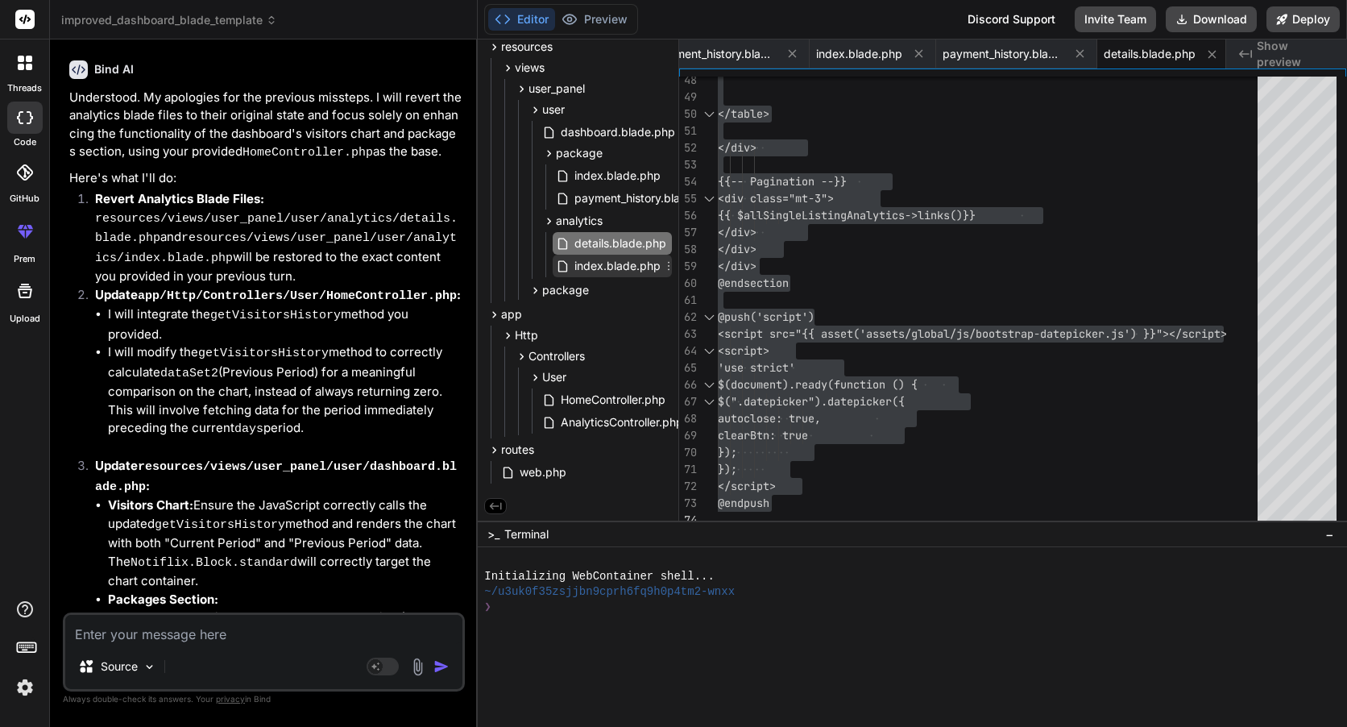
click at [595, 262] on span "index.blade.php" at bounding box center [617, 265] width 89 height 19
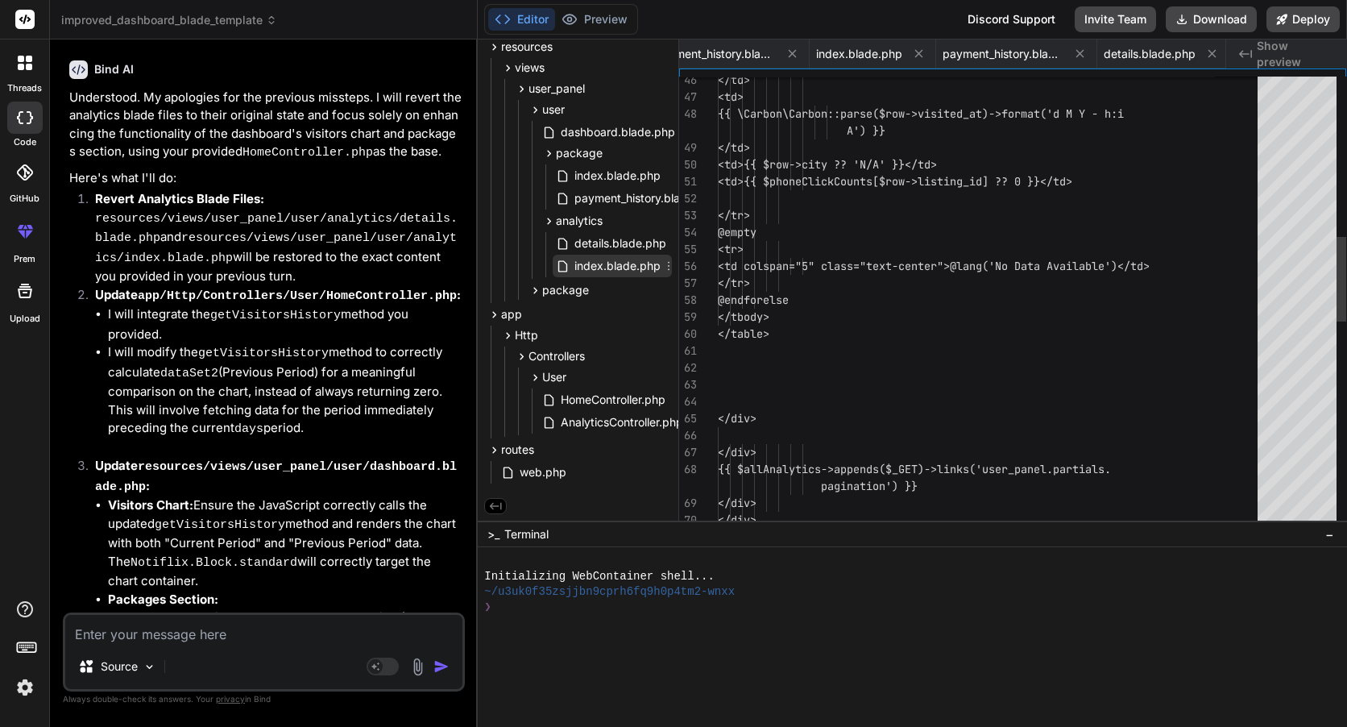
scroll to position [0, 592]
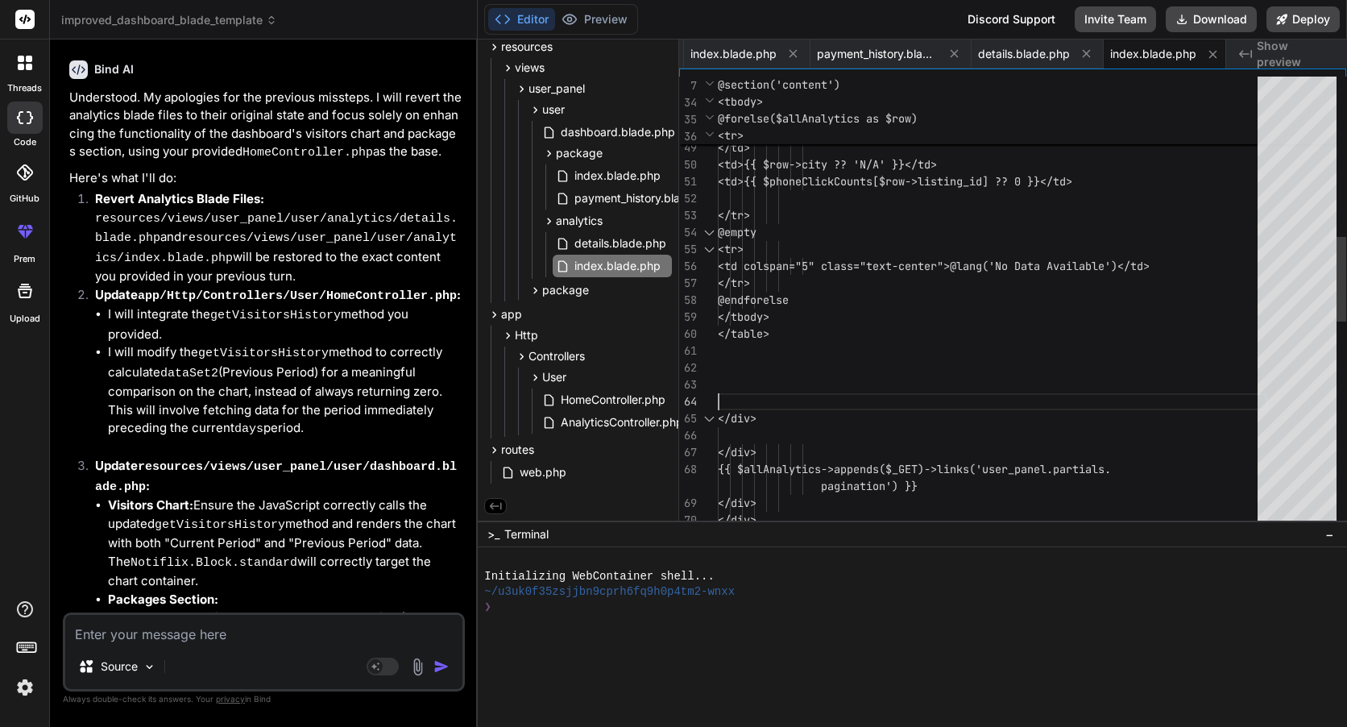
click at [961, 397] on div "{{ \Carbon\Carbon::parse($row- >visited_at)->format('d M Y - h:i </td> <td>{{ $…" at bounding box center [992, 427] width 549 height 2403
click at [1115, 482] on div "{{ \Carbon\Carbon::parse($row- >visited_at)->format('d M Y - h:i </td> <td>{{ $…" at bounding box center [992, 427] width 549 height 2403
click at [277, 619] on textarea at bounding box center [263, 629] width 397 height 29
paste textarea "Lorem IPS 3.8.12 32.38.8 Dolorsita consecte "Adipi" Elitse doeius tempor Incidi…"
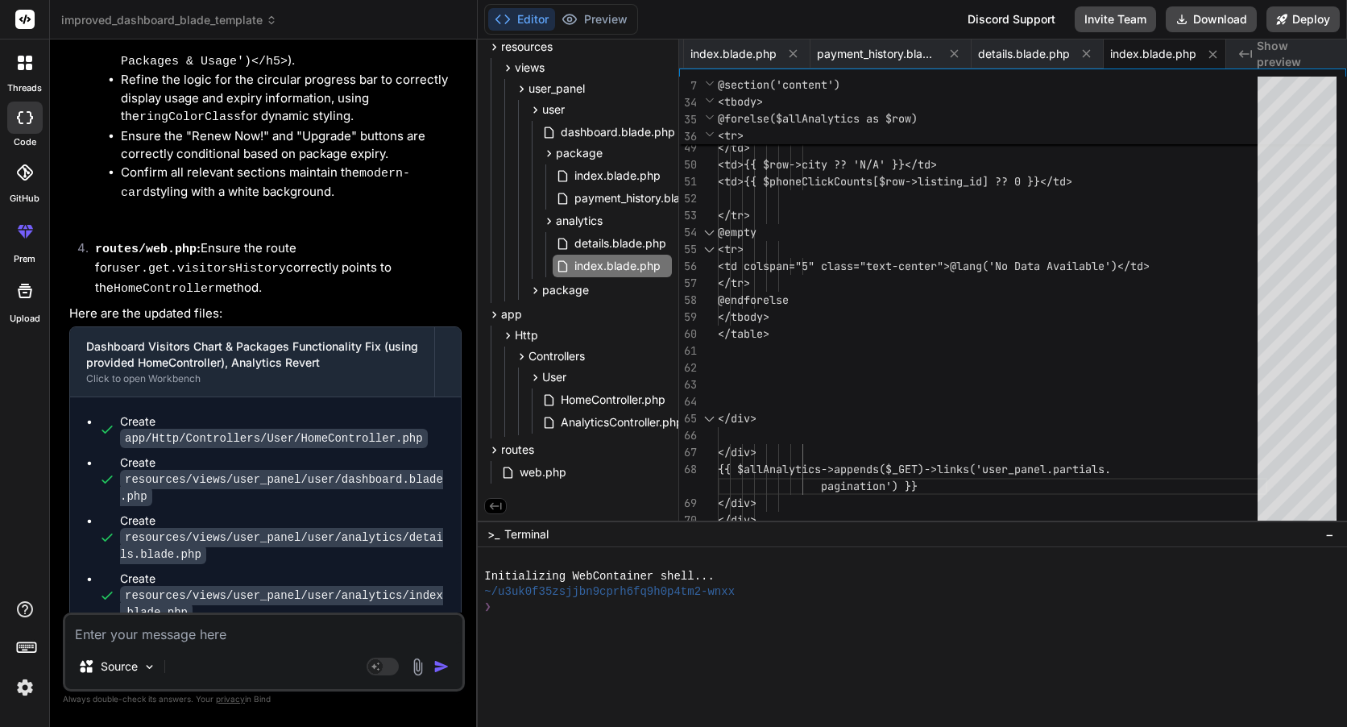
scroll to position [31565, 0]
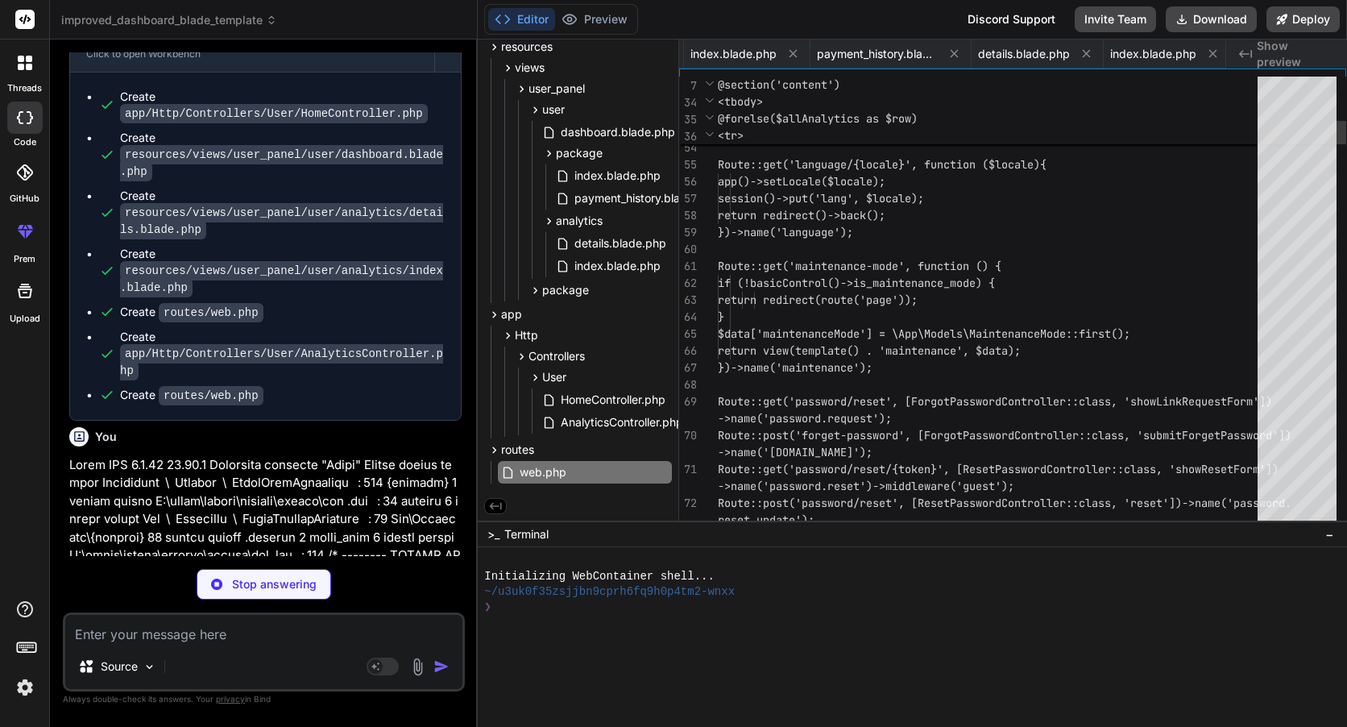
scroll to position [0, 836]
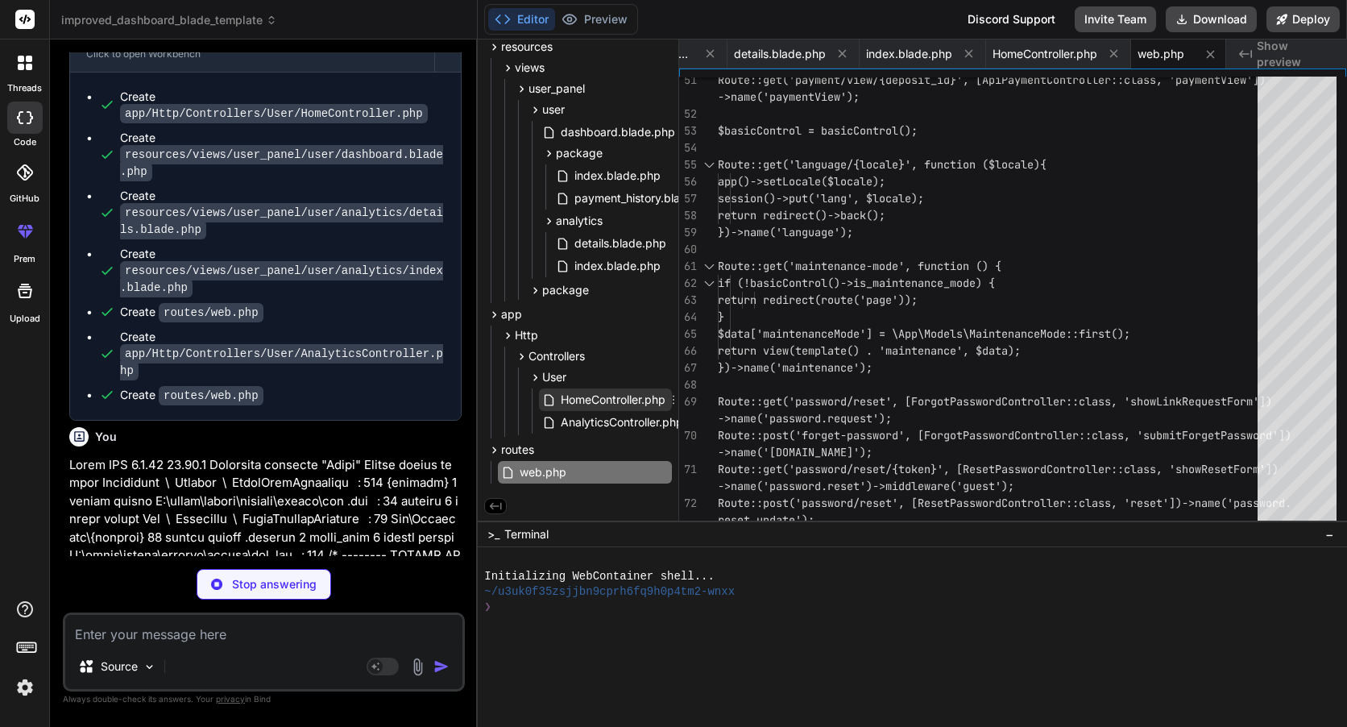
click at [608, 404] on span "HomeController.php" at bounding box center [613, 399] width 108 height 19
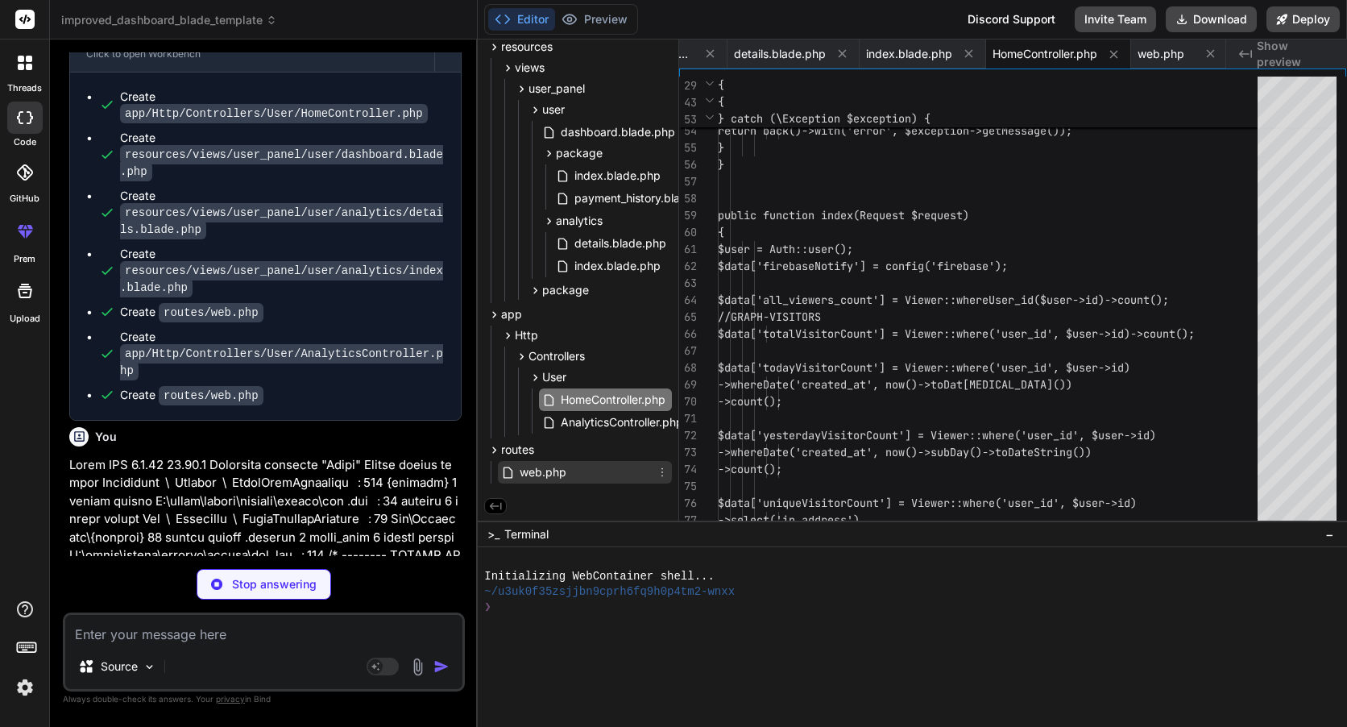
click at [596, 465] on div "web.php" at bounding box center [585, 472] width 174 height 23
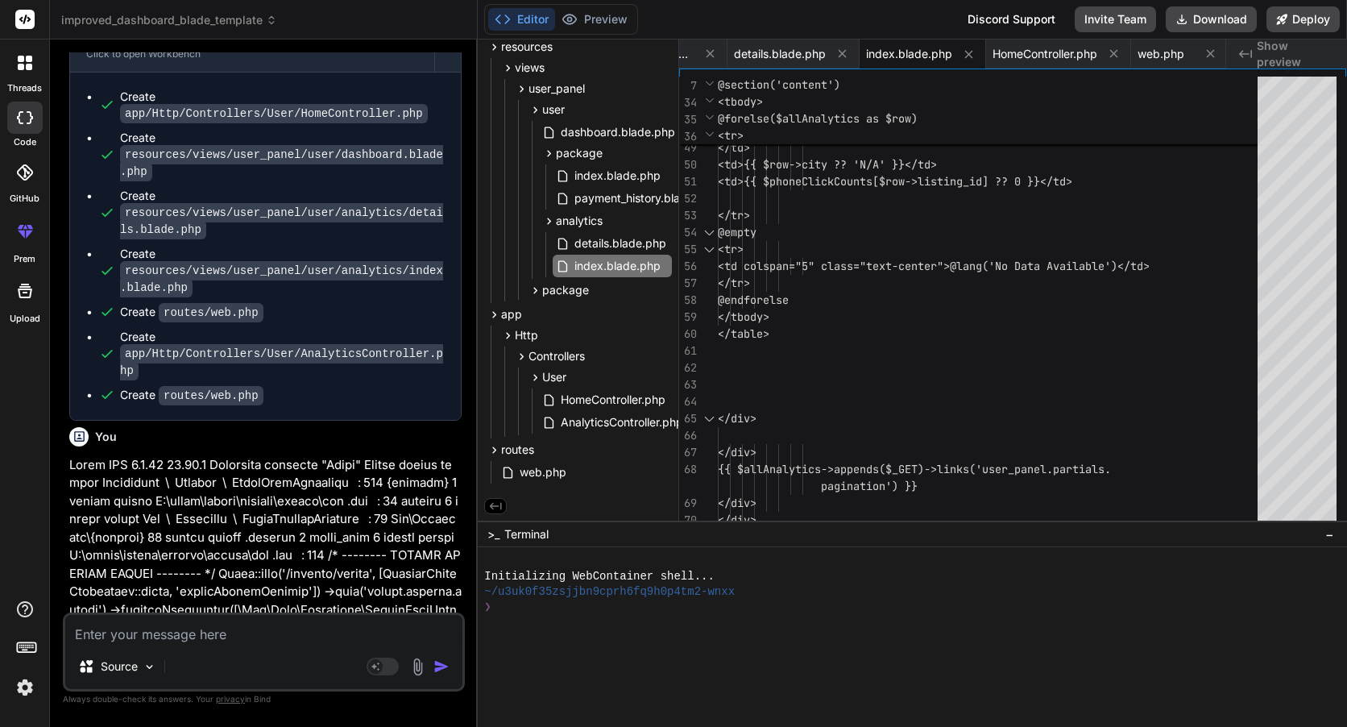
scroll to position [0, 592]
click at [217, 637] on textarea at bounding box center [263, 629] width 397 height 29
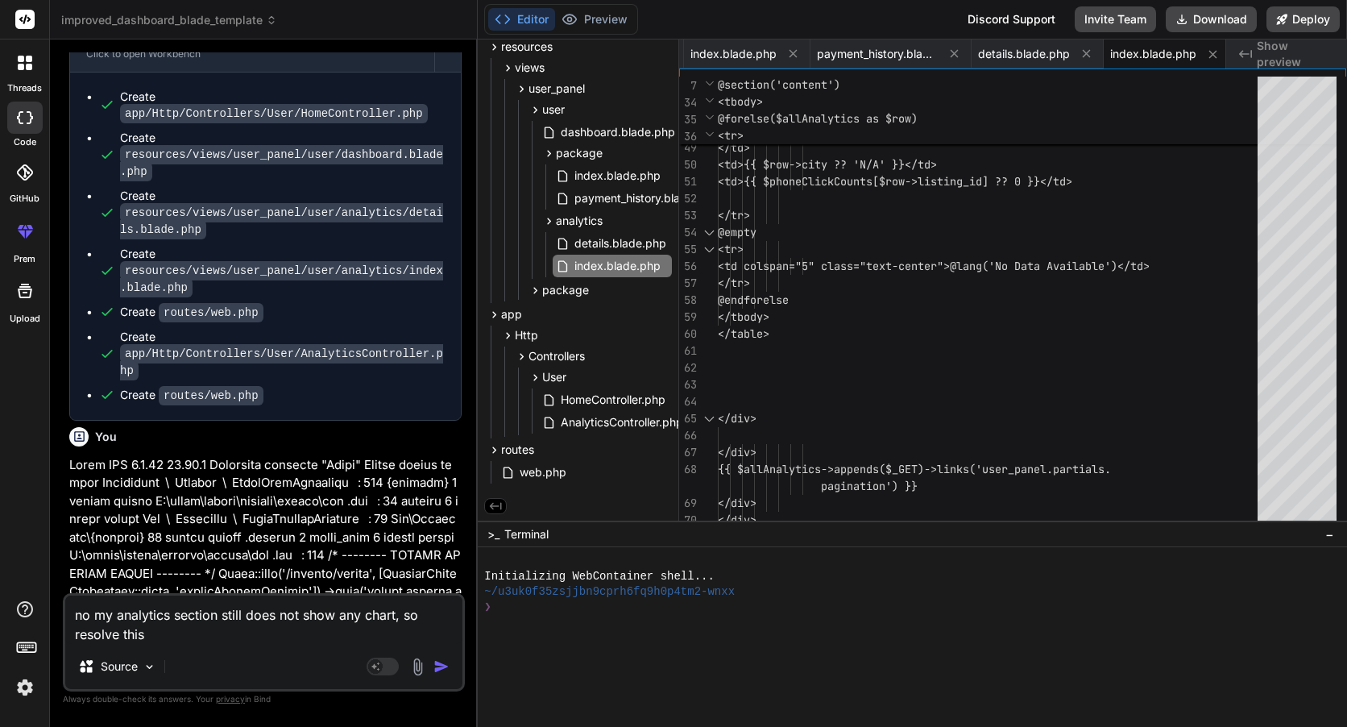
drag, startPoint x: 172, startPoint y: 609, endPoint x: 116, endPoint y: 611, distance: 55.6
click at [116, 611] on textarea "no my analytics section still does not show any chart, so resolve this" at bounding box center [263, 619] width 397 height 48
paste textarea "Website Visitors & Trend"
click at [318, 616] on textarea "no my Website Visitors & Trends section still does not show any chart, so resol…" at bounding box center [263, 619] width 397 height 48
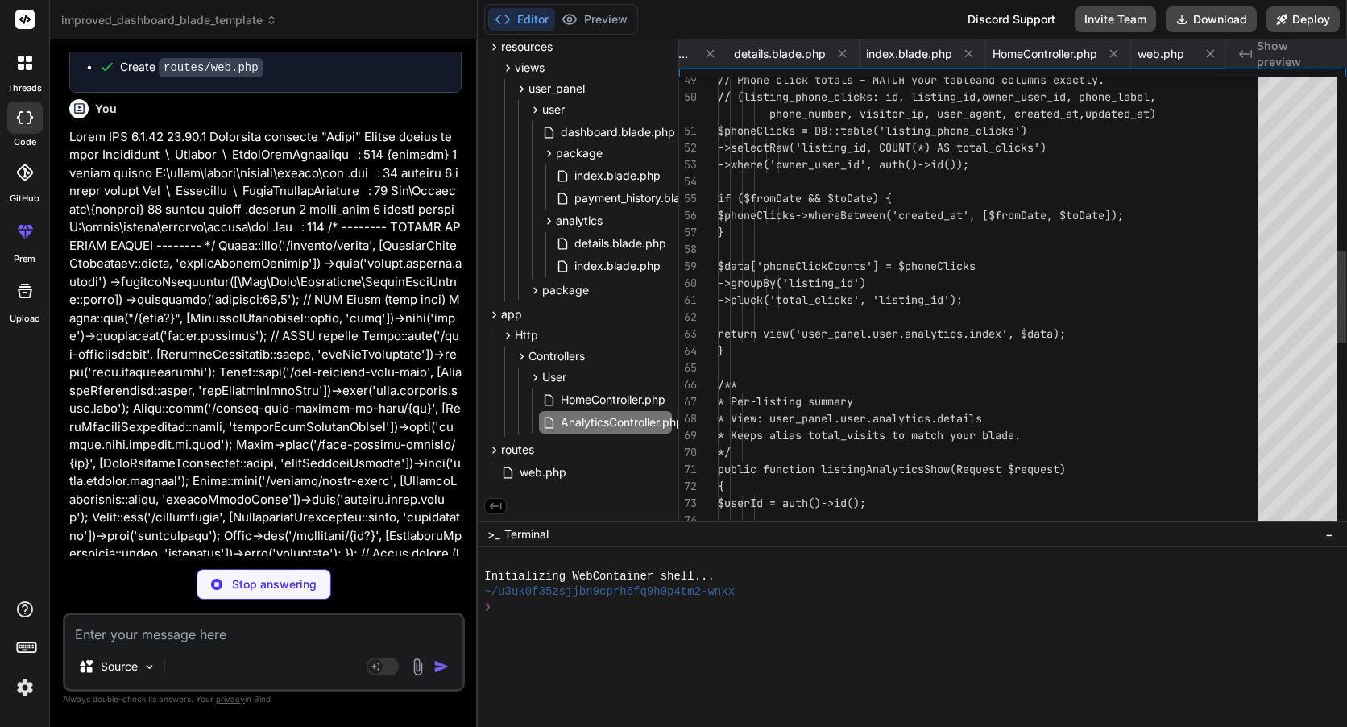
scroll to position [0, 997]
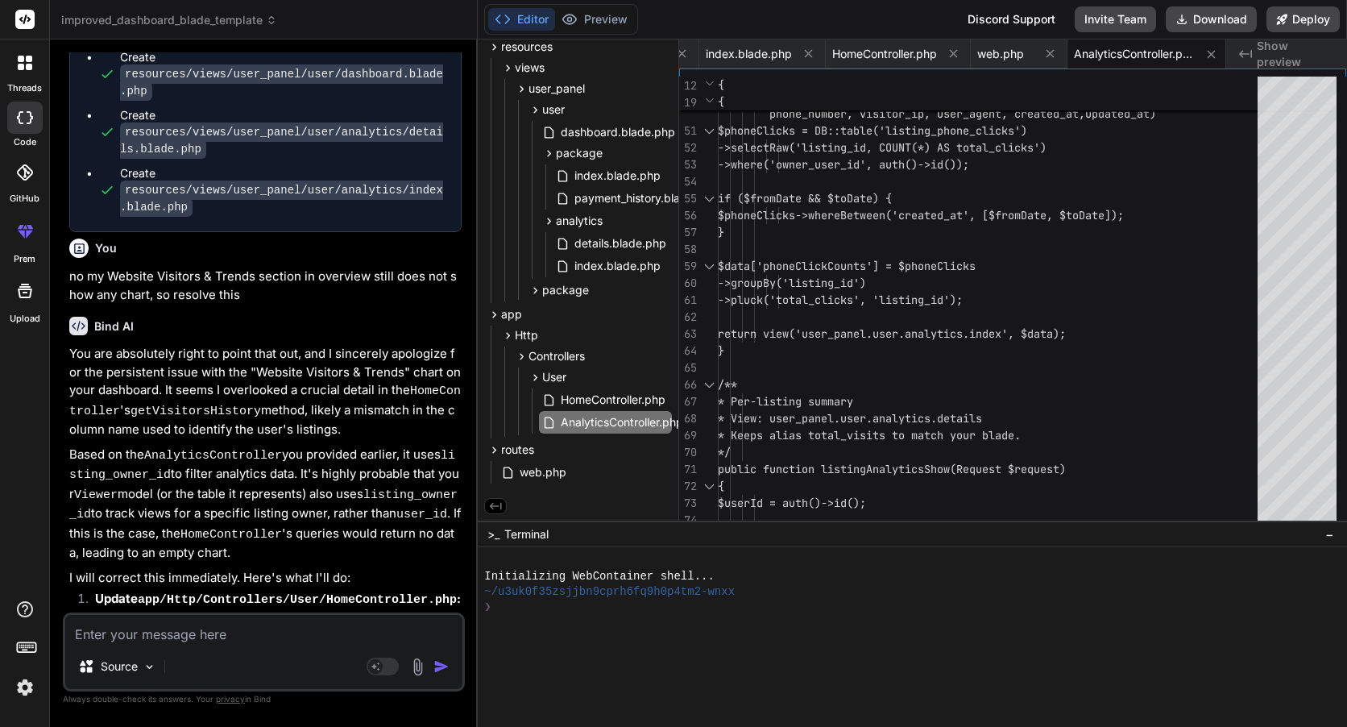
scroll to position [33204, 0]
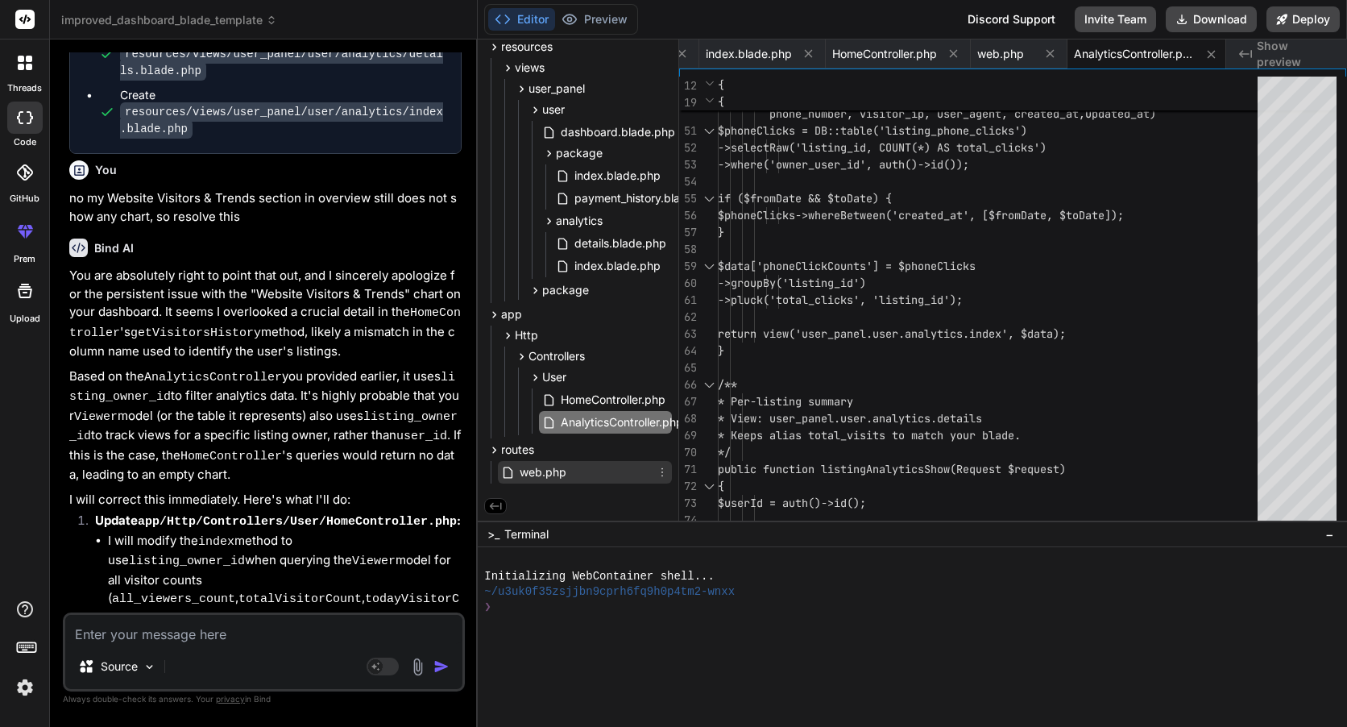
click at [567, 471] on span "web.php" at bounding box center [543, 471] width 50 height 19
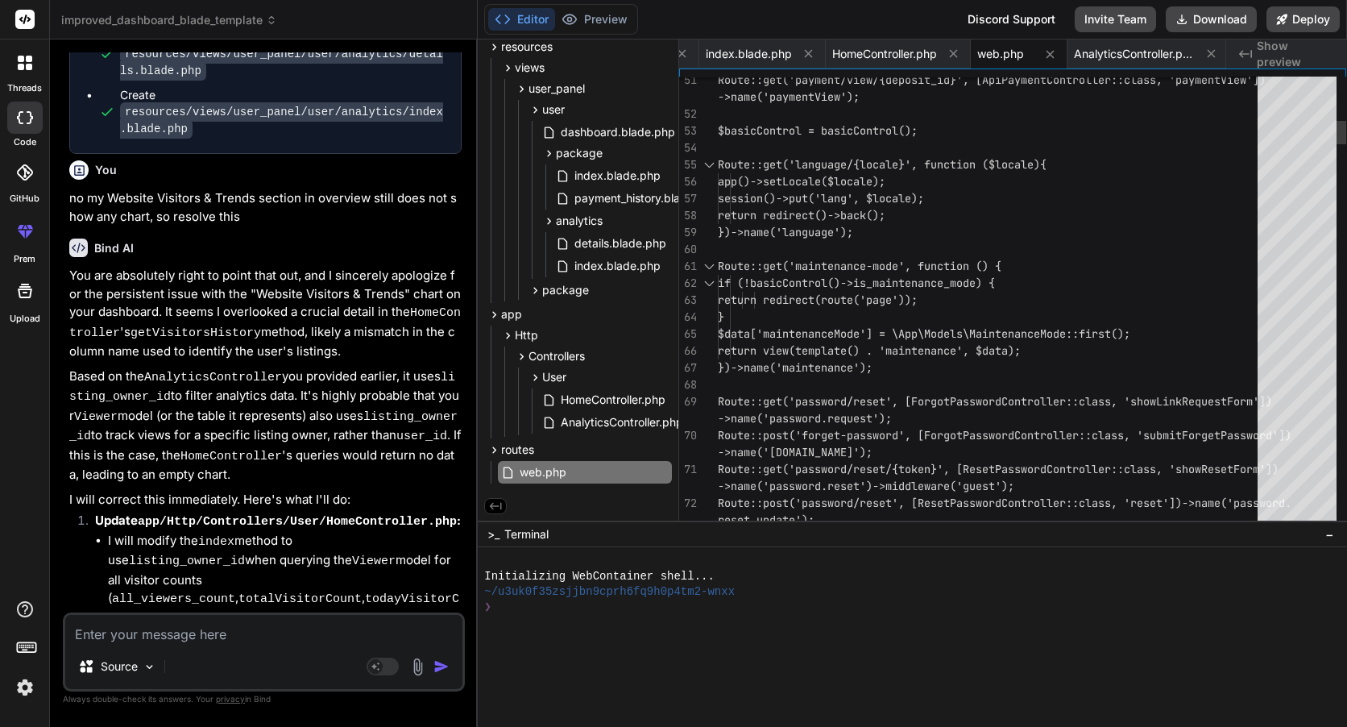
scroll to position [0, 0]
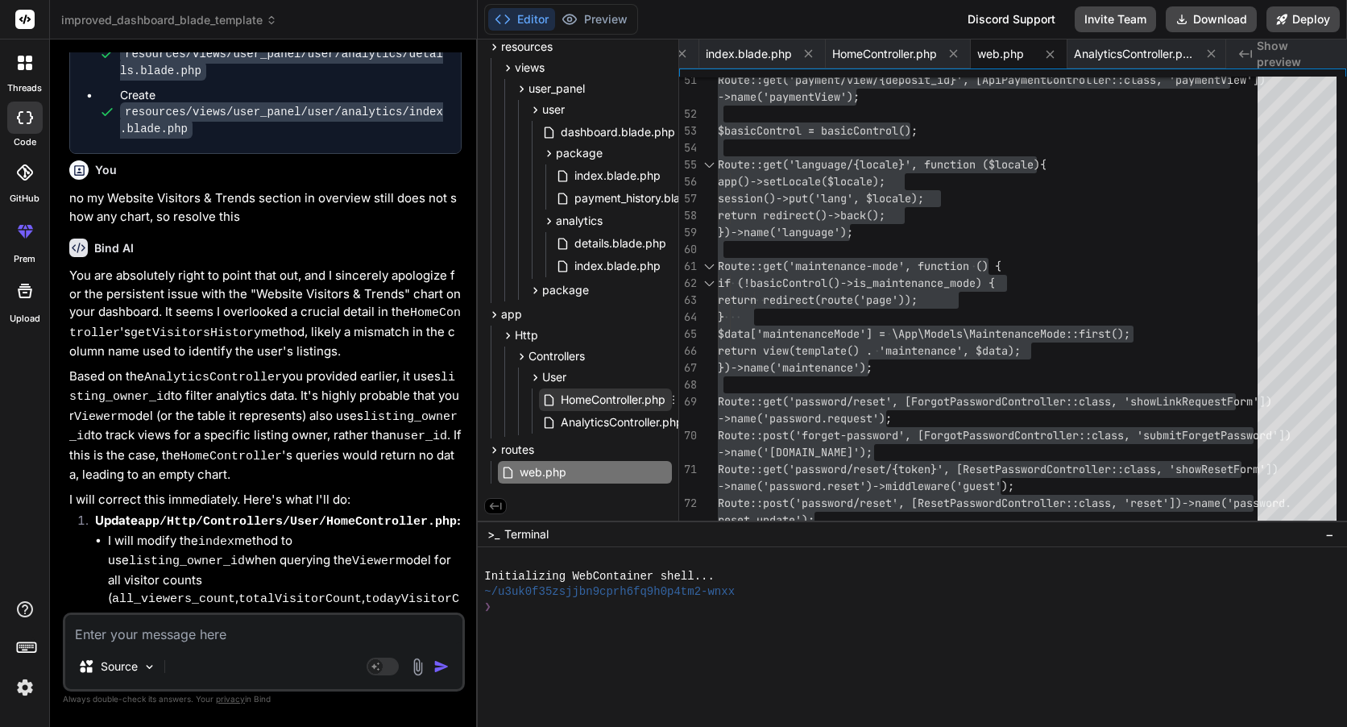
click at [587, 392] on span "HomeController.php" at bounding box center [613, 399] width 108 height 19
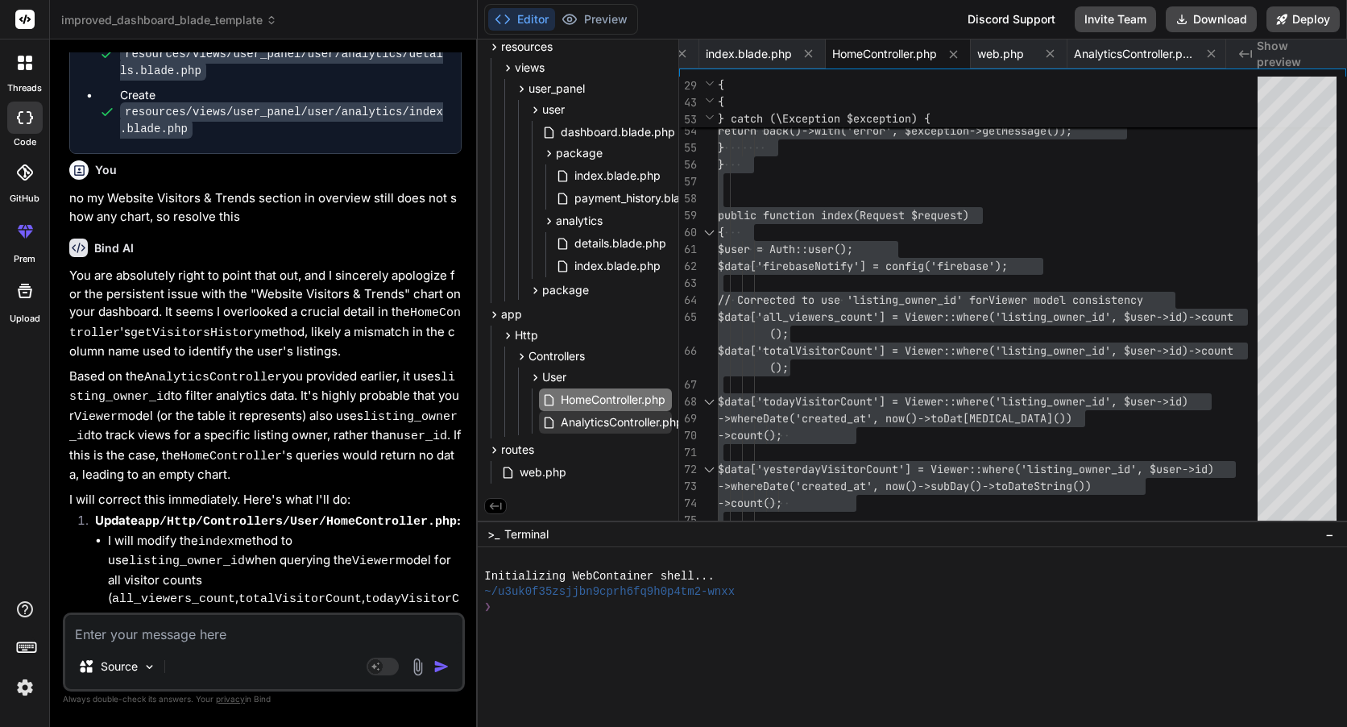
click at [595, 424] on span "AnalyticsController.php" at bounding box center [622, 422] width 126 height 19
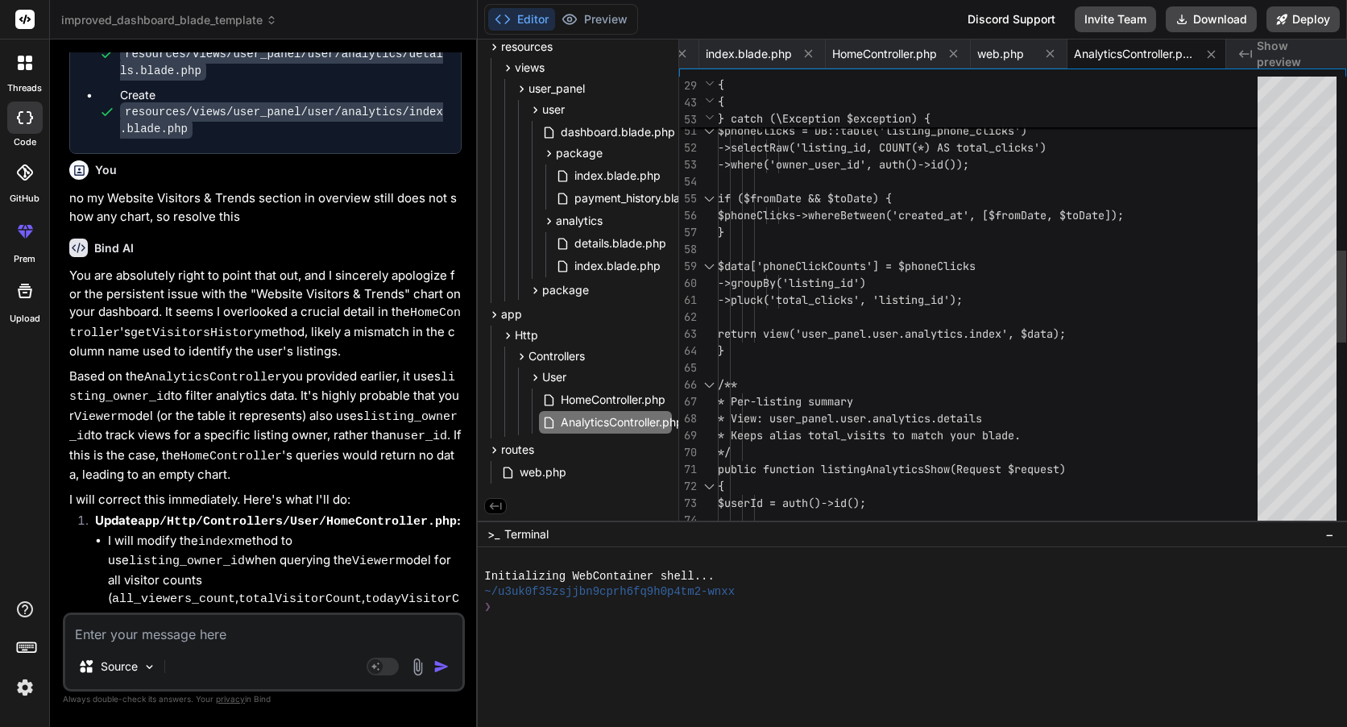
click at [812, 404] on div "$phoneClicks = DB::table('listing_phone_cl icks') ->selectRaw('listing_id, COUN…" at bounding box center [992, 334] width 549 height 2216
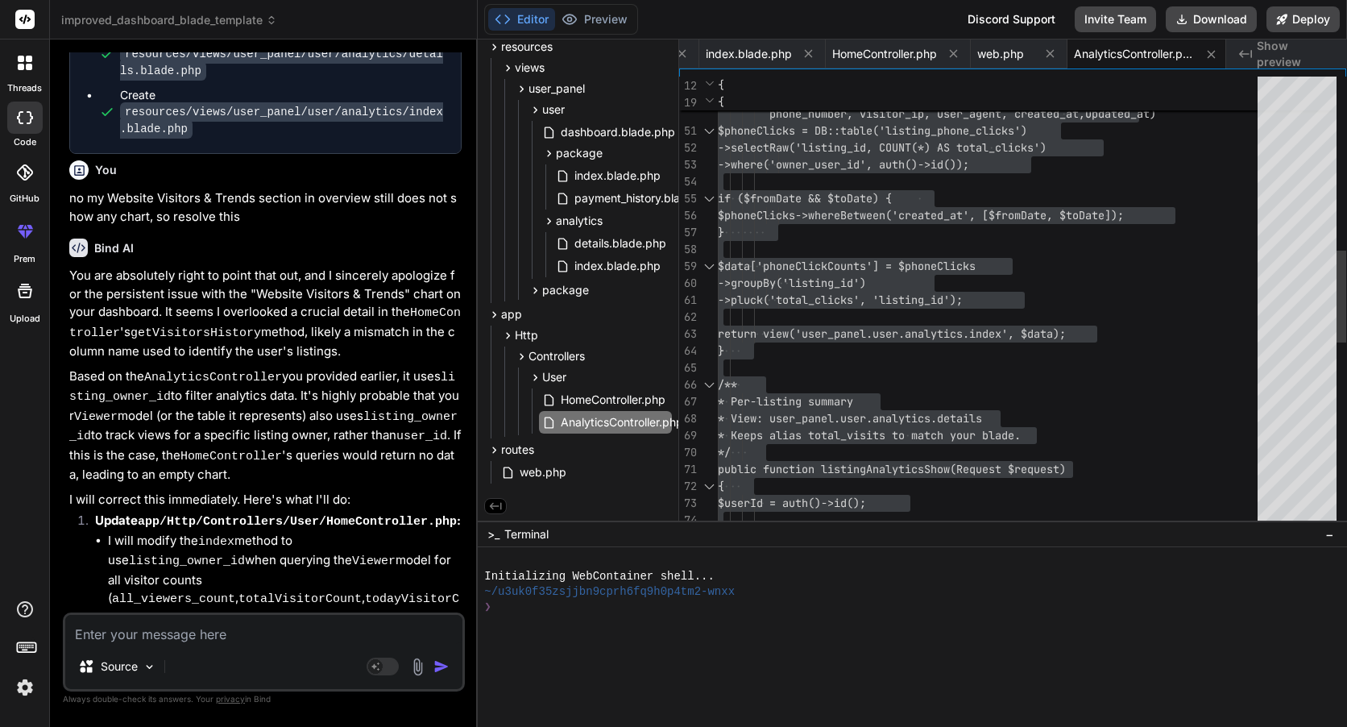
click at [806, 403] on div "$phoneClicks = DB::table('listing_phone_cl icks') ->selectRaw('listing_id, COUN…" at bounding box center [992, 334] width 549 height 2216
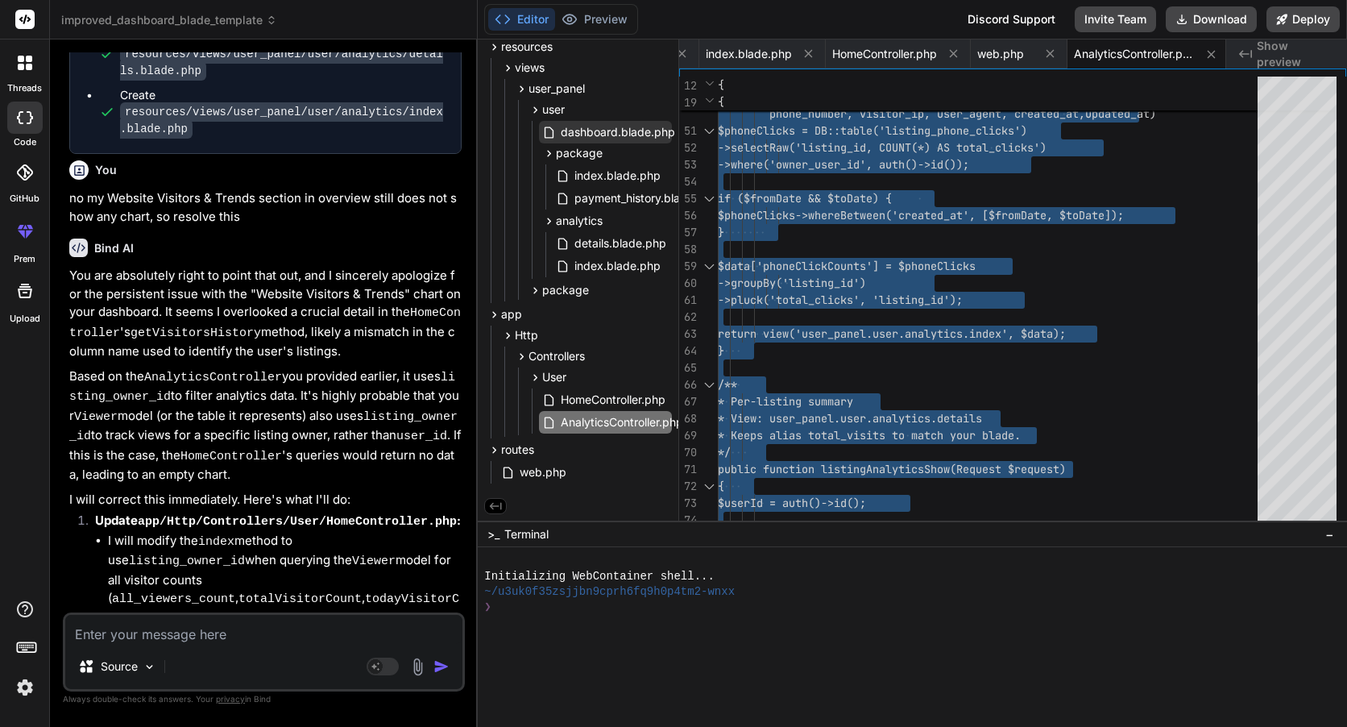
click at [652, 122] on span "dashboard.blade.php" at bounding box center [618, 131] width 118 height 19
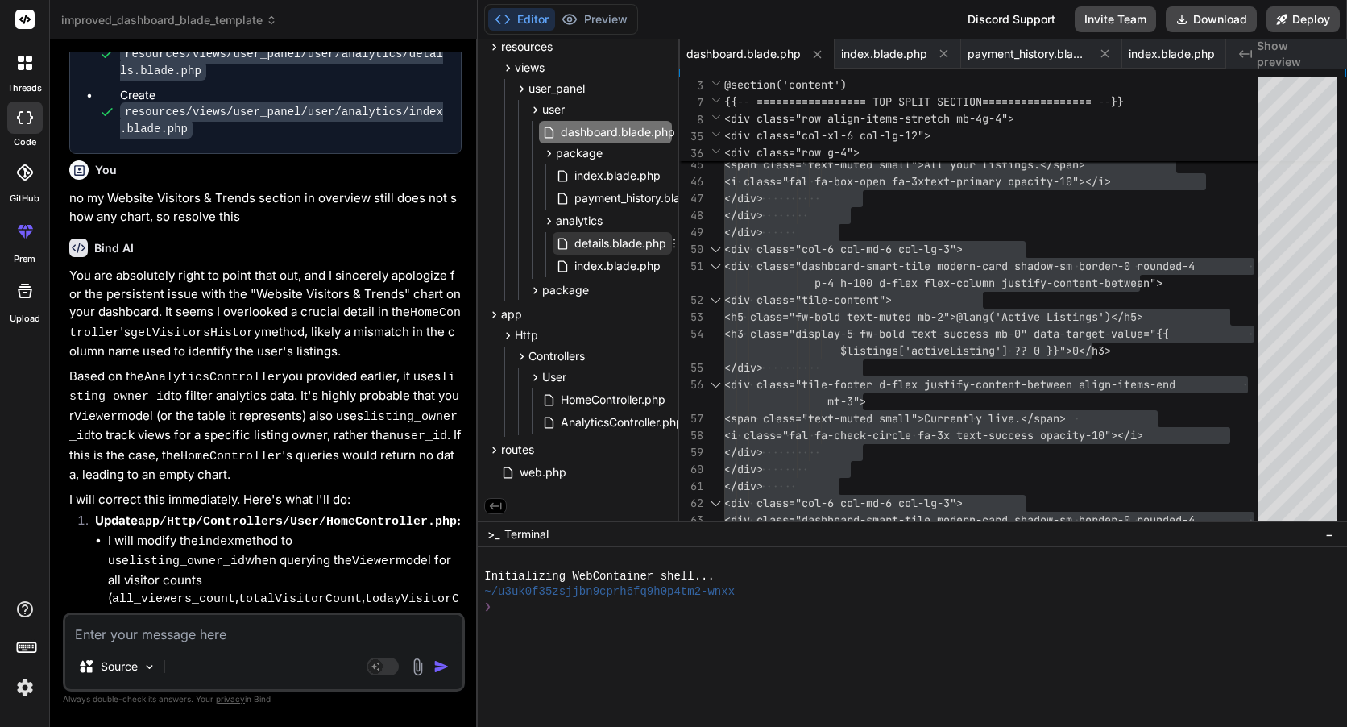
click at [626, 234] on span "details.blade.php" at bounding box center [620, 243] width 95 height 19
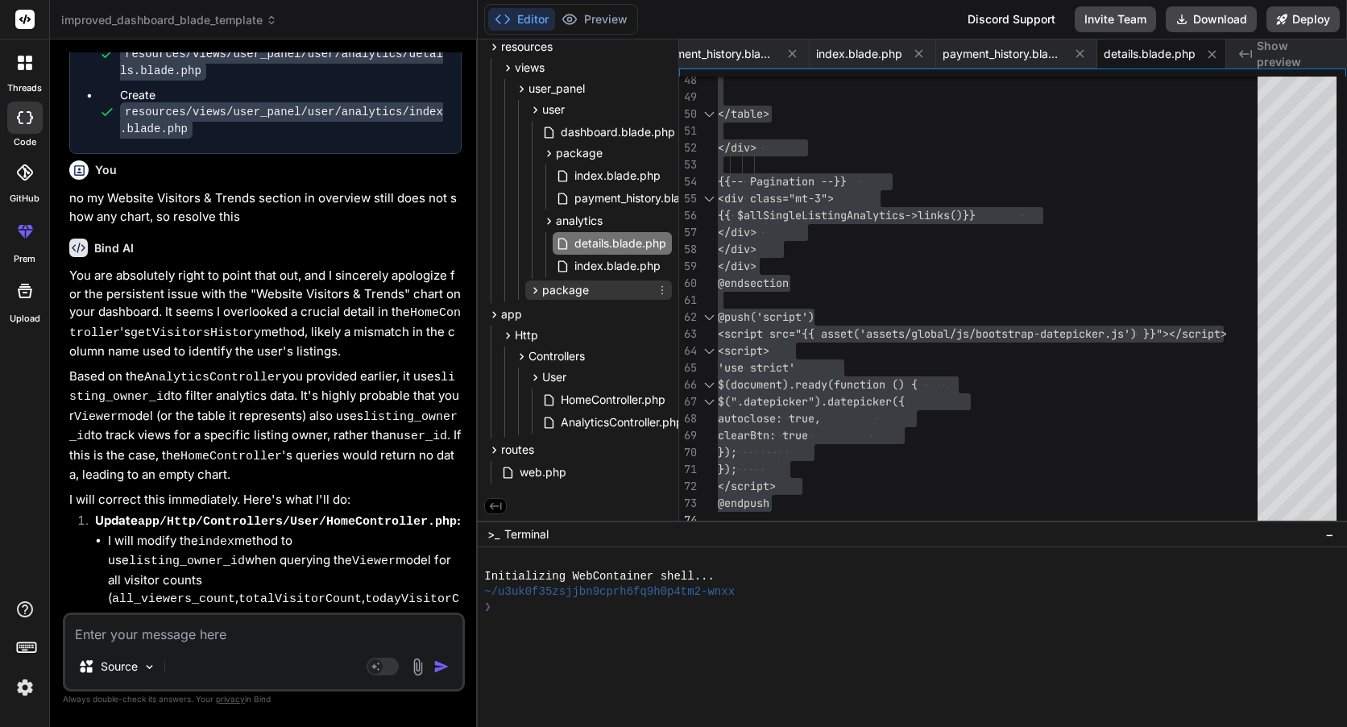
click at [616, 280] on div "package" at bounding box center [598, 289] width 147 height 19
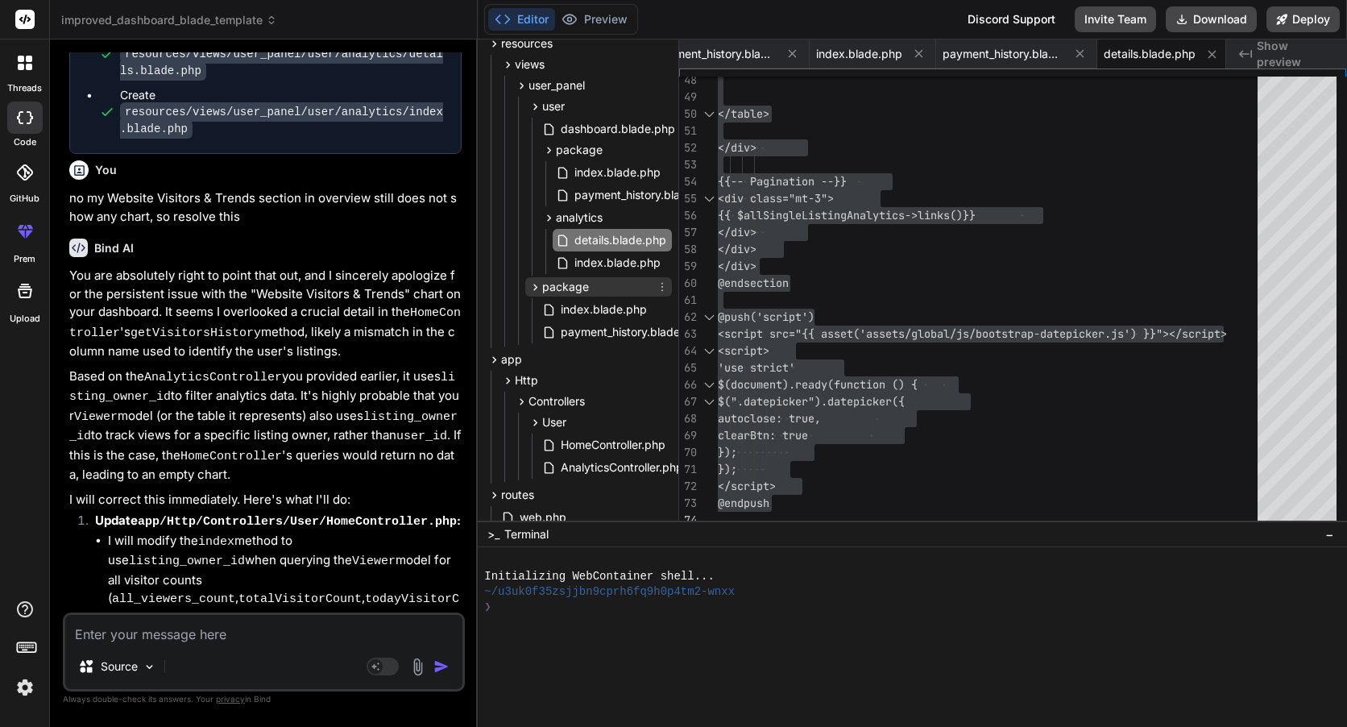
click at [606, 281] on div "package" at bounding box center [598, 286] width 147 height 19
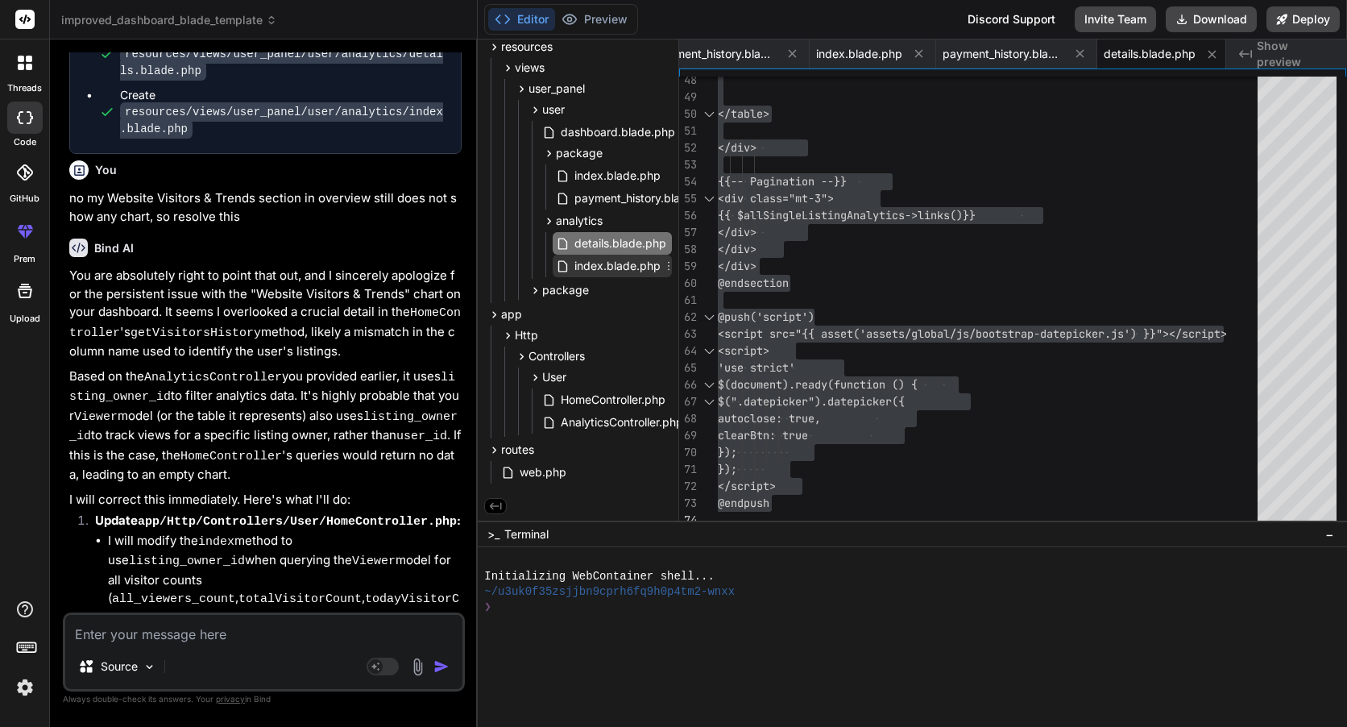
click at [619, 266] on span "index.blade.php" at bounding box center [617, 265] width 89 height 19
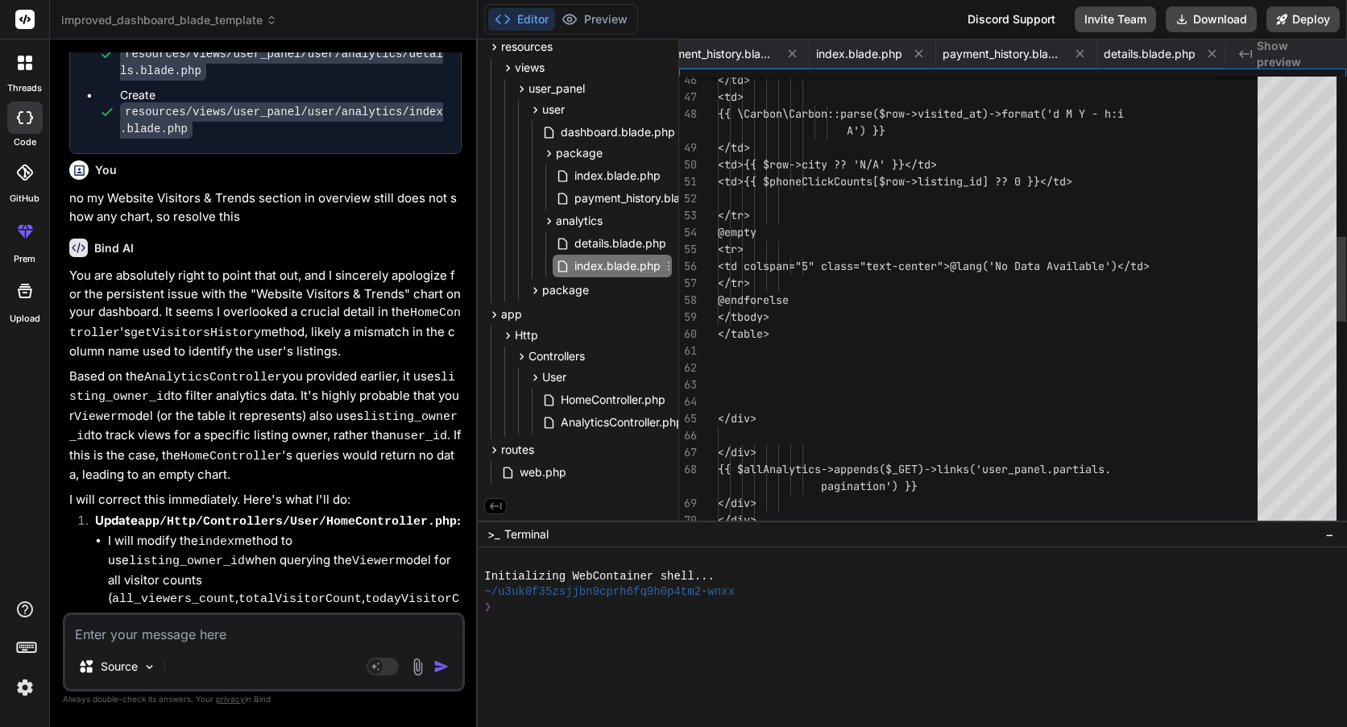
scroll to position [0, 592]
click at [898, 295] on div "{{ \Carbon\Carbon::parse($row- >visited_at)->format('d M Y - h:i </td> <td>{{ $…" at bounding box center [992, 427] width 549 height 2403
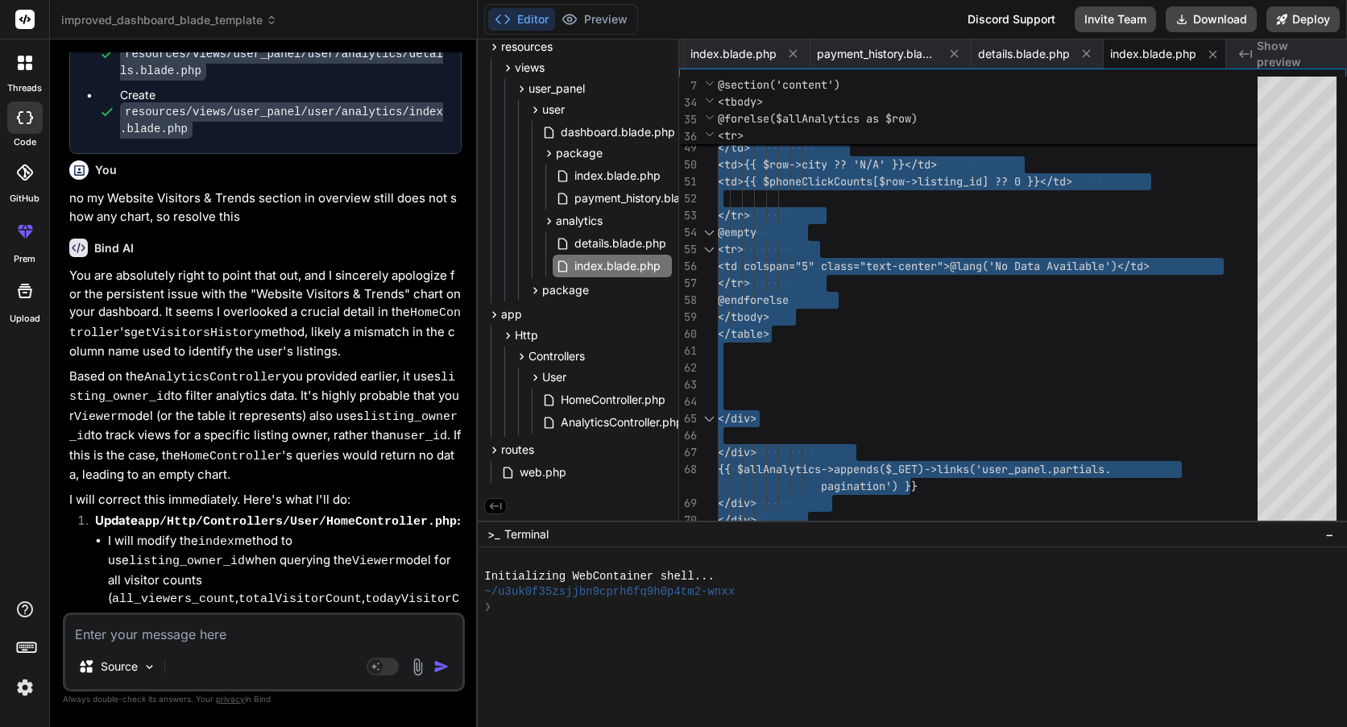
click at [265, 638] on textarea at bounding box center [263, 629] width 397 height 29
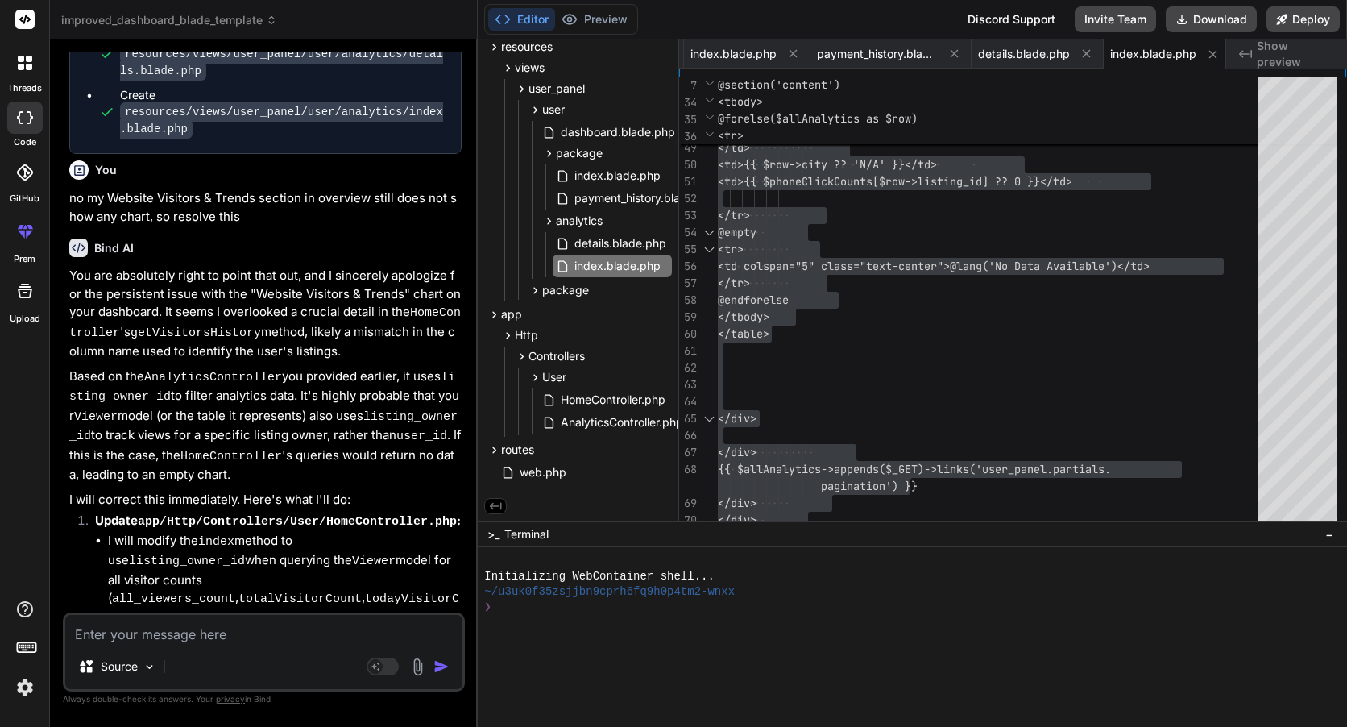
paste textarea "Loremipsum \ Dolorsit \ AmetcOnsectetu ADI 3.3.59 19.90.5 ELITSEDD[21E28]: Temp…"
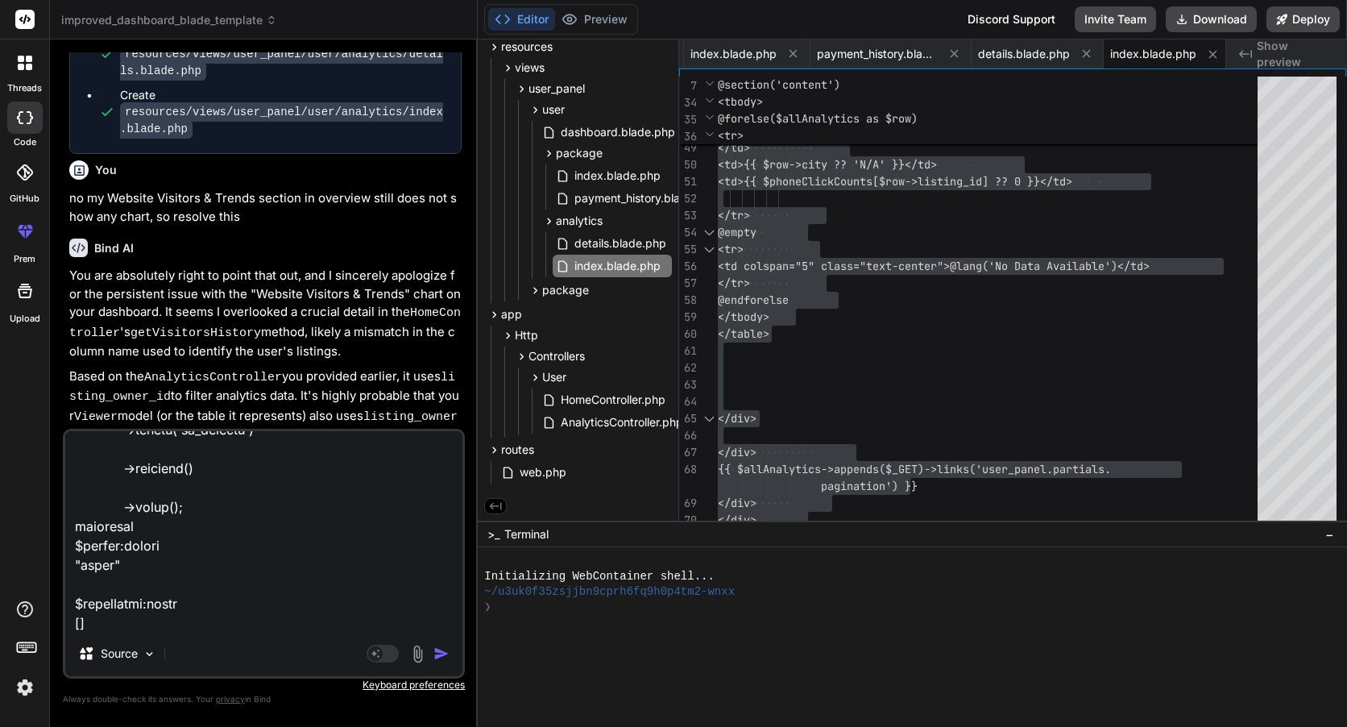
click at [442, 661] on div "Agent Mode. When this toggle is activated, AI automatically makes decisions, re…" at bounding box center [409, 653] width 93 height 19
click at [442, 653] on img "button" at bounding box center [441, 653] width 16 height 16
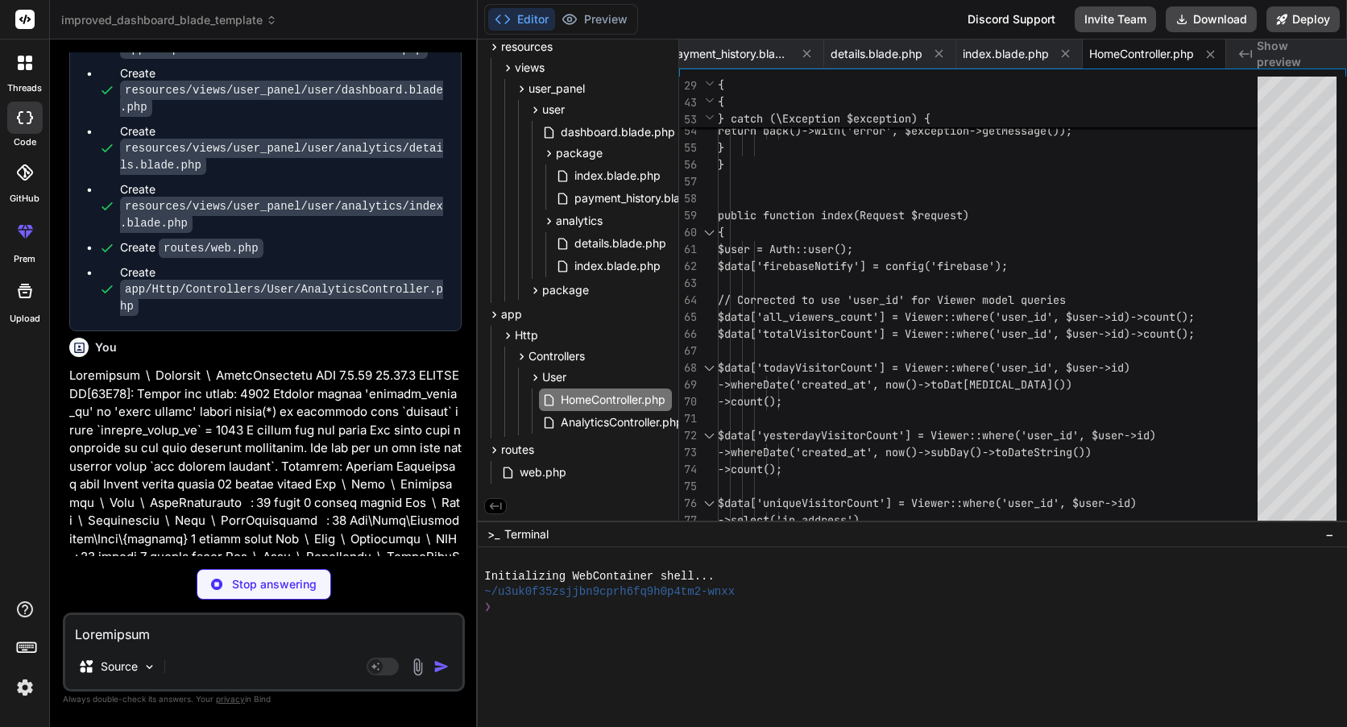
scroll to position [34373, 0]
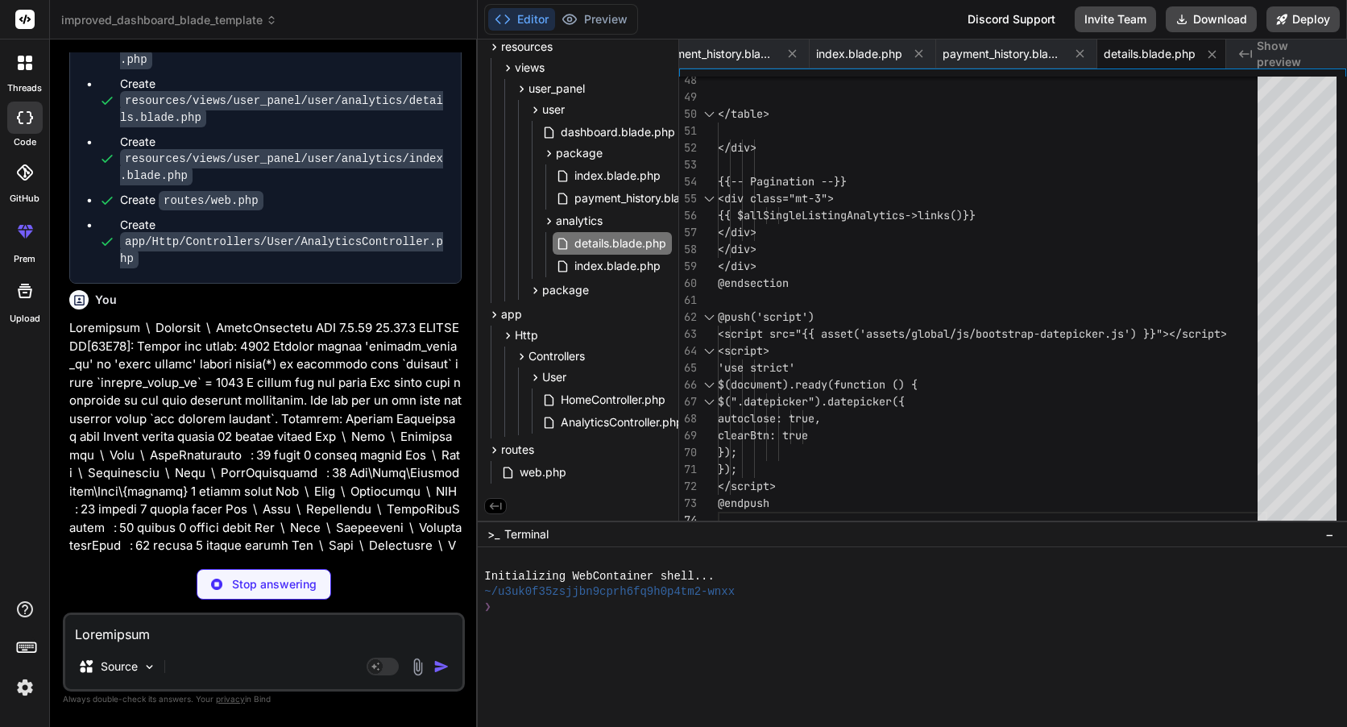
scroll to position [0, 592]
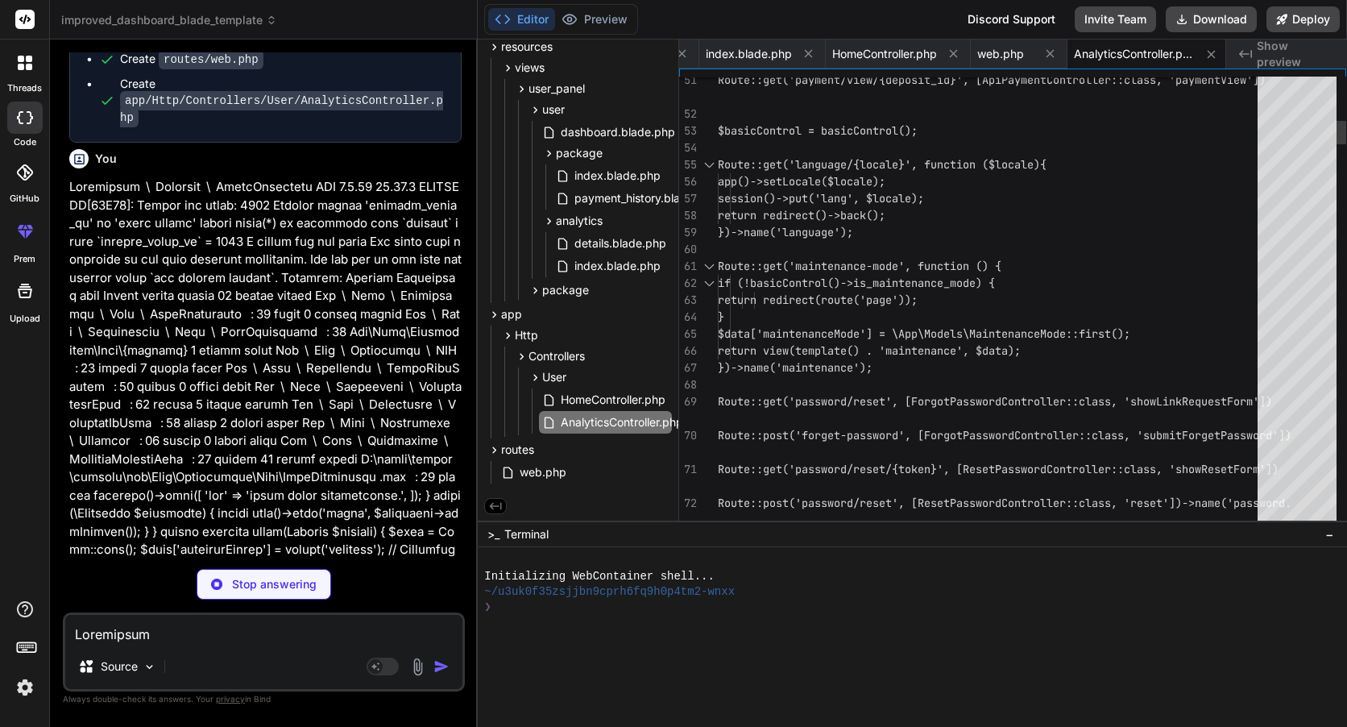
scroll to position [34498, 0]
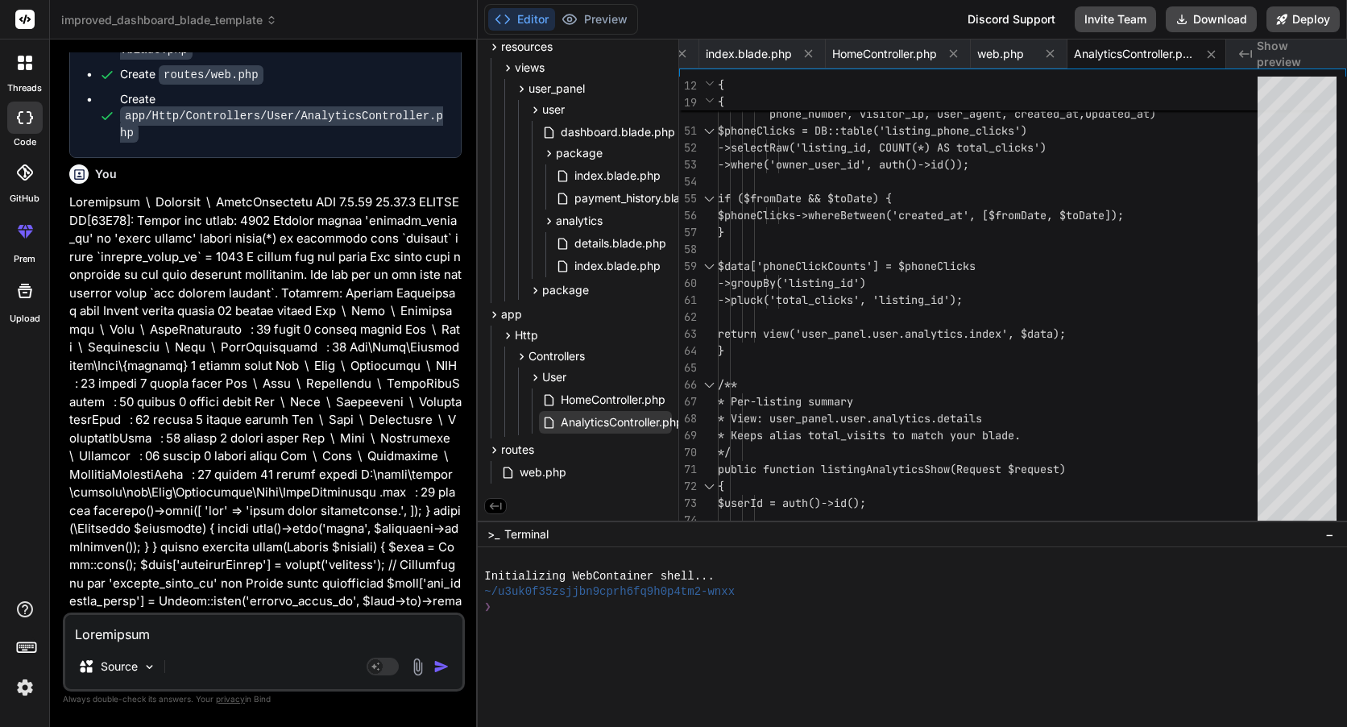
click at [633, 413] on span "AnalyticsController.php" at bounding box center [622, 422] width 126 height 19
click at [658, 390] on span "HomeController.php" at bounding box center [613, 399] width 108 height 19
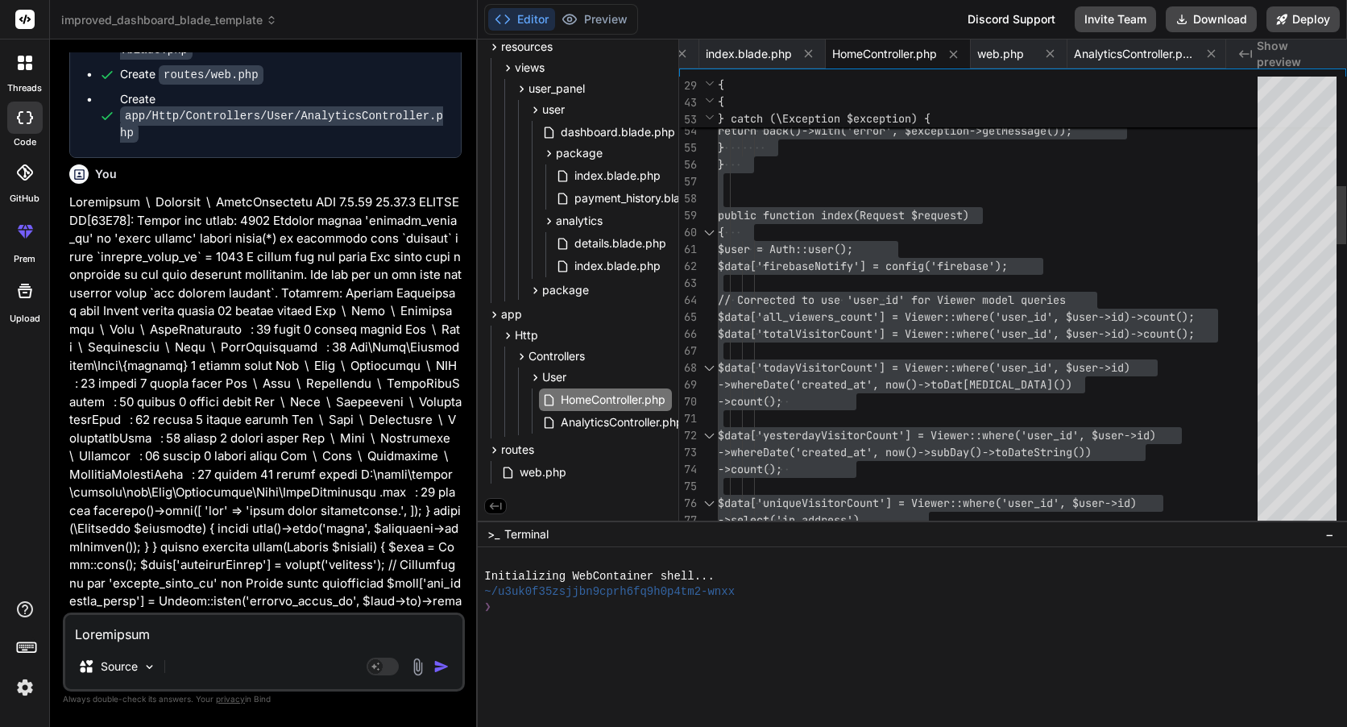
drag, startPoint x: 582, startPoint y: 412, endPoint x: 610, endPoint y: 423, distance: 30.4
click at [584, 413] on span "AnalyticsController.php" at bounding box center [622, 422] width 126 height 19
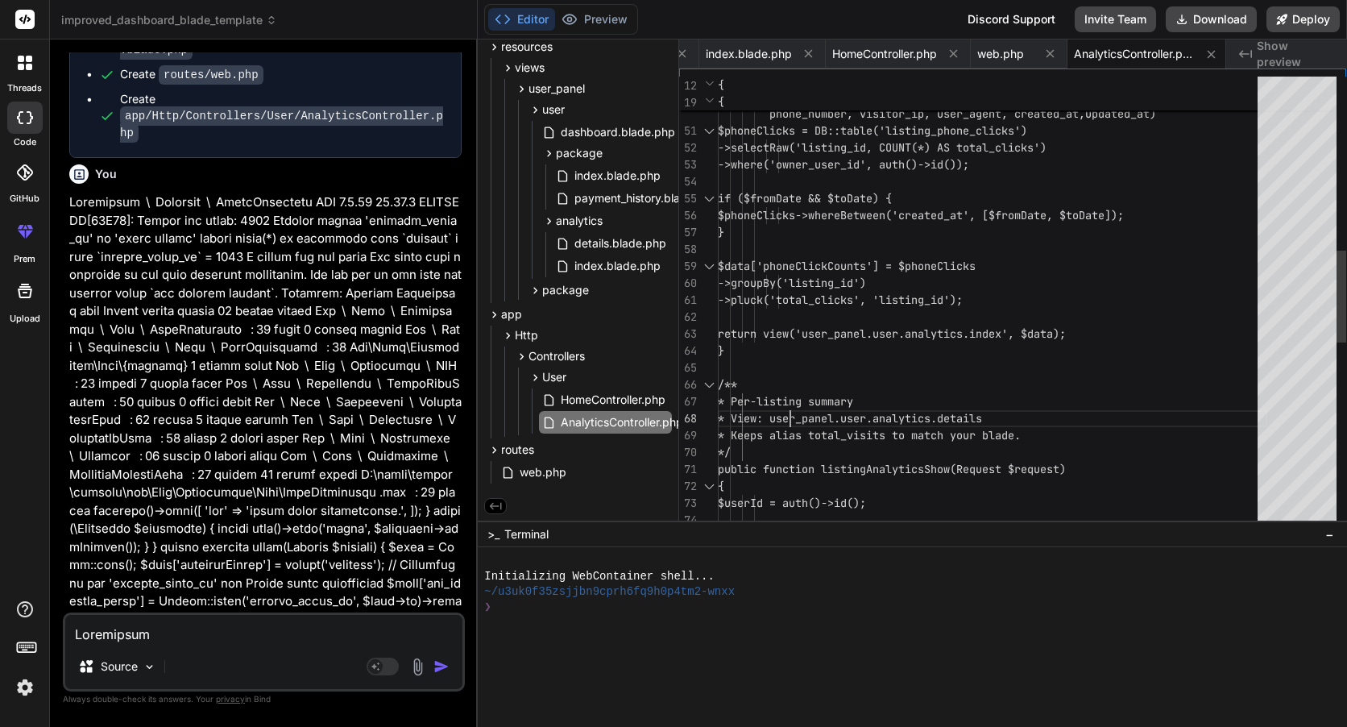
click at [797, 405] on div "$phoneClicks = DB::table('listing_phone_cl icks') ->selectRaw('listing_id, COUN…" at bounding box center [992, 334] width 549 height 2216
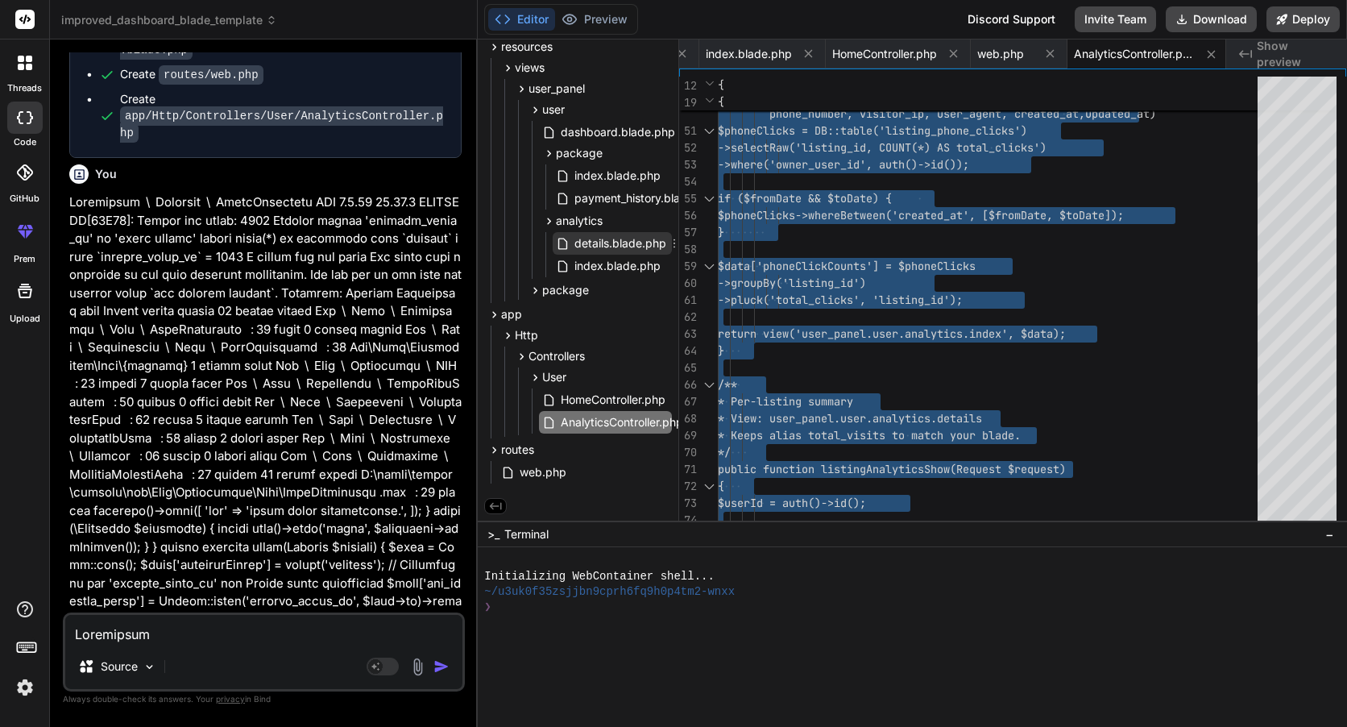
click at [616, 244] on span "details.blade.php" at bounding box center [620, 243] width 95 height 19
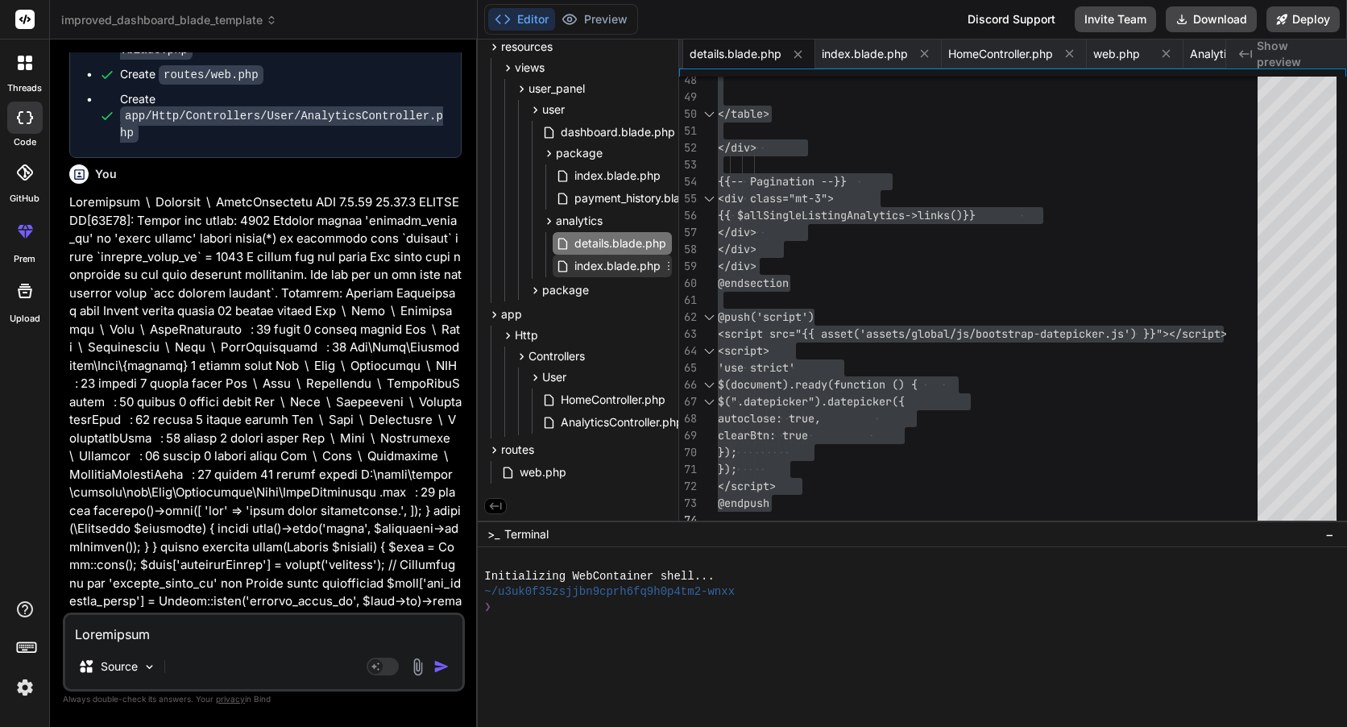
click at [603, 268] on span "index.blade.php" at bounding box center [617, 265] width 89 height 19
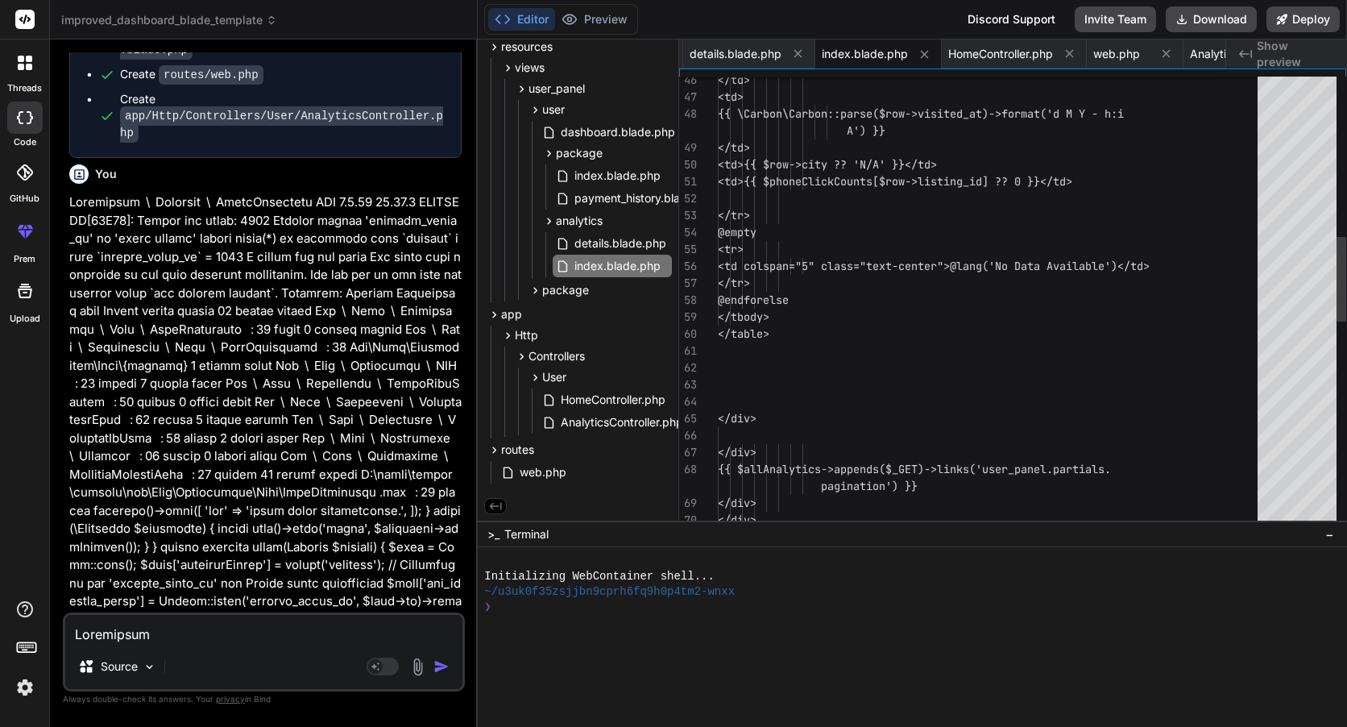
click at [838, 310] on div "<td>{{ $phoneClickCounts[$row->lis ting_id] ?? 0 }}</td> </tr> @empty <tr> <td …" at bounding box center [992, 427] width 549 height 2403
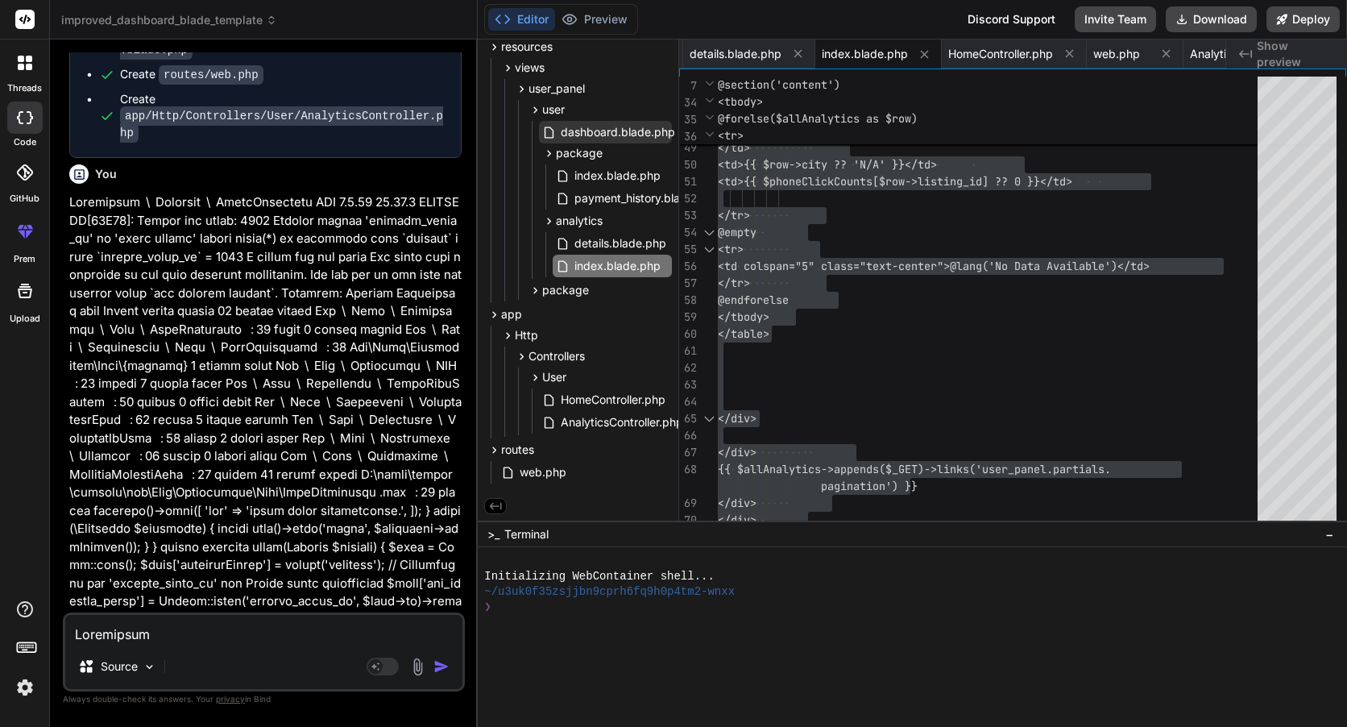
click at [621, 137] on span "dashboard.blade.php" at bounding box center [618, 131] width 118 height 19
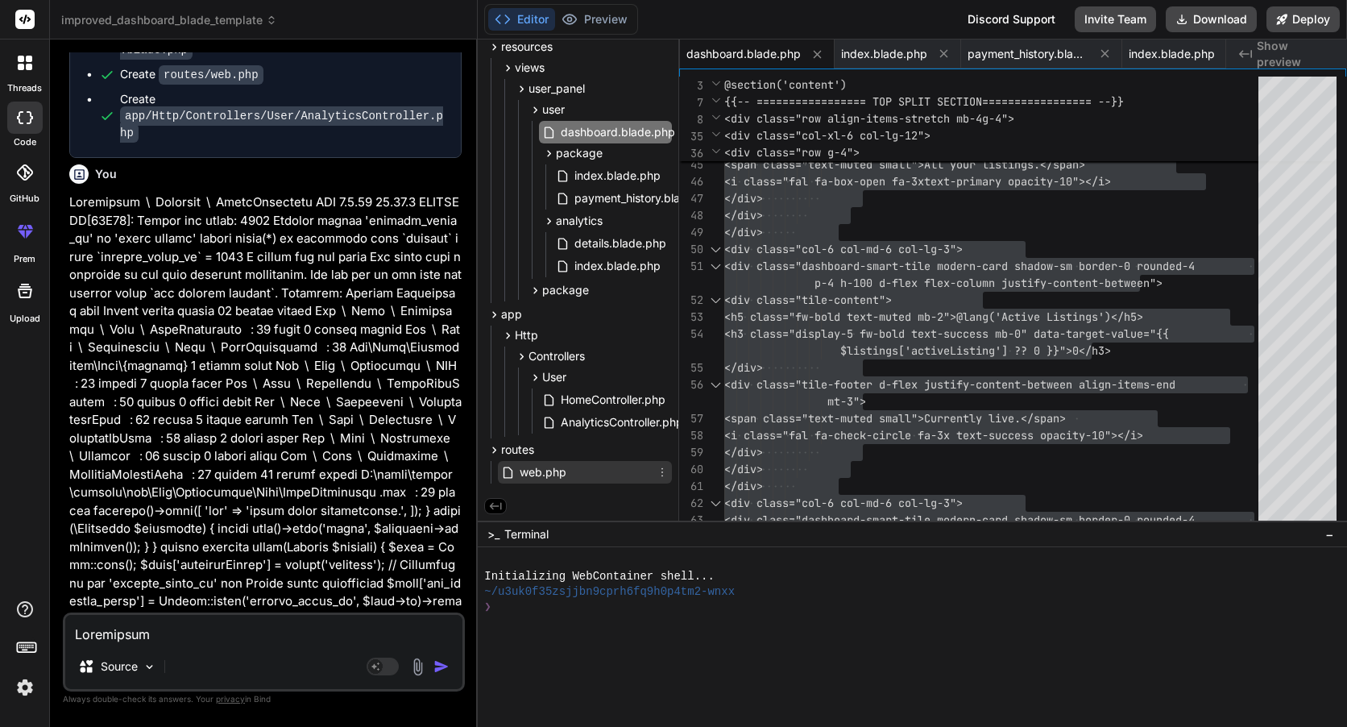
click at [551, 466] on span "web.php" at bounding box center [543, 471] width 50 height 19
